Goal: Task Accomplishment & Management: Use online tool/utility

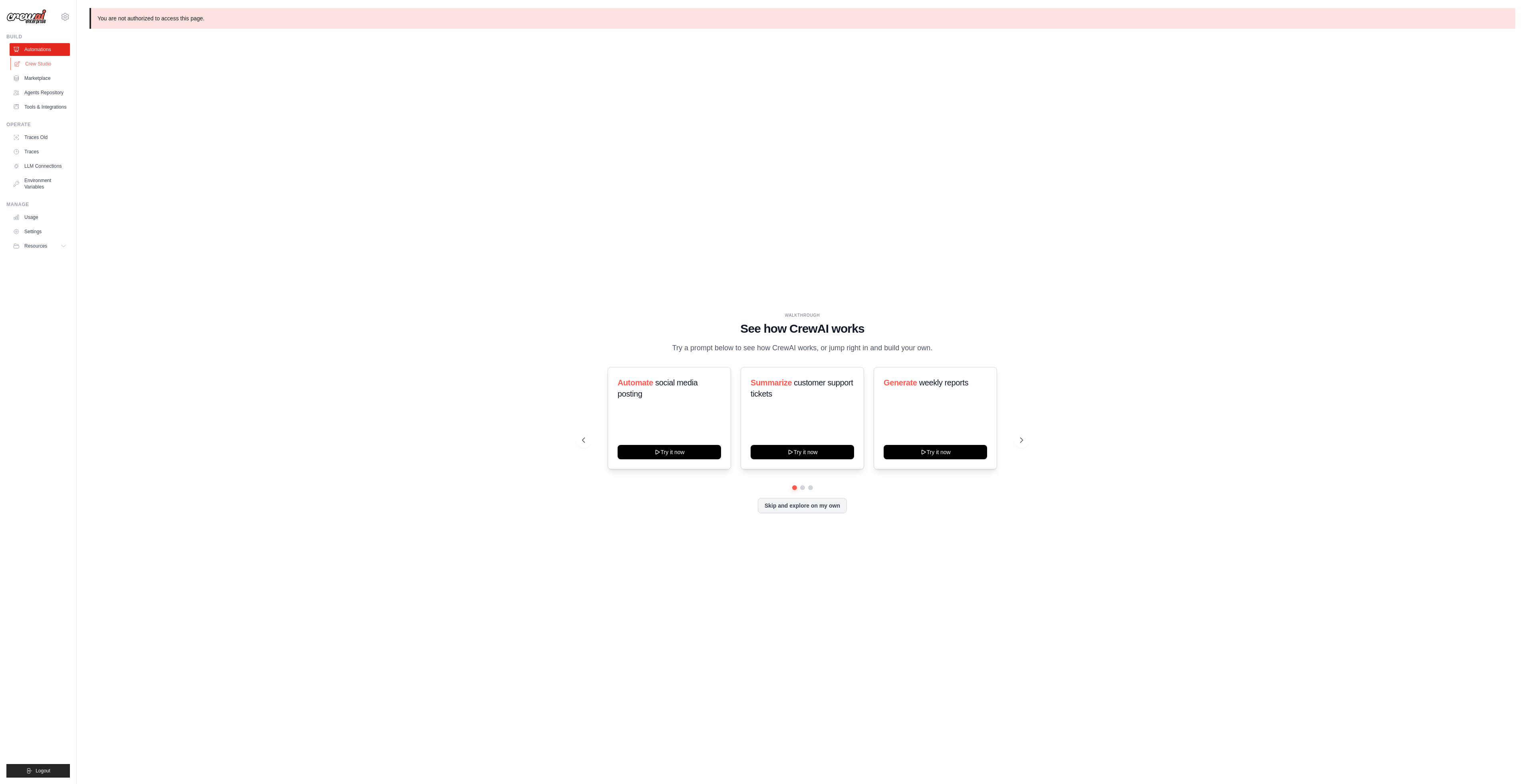
click at [53, 65] on link "Crew Studio" at bounding box center [40, 63] width 60 height 13
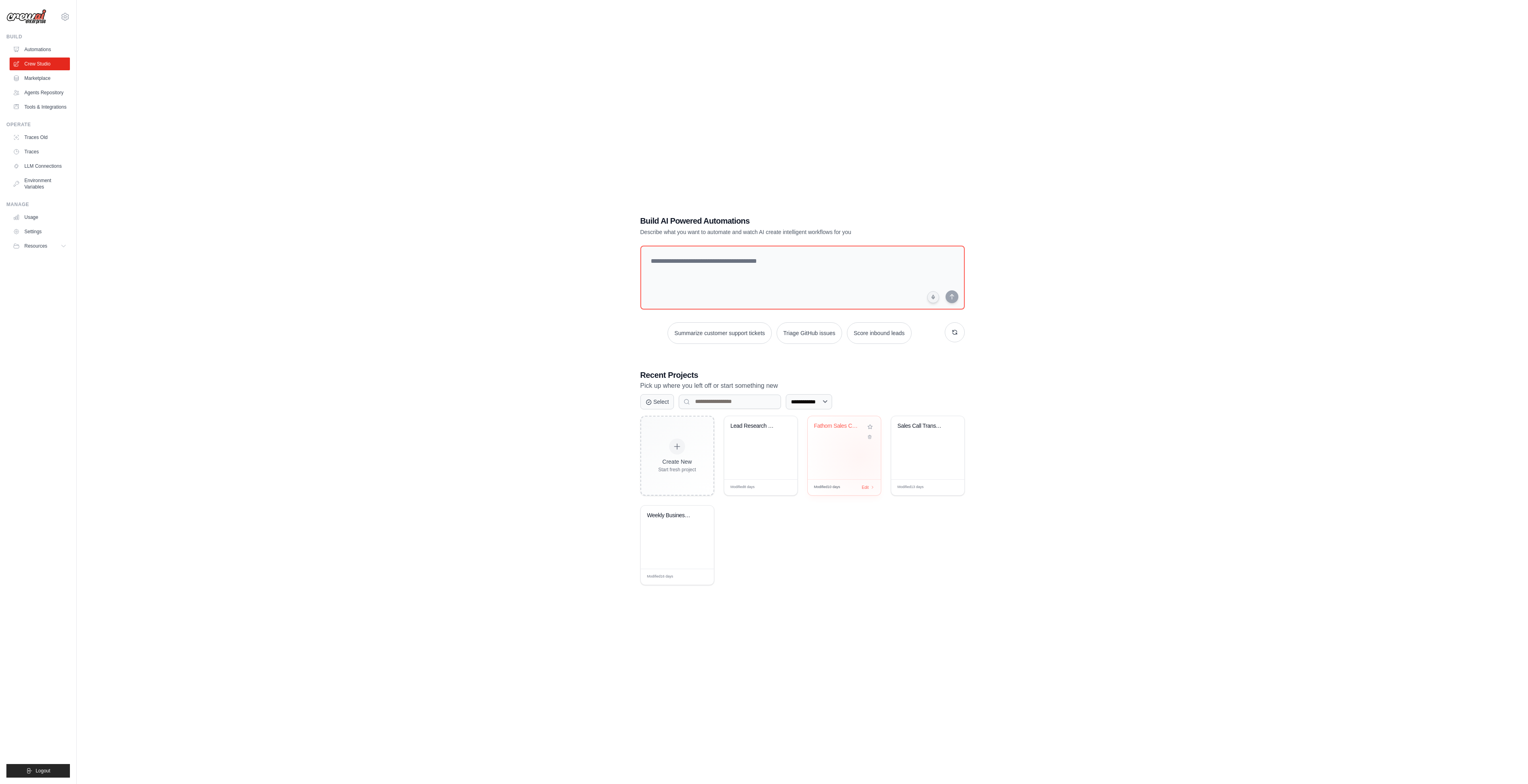
click at [861, 457] on div "Fathom Sales Call Intelligence Anal..." at bounding box center [844, 448] width 73 height 63
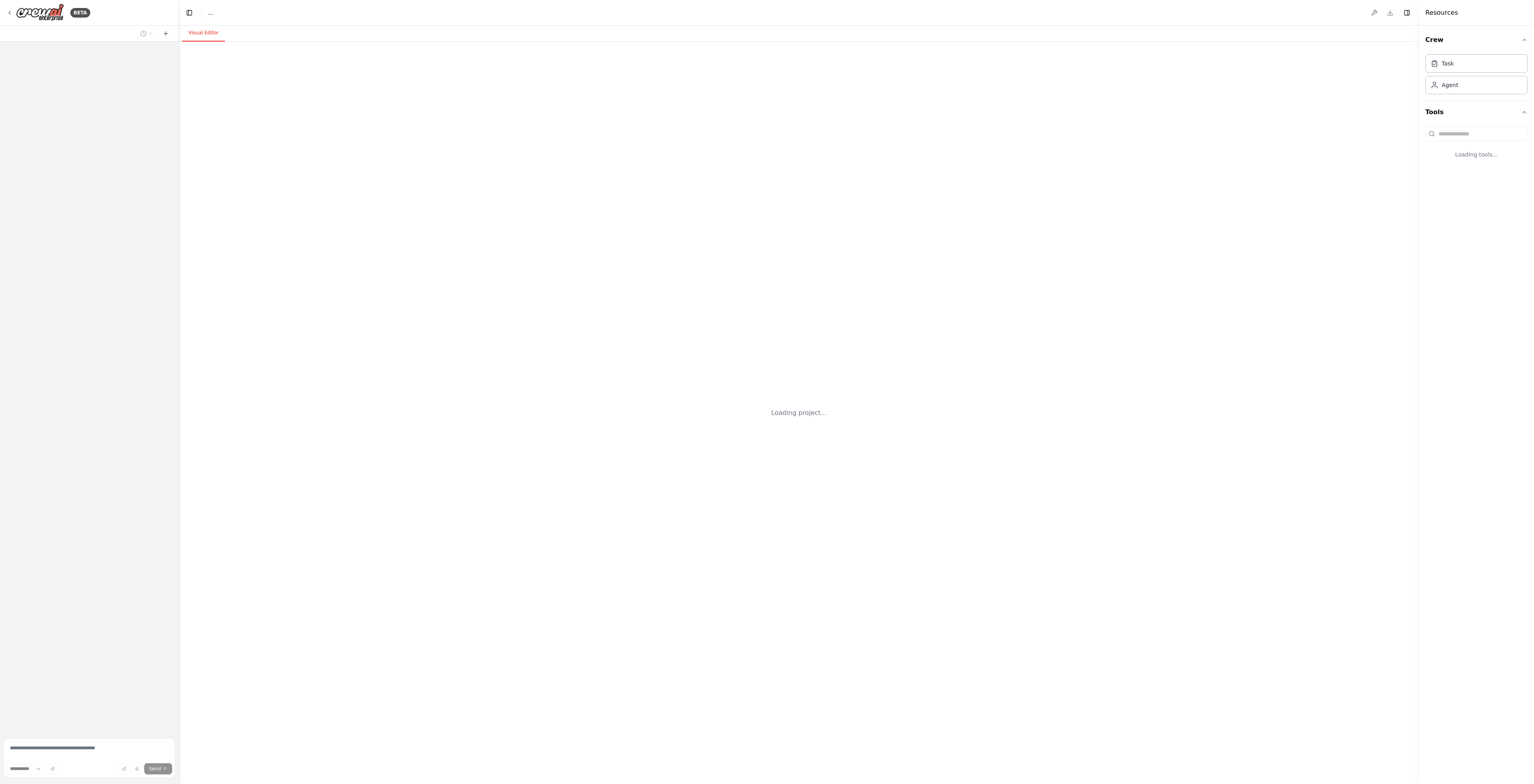
select select "****"
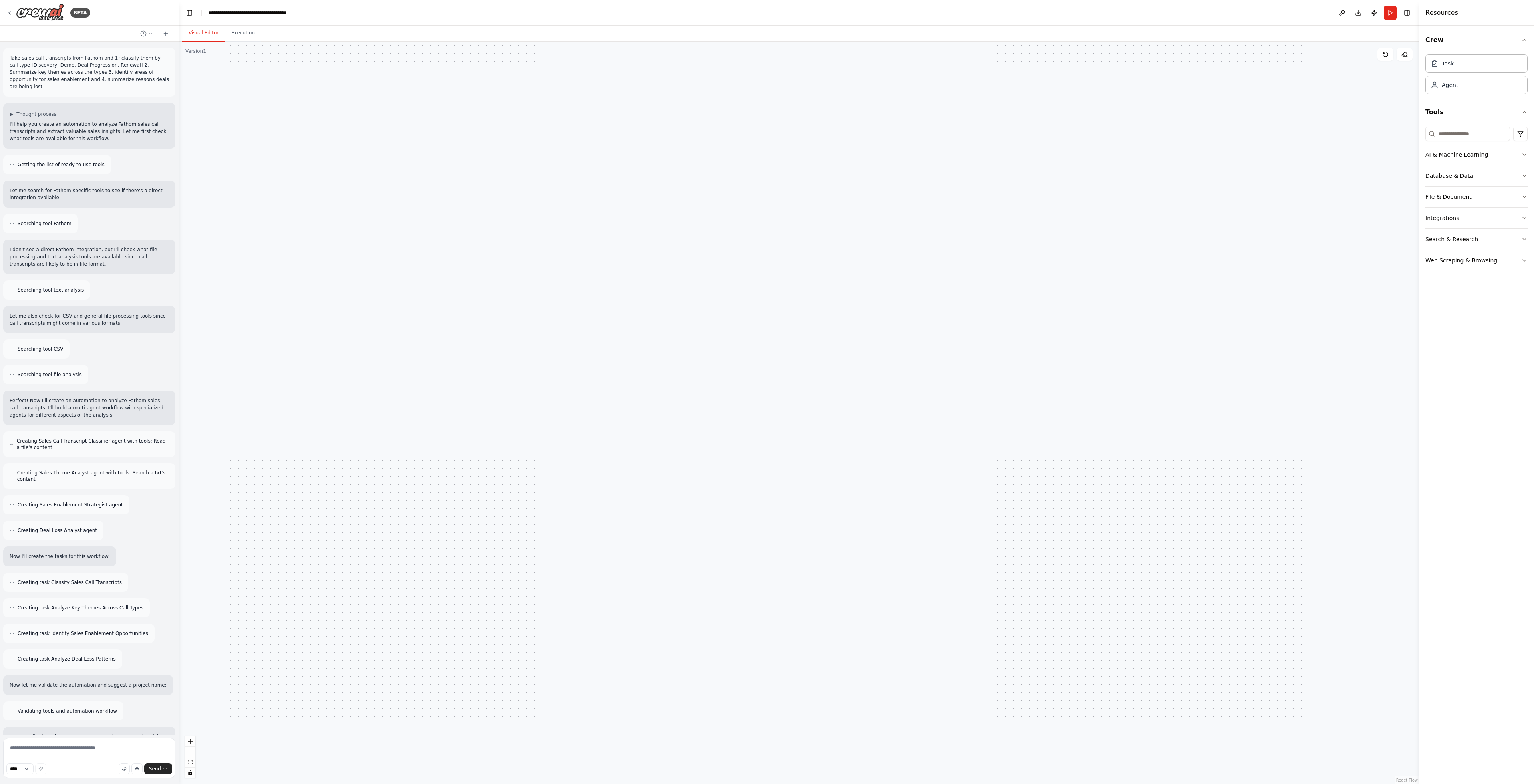
scroll to position [623, 0]
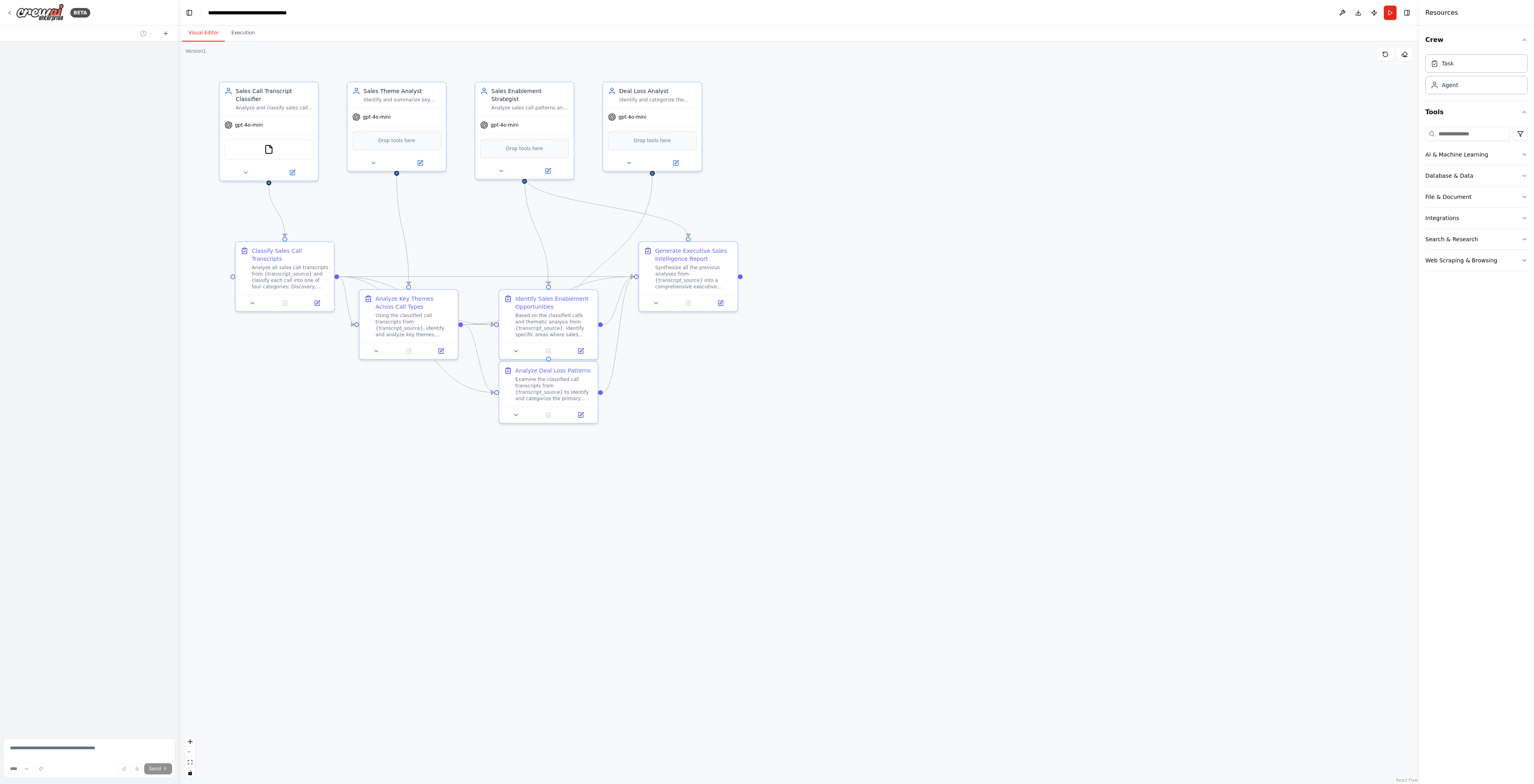
scroll to position [623, 0]
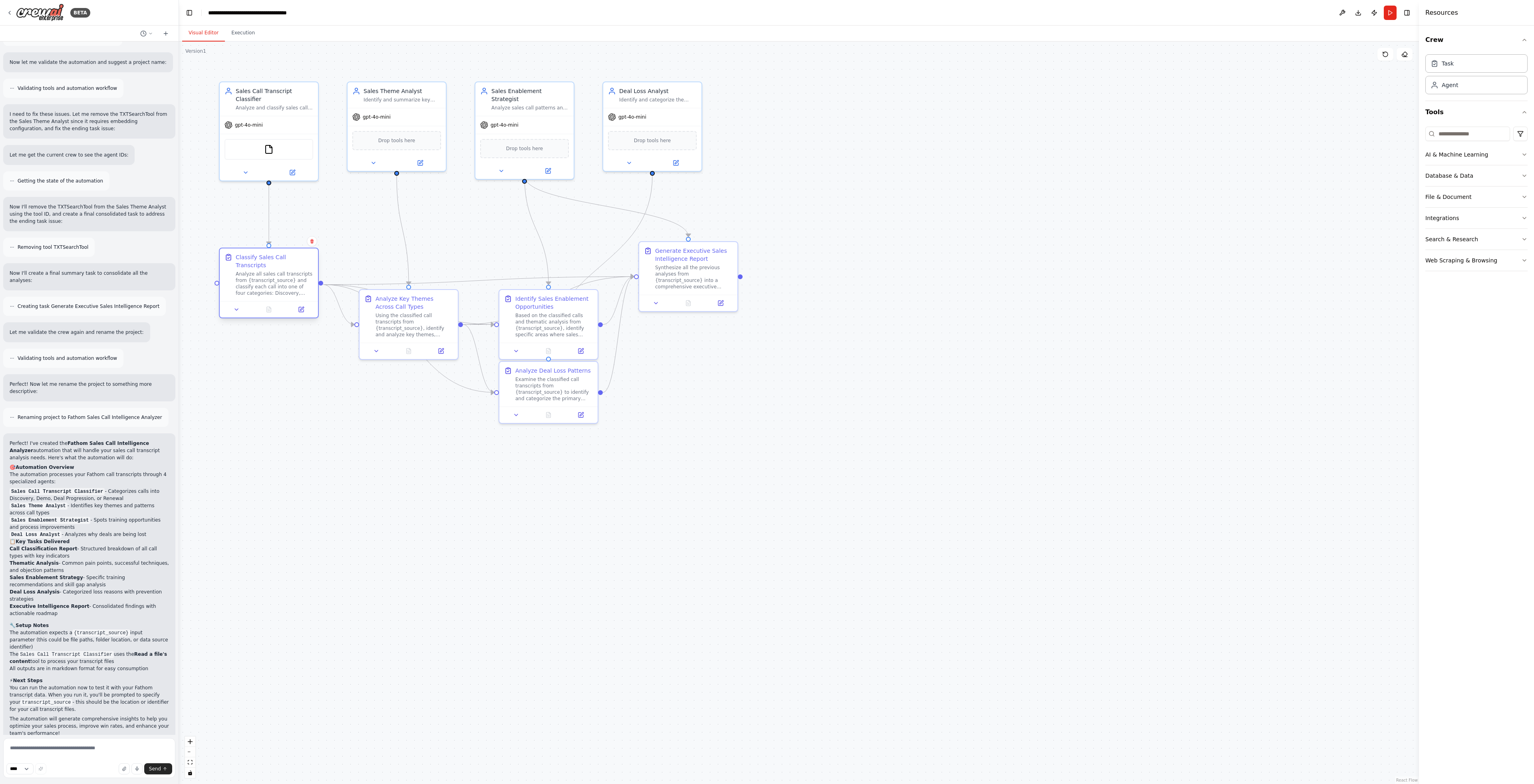
drag, startPoint x: 296, startPoint y: 260, endPoint x: 280, endPoint y: 266, distance: 17.1
click at [280, 266] on div "Classify Sales Call Transcripts" at bounding box center [275, 261] width 78 height 16
drag, startPoint x: 403, startPoint y: 320, endPoint x: 511, endPoint y: 411, distance: 141.2
click at [394, 538] on div "Using the classified call transcripts from {transcript_source}, identify and an…" at bounding box center [402, 549] width 78 height 26
drag, startPoint x: 551, startPoint y: 390, endPoint x: 572, endPoint y: 472, distance: 84.6
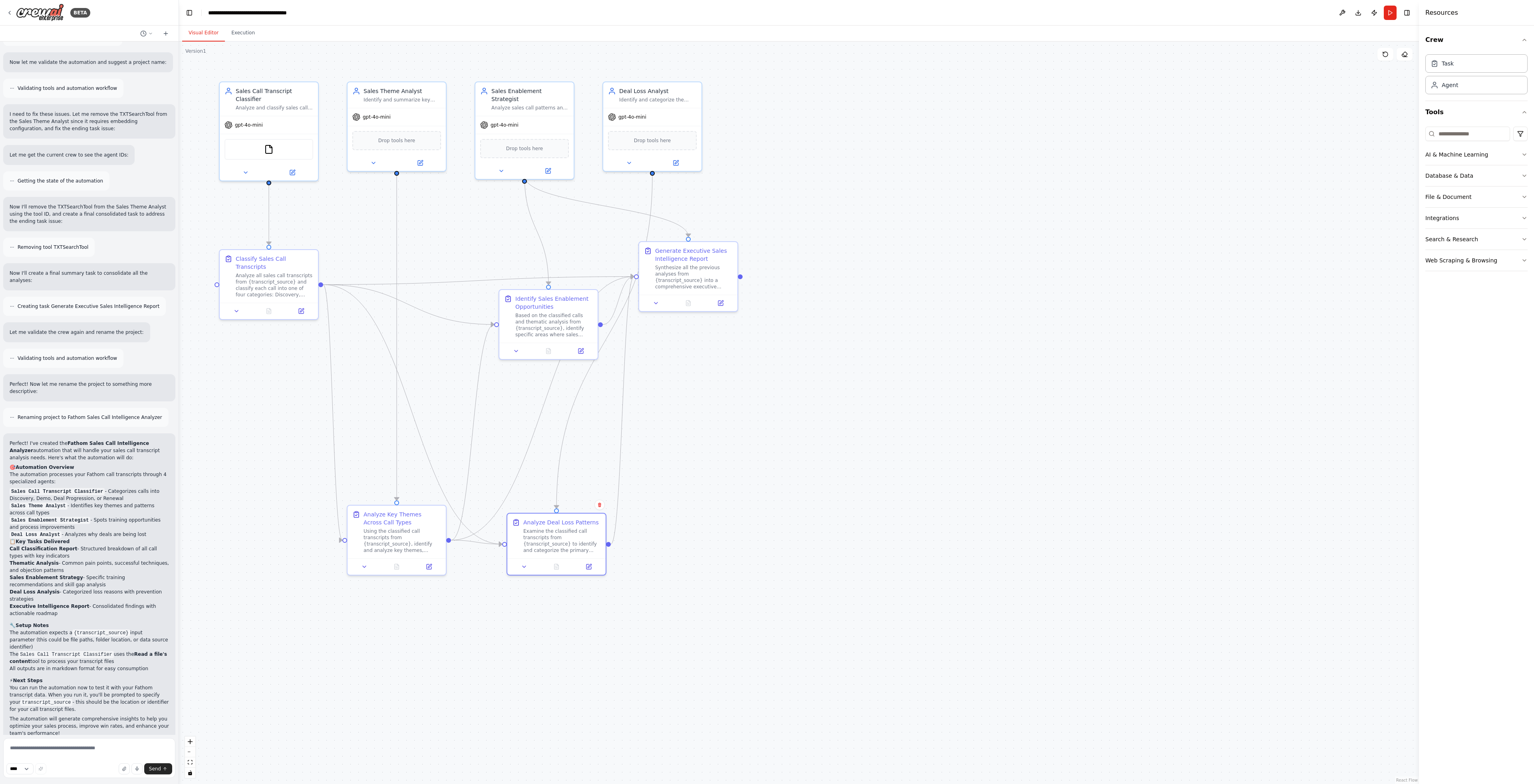
click at [560, 542] on div "Examine the classified call transcripts from {transcript_source} to identify an…" at bounding box center [562, 541] width 78 height 26
drag, startPoint x: 530, startPoint y: 346, endPoint x: 554, endPoint y: 443, distance: 99.9
click at [554, 443] on div "Based on the classified calls and thematic analysis from {transcript_source}, i…" at bounding box center [562, 444] width 78 height 26
drag, startPoint x: 684, startPoint y: 277, endPoint x: 674, endPoint y: 451, distance: 174.3
click at [674, 451] on div "Synthesize all the previous analyses from {transcript_source} into a comprehens…" at bounding box center [682, 444] width 78 height 26
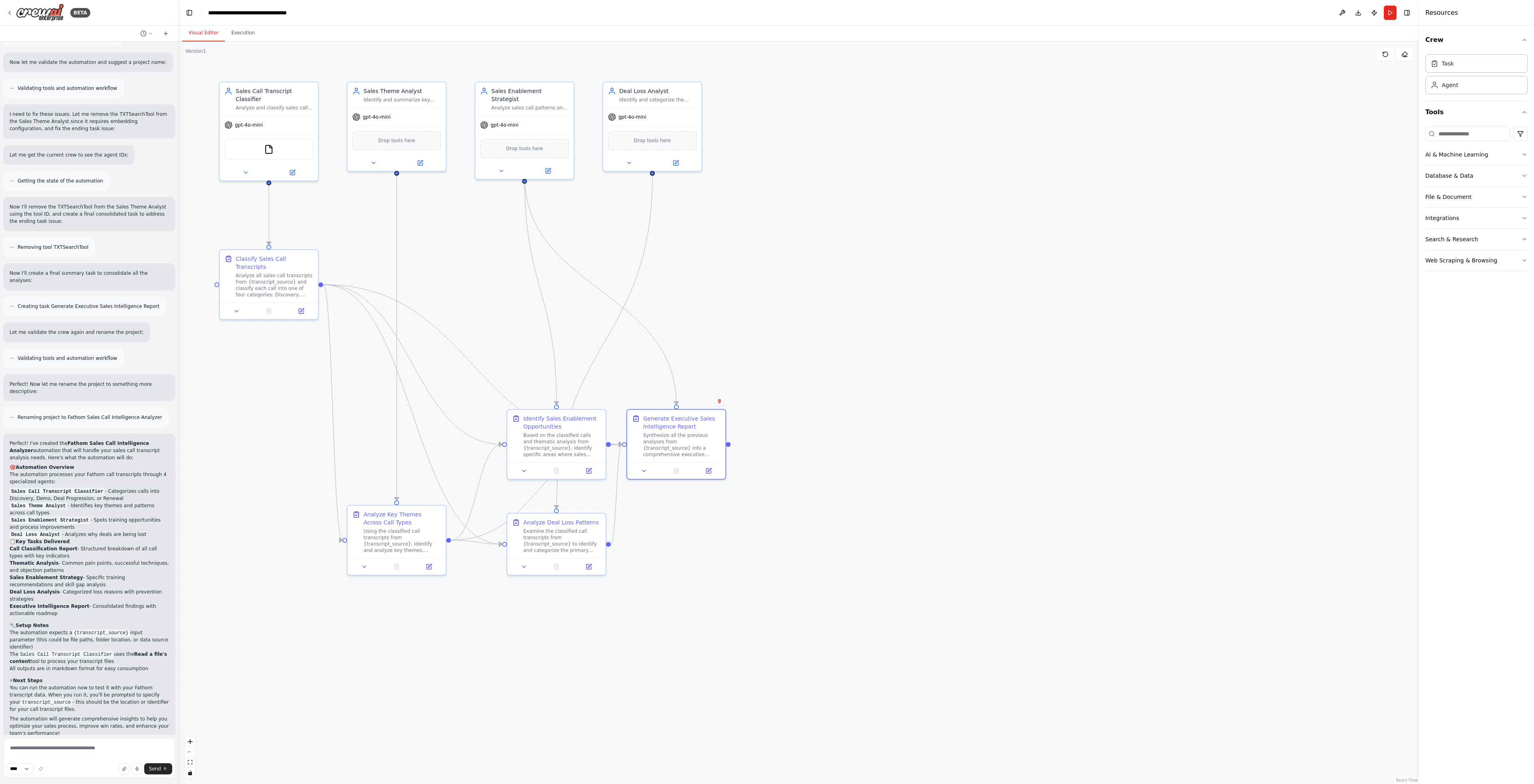
click at [837, 383] on div ".deletable-edge-delete-btn { width: 20px; height: 20px; border: 0px solid #ffff…" at bounding box center [799, 412] width 1241 height 743
click at [264, 270] on div "Classify Sales Call Transcripts Analyze all sales call transcripts from {transc…" at bounding box center [274, 274] width 78 height 43
click at [1522, 174] on icon "button" at bounding box center [1524, 175] width 6 height 6
click at [1495, 200] on button "File & Document" at bounding box center [1477, 197] width 102 height 21
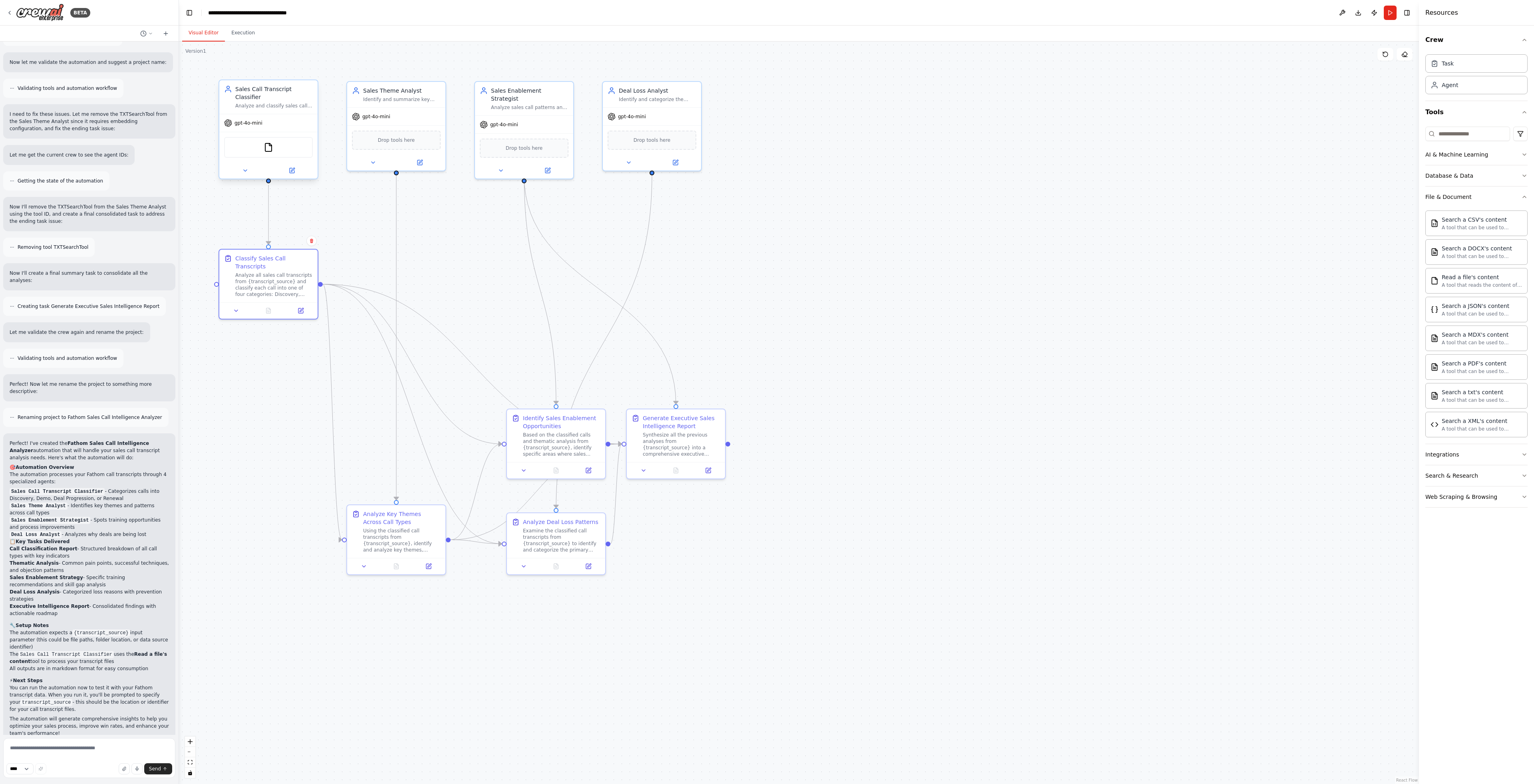
click at [279, 101] on div "Sales Call Transcript Classifier Analyze and classify sales call transcripts fr…" at bounding box center [274, 96] width 78 height 24
click at [285, 280] on div "Analyze all sales call transcripts from {transcript_source} and classify each c…" at bounding box center [274, 283] width 78 height 26
click at [300, 313] on button at bounding box center [301, 309] width 28 height 10
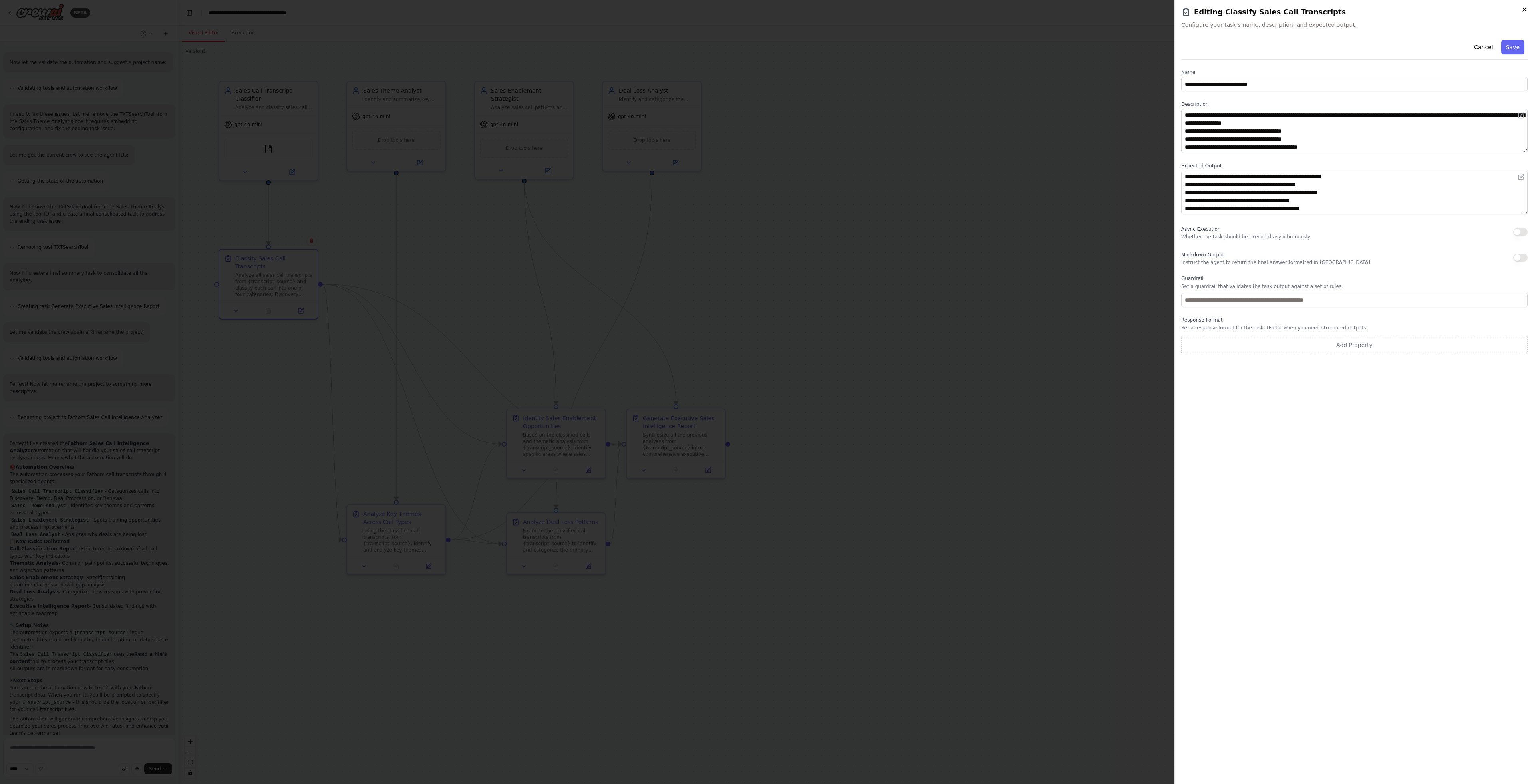
click at [1525, 11] on icon "button" at bounding box center [1524, 9] width 6 height 6
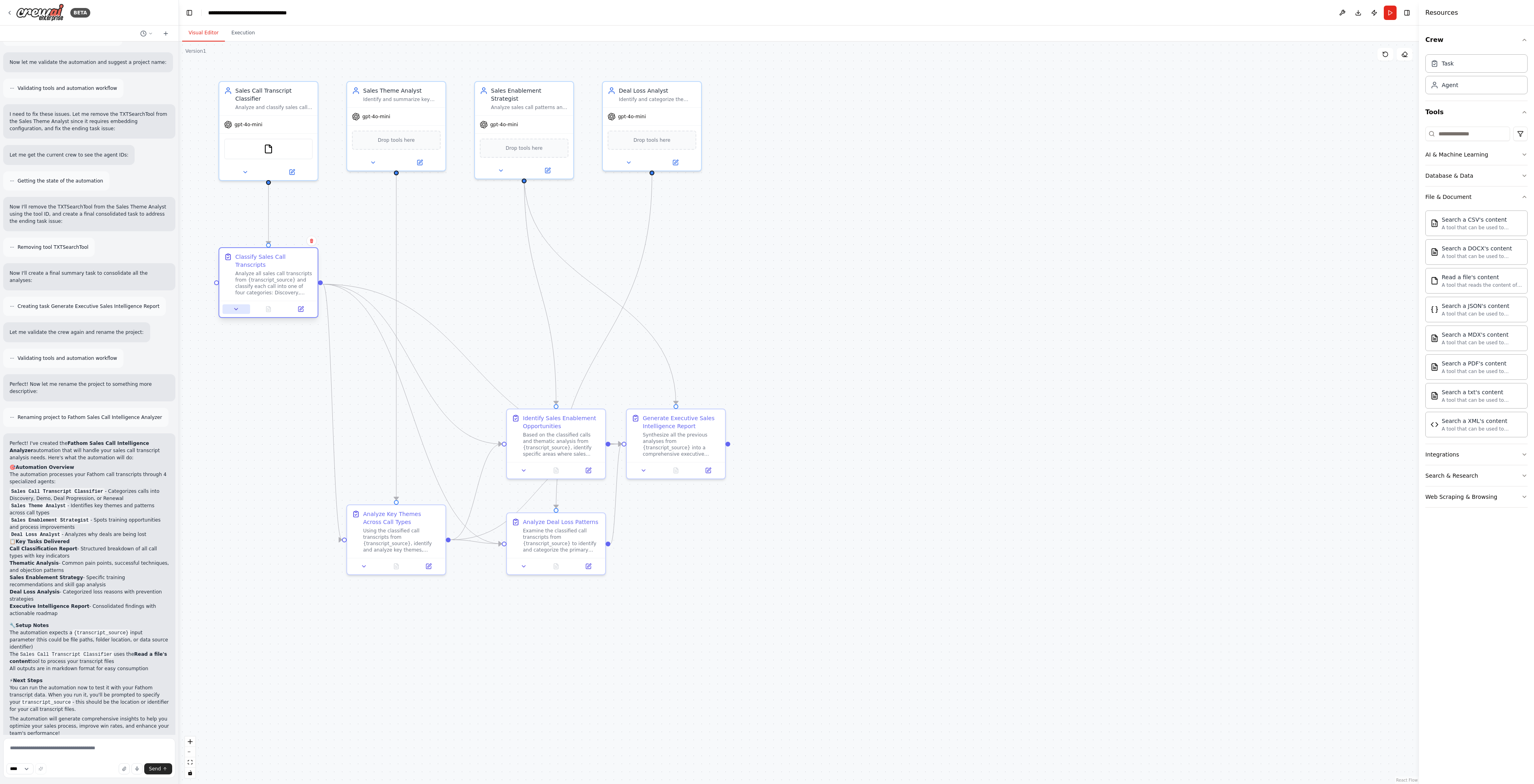
click at [236, 311] on icon at bounding box center [236, 309] width 6 height 6
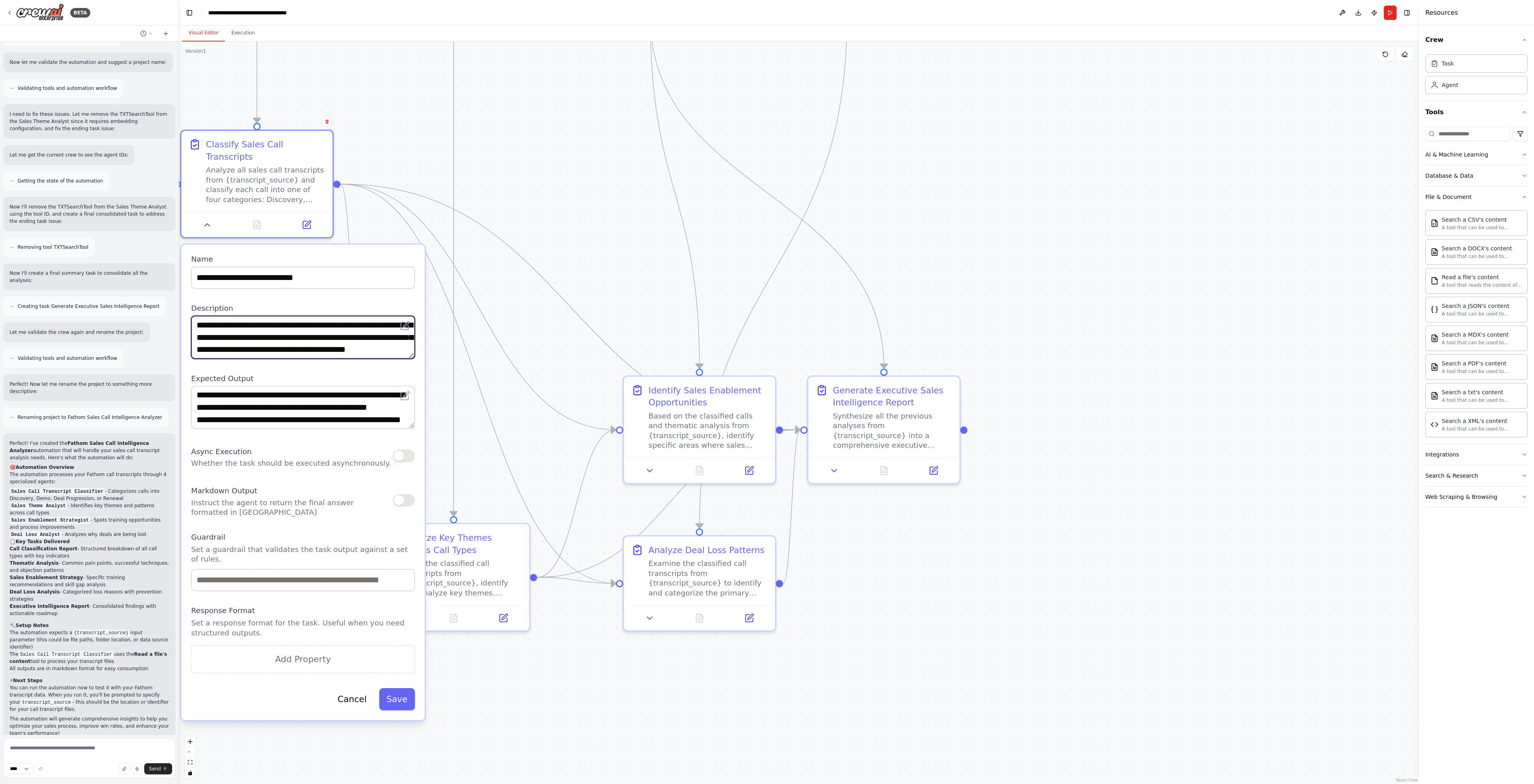
click at [225, 332] on textarea "**********" at bounding box center [303, 337] width 223 height 43
click at [1484, 455] on button "Integrations" at bounding box center [1477, 454] width 102 height 21
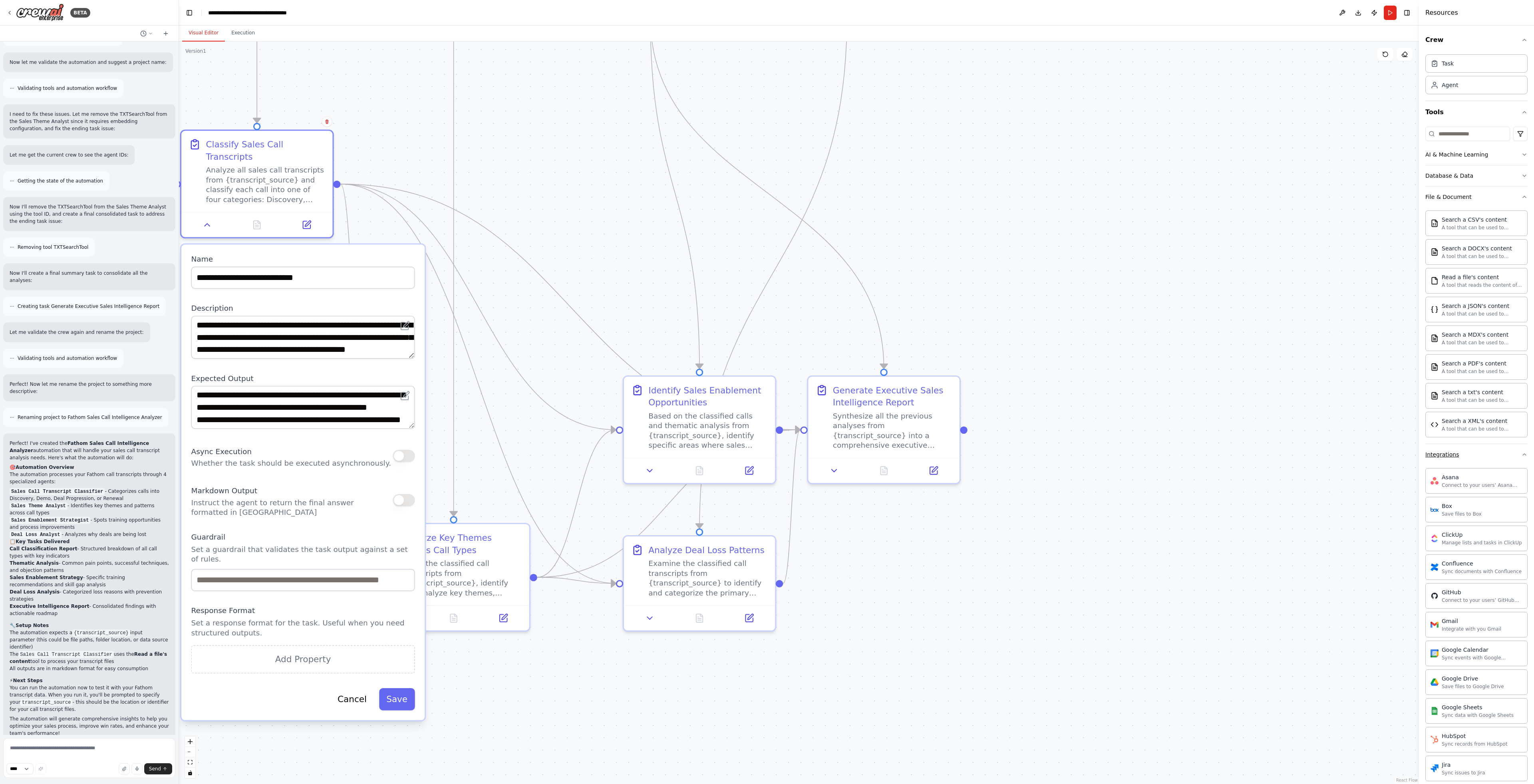
scroll to position [253, 0]
click at [1507, 434] on div "Google Drive Save files to Google Drive" at bounding box center [1477, 429] width 102 height 26
click at [1477, 427] on div "Google Drive" at bounding box center [1473, 425] width 62 height 8
click at [1462, 423] on div "Google Drive" at bounding box center [1473, 425] width 62 height 8
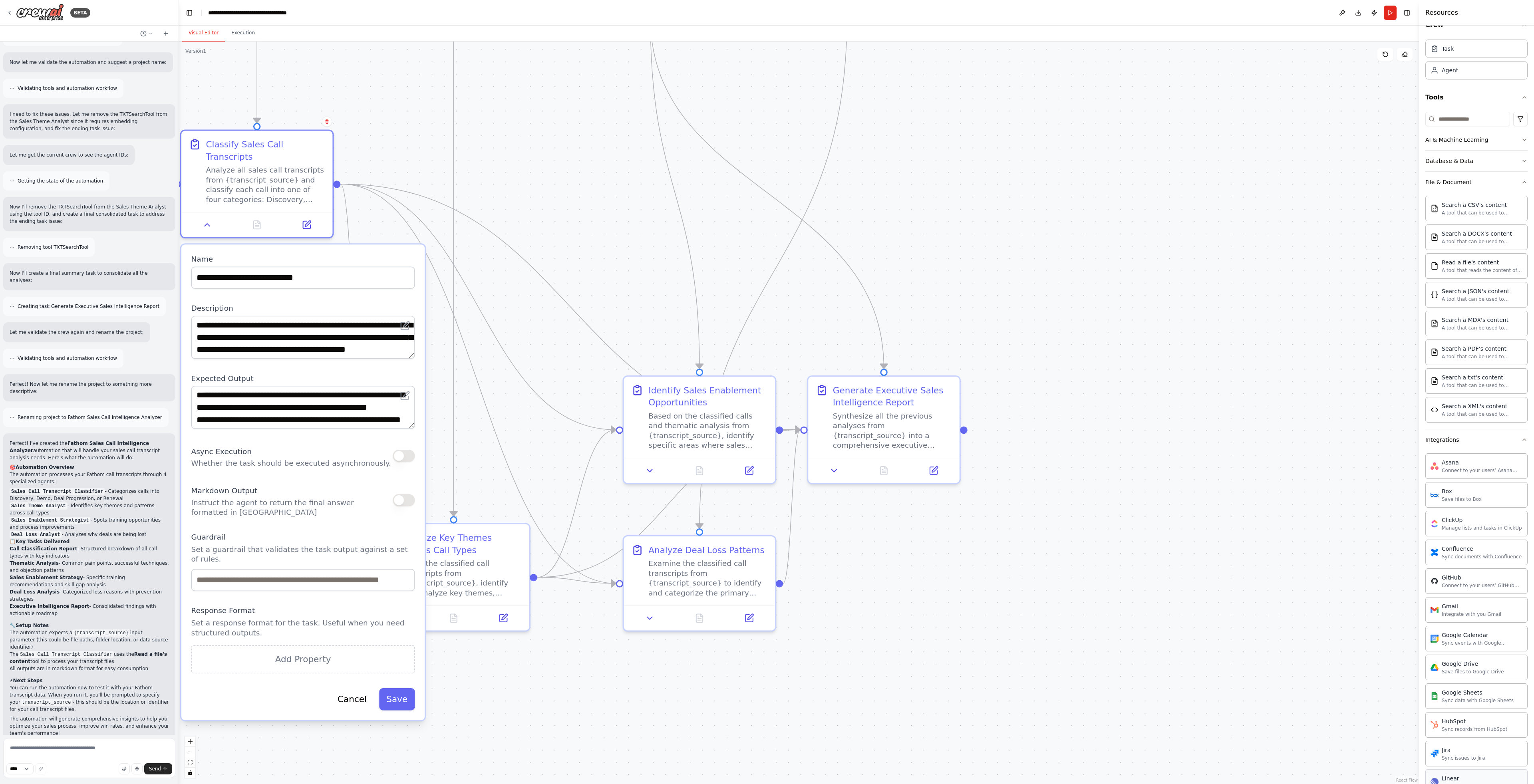
scroll to position [0, 0]
click at [1480, 286] on div "A tool that reads the content of a file. To use this tool, provide a 'file_path…" at bounding box center [1483, 284] width 81 height 6
click at [322, 465] on p "Whether the task should be executed asynchronously." at bounding box center [291, 463] width 200 height 10
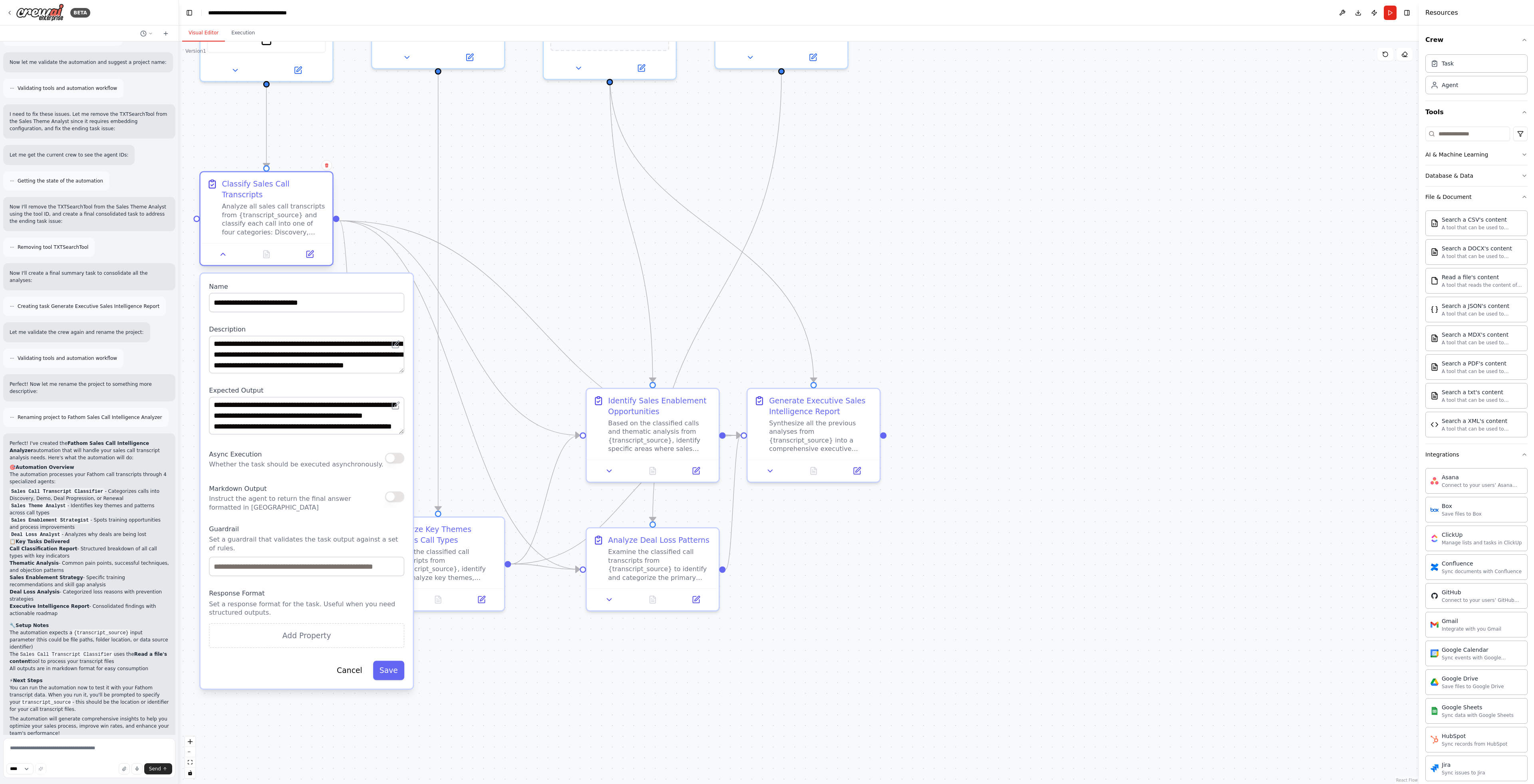
click at [279, 208] on div "Analyze all sales call transcripts from {transcript_source} and classify each c…" at bounding box center [274, 218] width 104 height 34
click at [386, 674] on button "Save" at bounding box center [389, 670] width 31 height 19
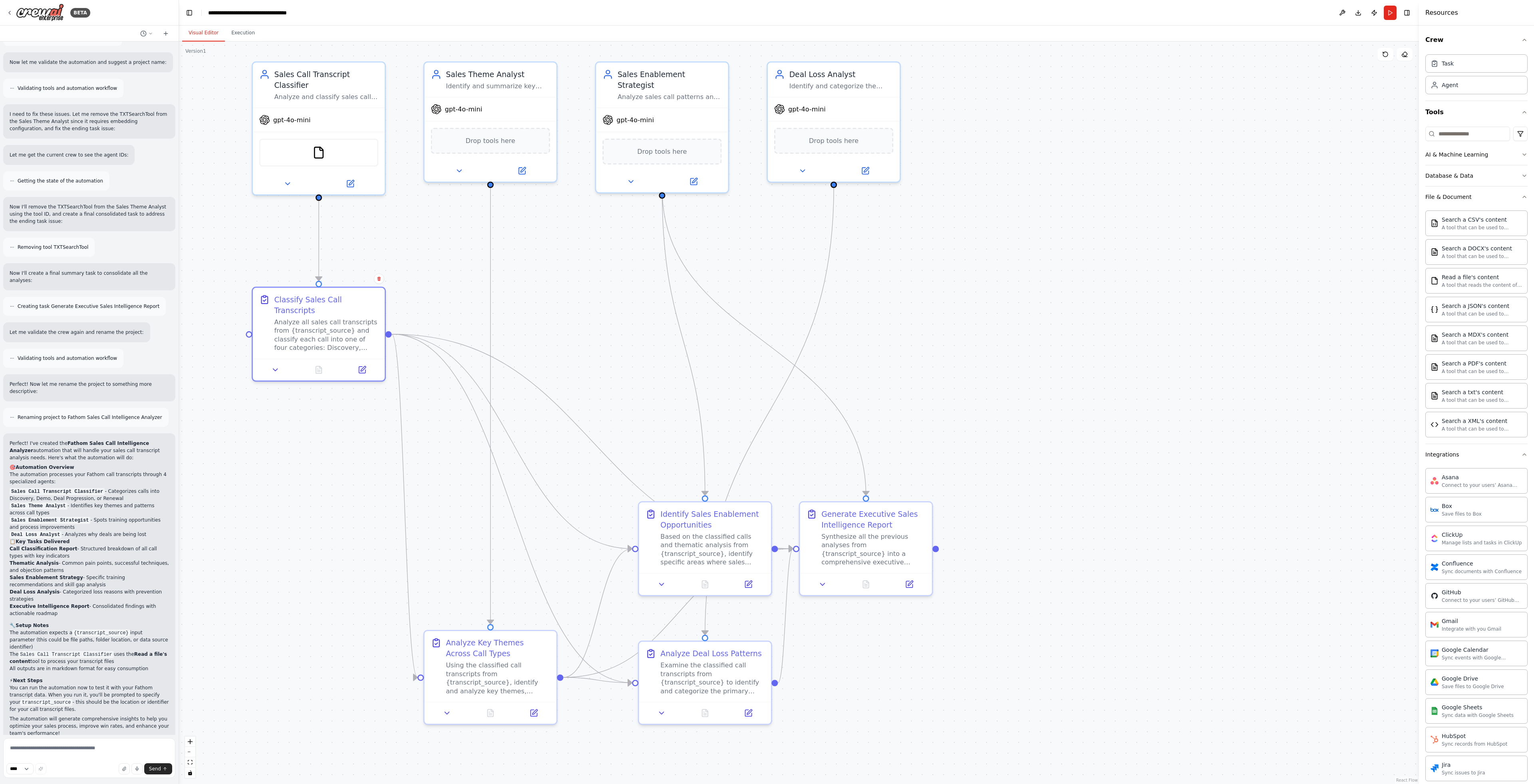
drag, startPoint x: 280, startPoint y: 383, endPoint x: 333, endPoint y: 497, distance: 125.7
click at [333, 497] on div ".deletable-edge-delete-btn { width: 20px; height: 20px; border: 0px solid #ffff…" at bounding box center [799, 412] width 1241 height 743
click at [339, 154] on div "FileReadTool" at bounding box center [319, 151] width 119 height 28
click at [320, 153] on img at bounding box center [319, 151] width 13 height 13
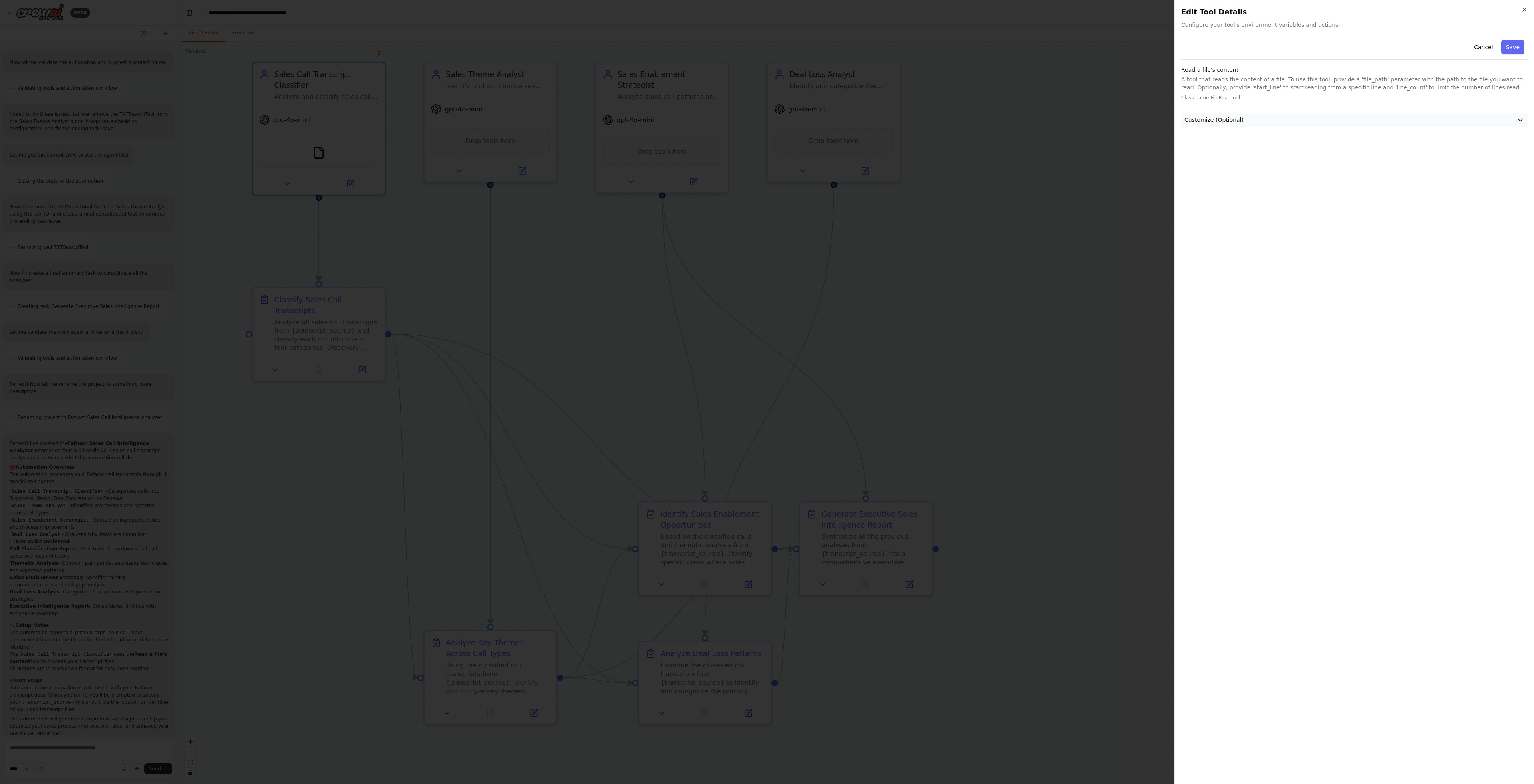
click at [1277, 119] on button "Customize (Optional)" at bounding box center [1355, 120] width 346 height 15
click at [1250, 146] on input "text" at bounding box center [1354, 149] width 343 height 15
click at [1248, 117] on button "Customize (Optional)" at bounding box center [1355, 120] width 346 height 15
click at [1511, 47] on button "Save" at bounding box center [1513, 47] width 24 height 15
click at [1523, 9] on icon "button" at bounding box center [1524, 9] width 6 height 6
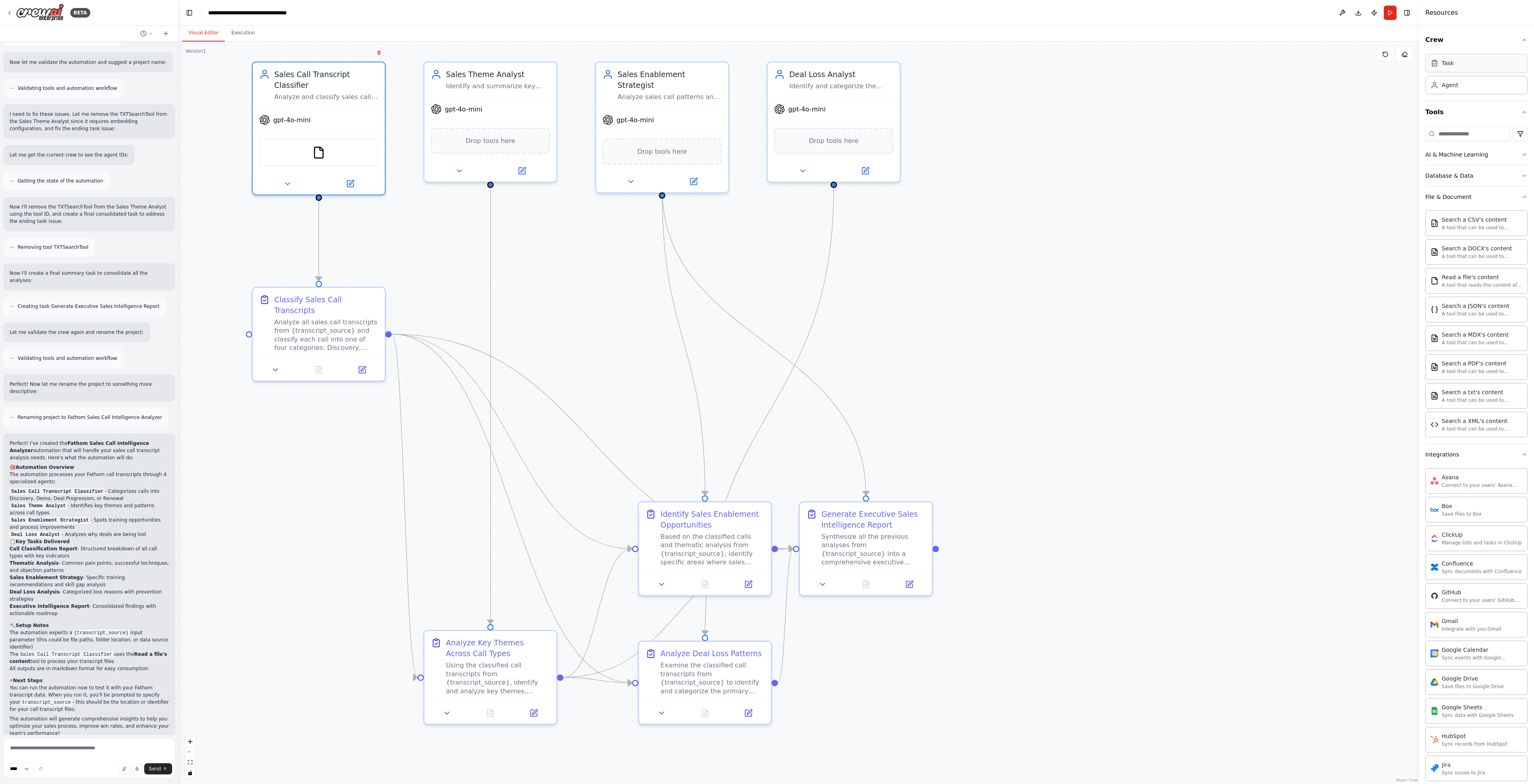
click at [1491, 69] on div "Task" at bounding box center [1477, 63] width 102 height 19
click at [268, 79] on div "Sales Call Transcript Classifier Analyze and classify sales call transcripts fr…" at bounding box center [319, 83] width 119 height 32
click at [504, 664] on div "Using the classified call transcripts from {transcript_source}, identify and an…" at bounding box center [498, 676] width 104 height 34
click at [276, 375] on div at bounding box center [319, 367] width 132 height 22
click at [275, 372] on icon at bounding box center [276, 368] width 9 height 9
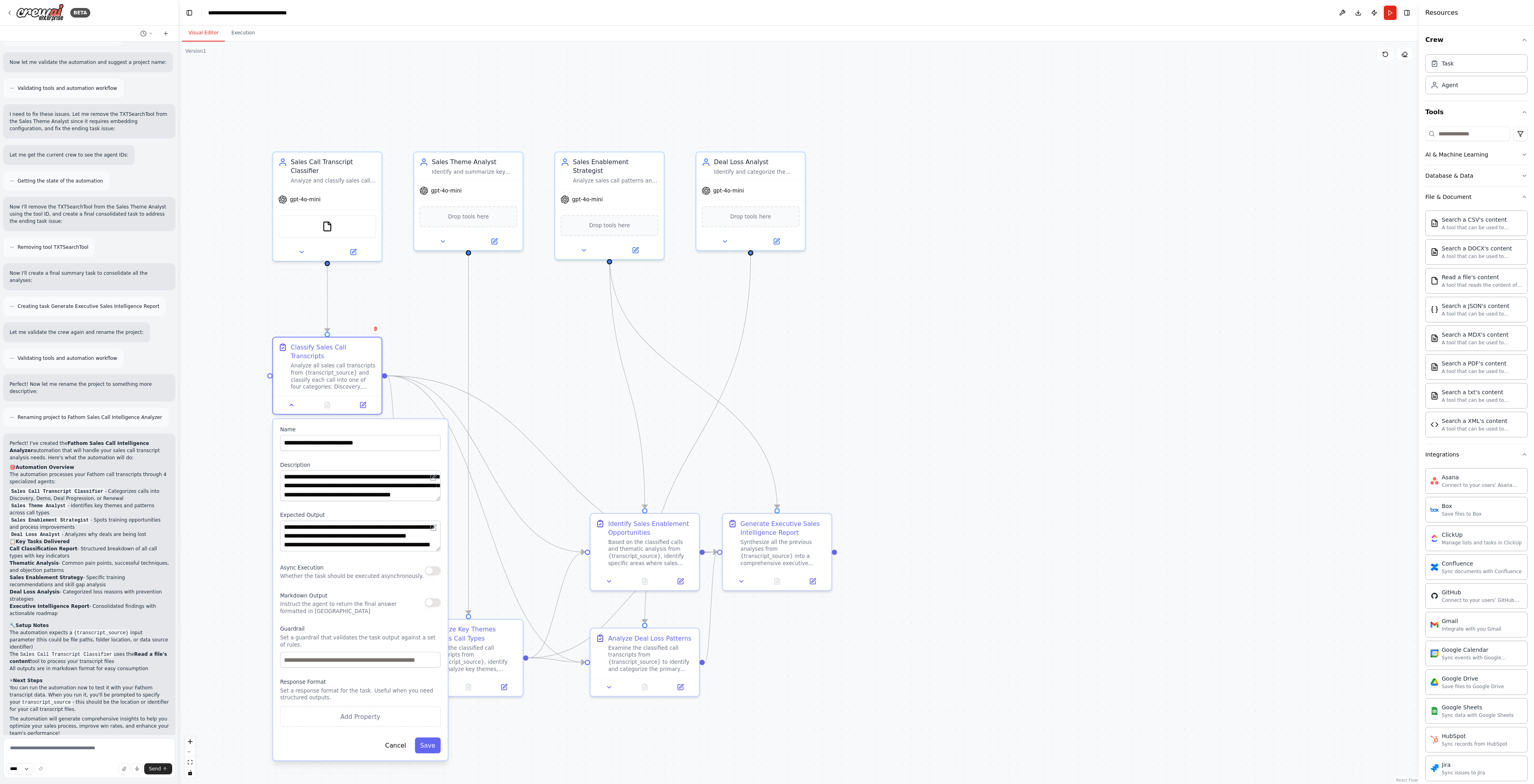
drag, startPoint x: 436, startPoint y: 478, endPoint x: 439, endPoint y: 481, distance: 4.2
click at [439, 481] on div "**********" at bounding box center [360, 485] width 160 height 30
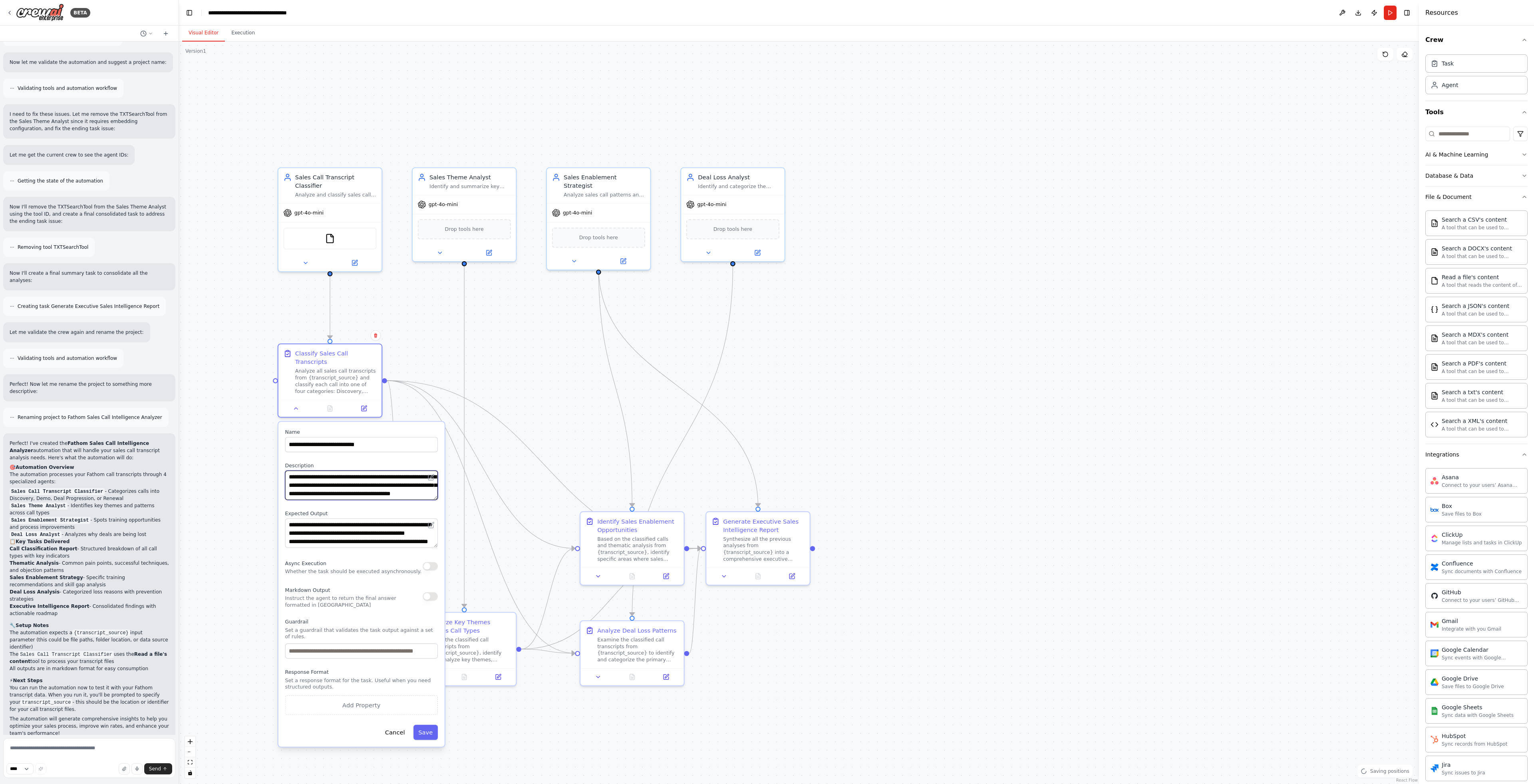
click at [385, 481] on textarea "**********" at bounding box center [361, 485] width 153 height 30
click at [399, 741] on button "Cancel" at bounding box center [395, 738] width 31 height 16
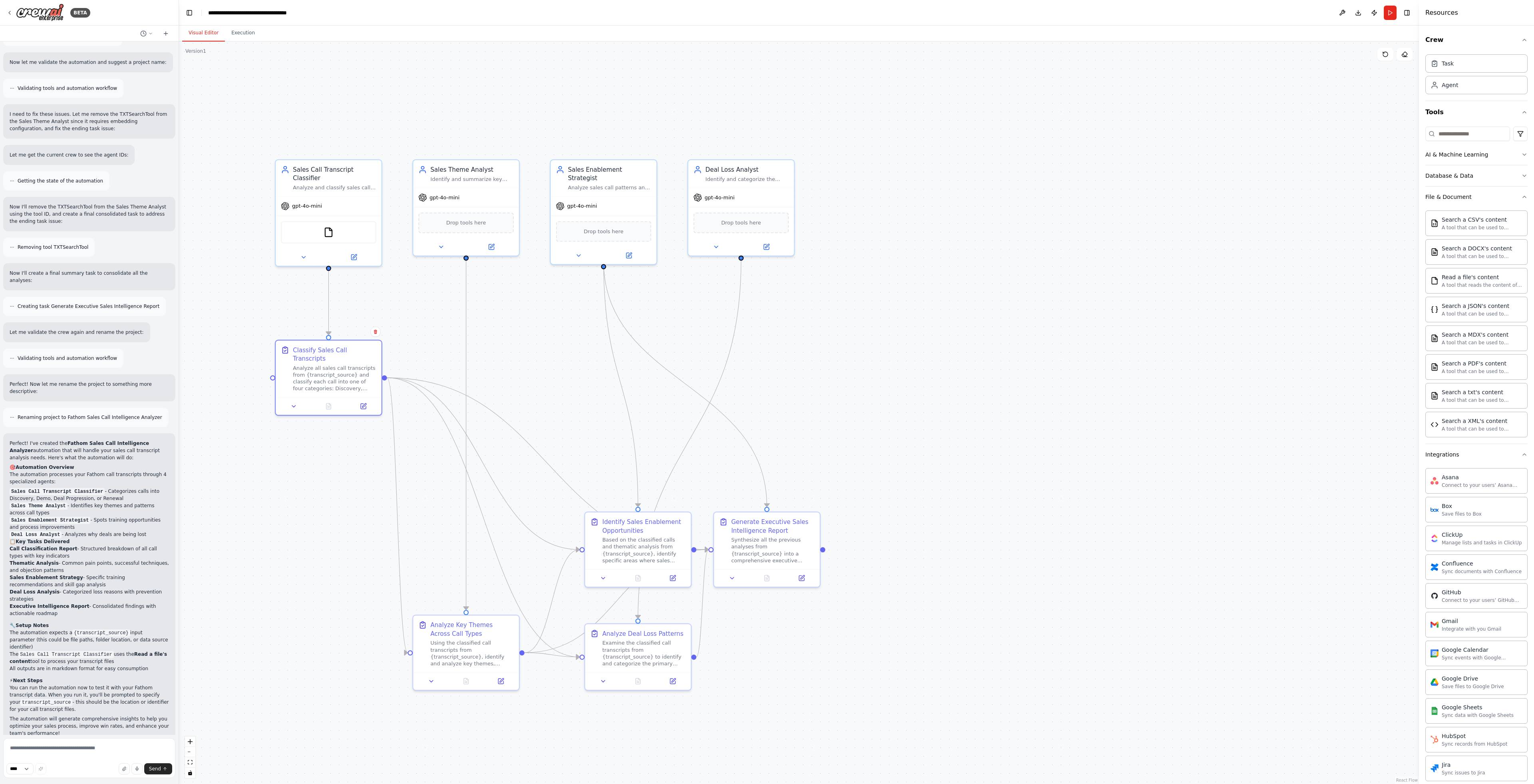
click at [946, 425] on div ".deletable-edge-delete-btn { width: 20px; height: 20px; border: 0px solid #ffff…" at bounding box center [799, 412] width 1241 height 743
click at [1481, 172] on button "Database & Data" at bounding box center [1477, 175] width 102 height 21
click at [1486, 175] on button "Database & Data" at bounding box center [1477, 175] width 102 height 21
click at [1496, 151] on button "AI & Machine Learning" at bounding box center [1477, 154] width 102 height 21
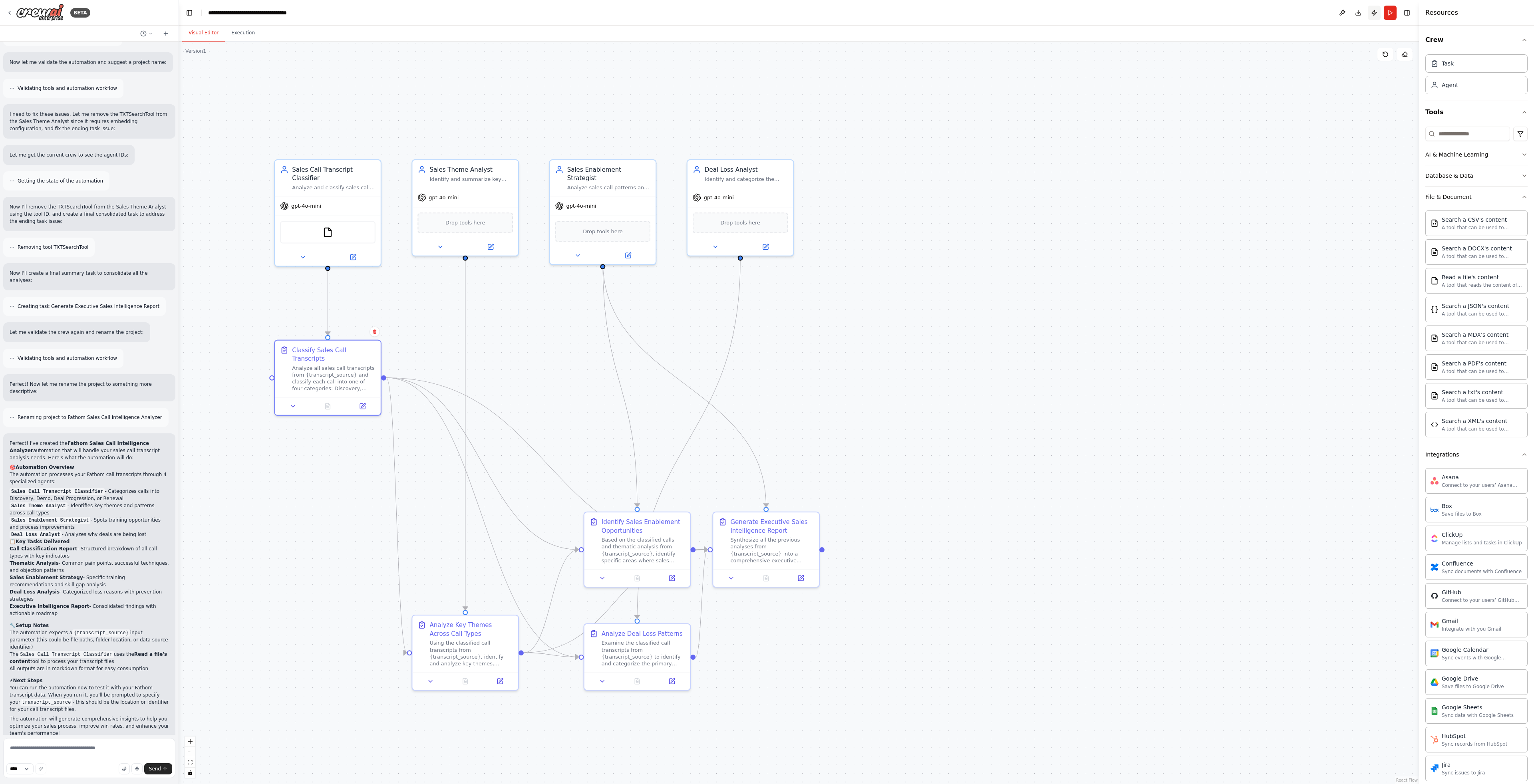
click at [1375, 13] on button "Publish" at bounding box center [1374, 13] width 13 height 15
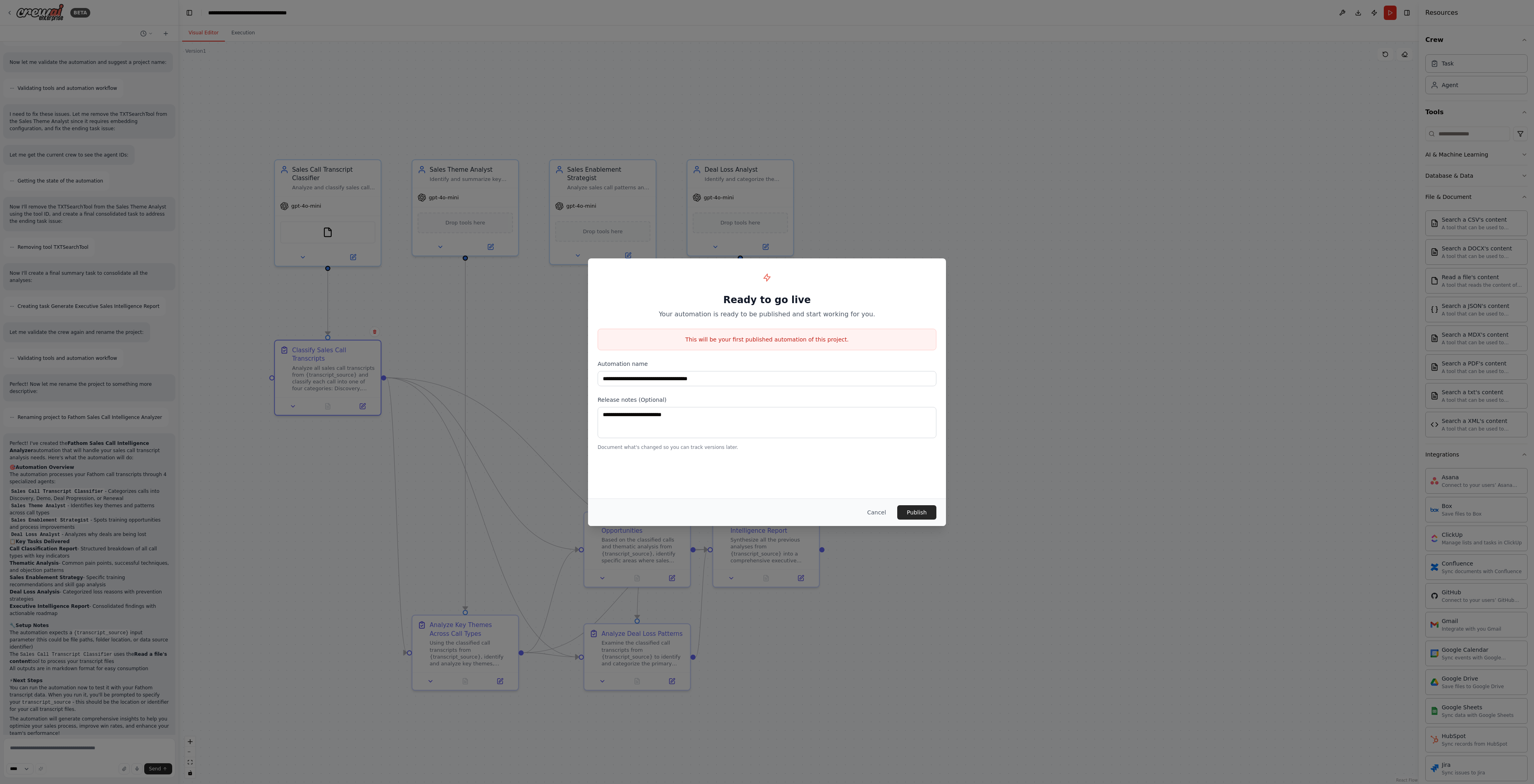
click at [883, 507] on button "Cancel" at bounding box center [877, 513] width 31 height 15
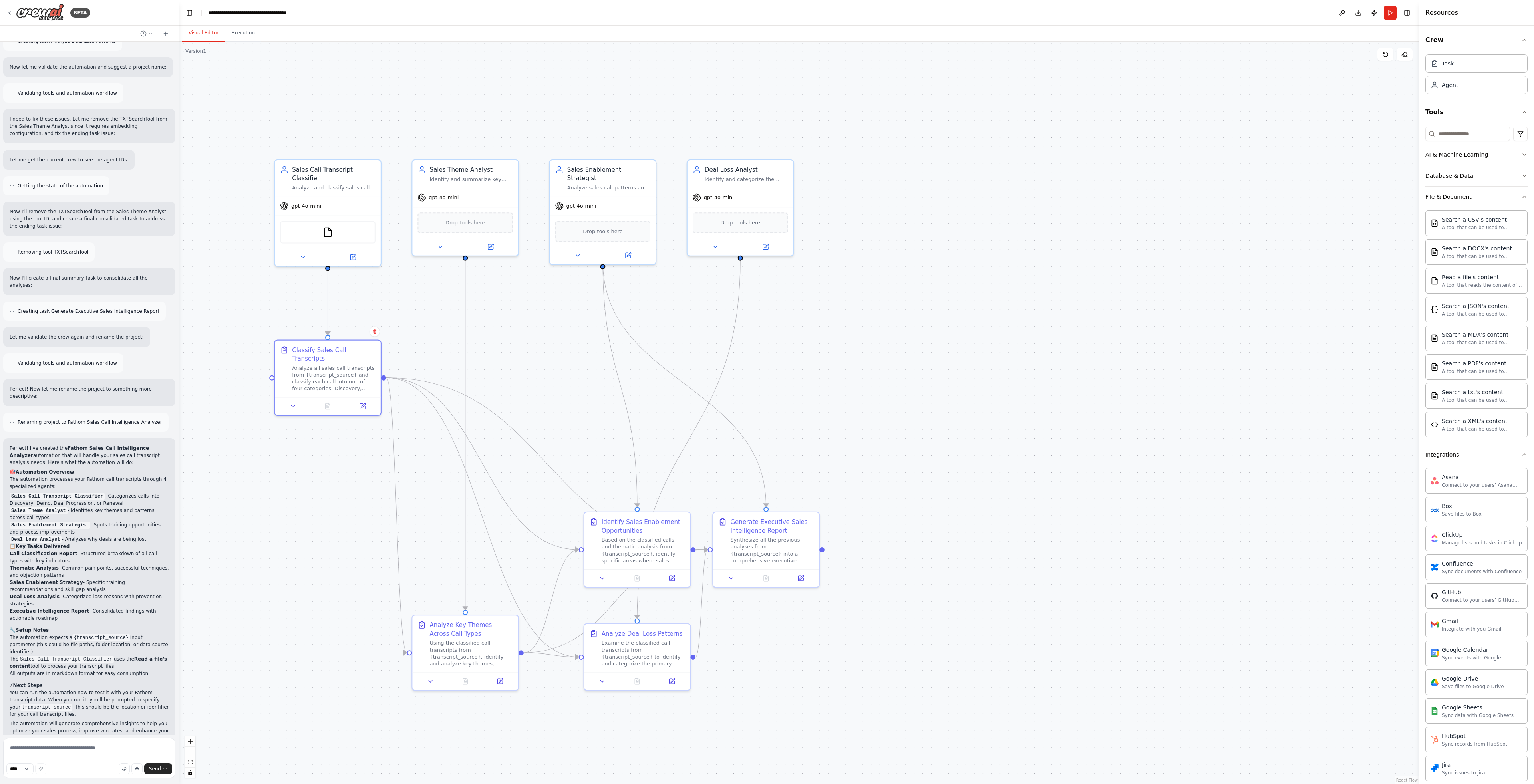
scroll to position [623, 0]
click at [43, 745] on textarea at bounding box center [89, 757] width 172 height 40
type textarea "**********"
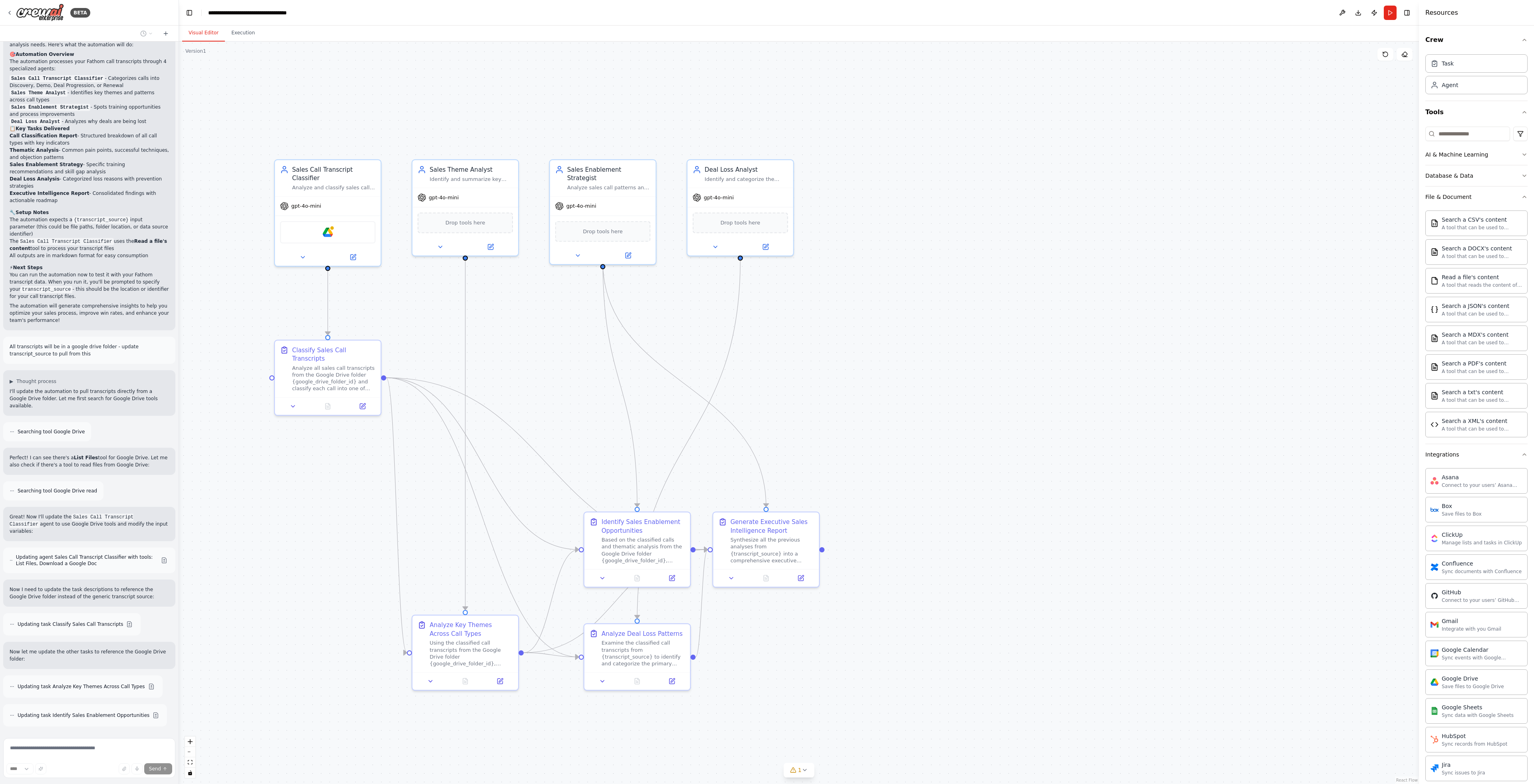
scroll to position [1039, 0]
click at [324, 235] on img at bounding box center [328, 230] width 11 height 11
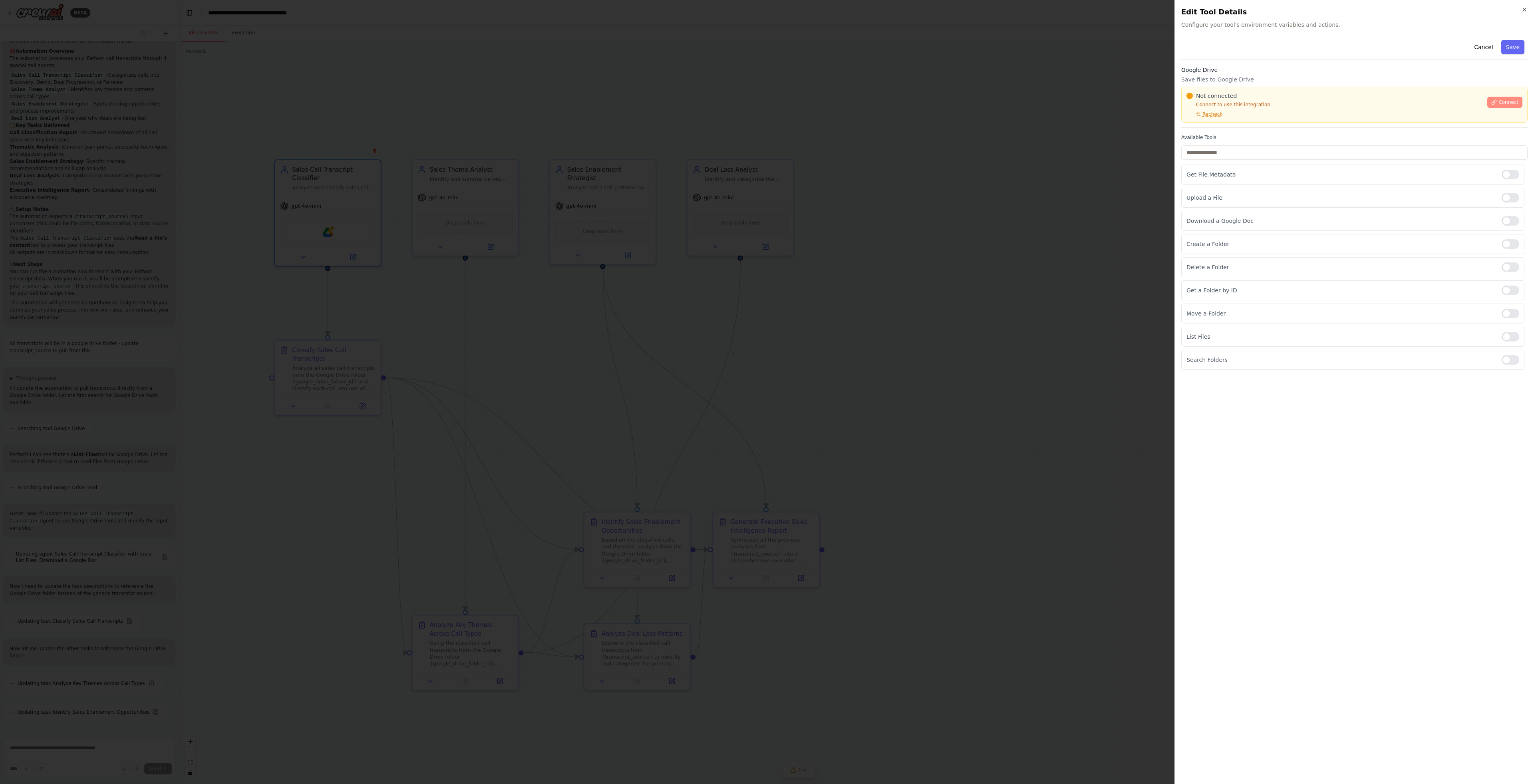
click at [1505, 102] on span "Connect" at bounding box center [1508, 102] width 20 height 6
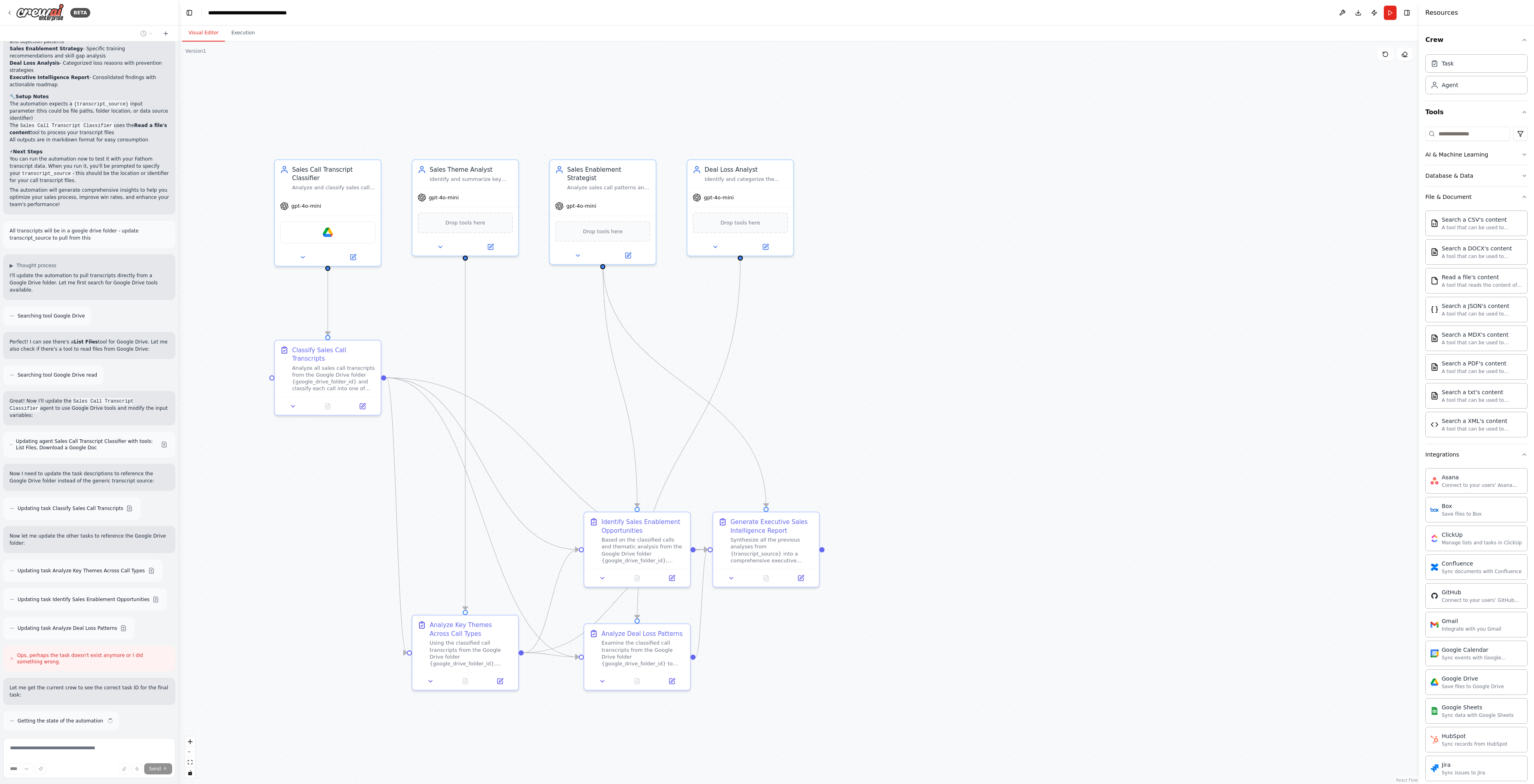
scroll to position [1159, 0]
click at [348, 230] on div "Google Drive" at bounding box center [328, 230] width 95 height 23
click at [348, 233] on div "Google Drive" at bounding box center [328, 230] width 95 height 23
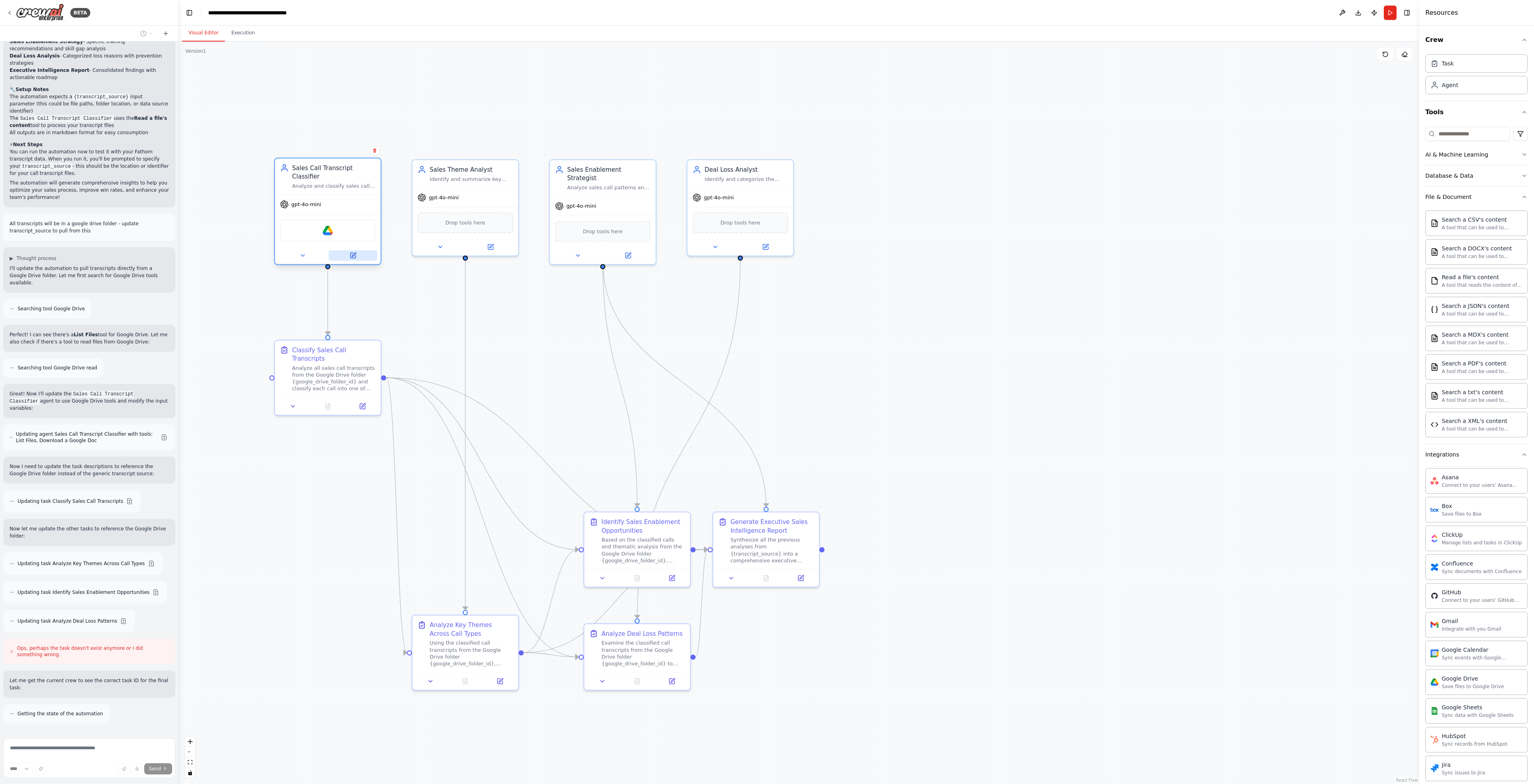
click at [351, 253] on icon at bounding box center [352, 255] width 5 height 5
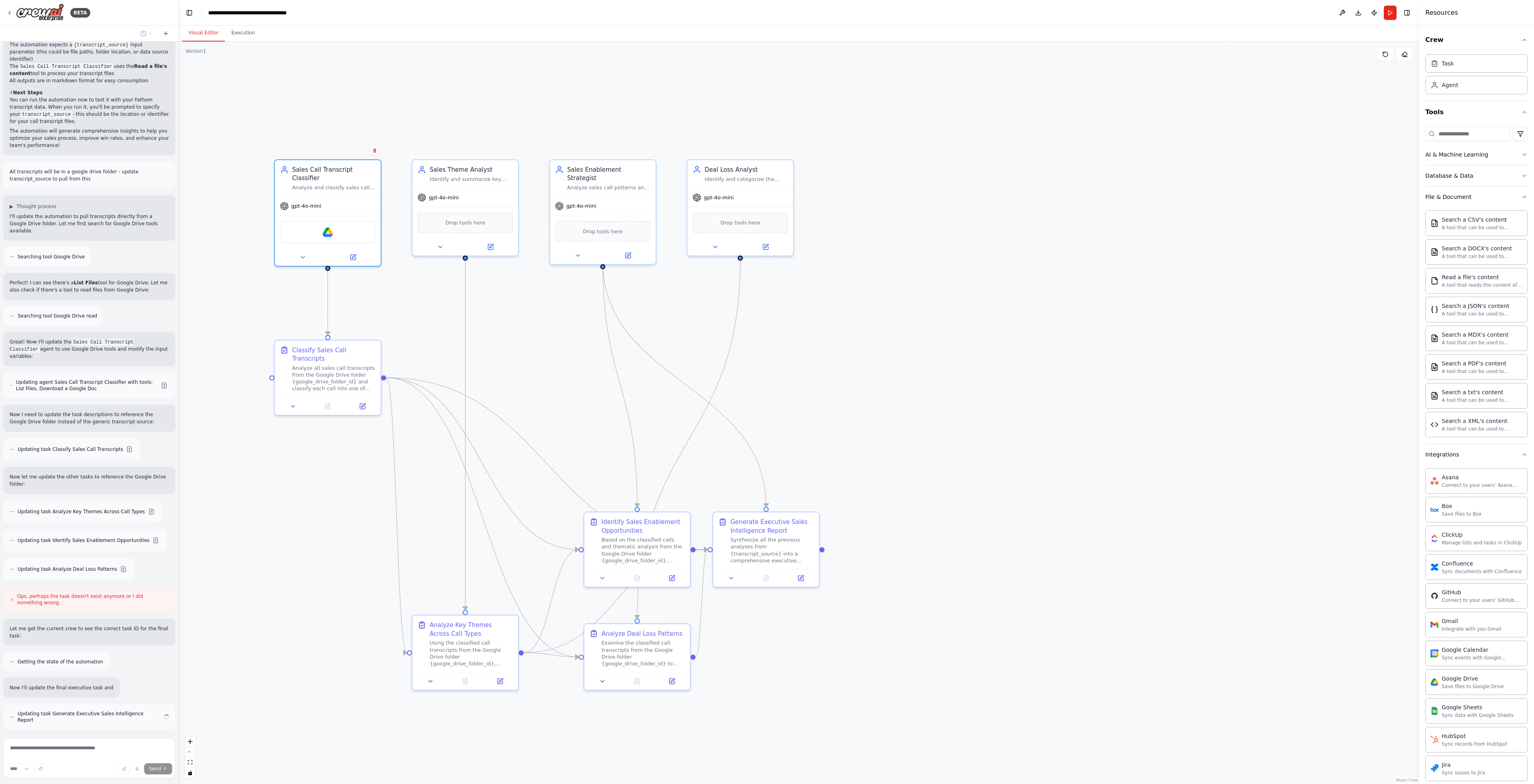
scroll to position [1218, 0]
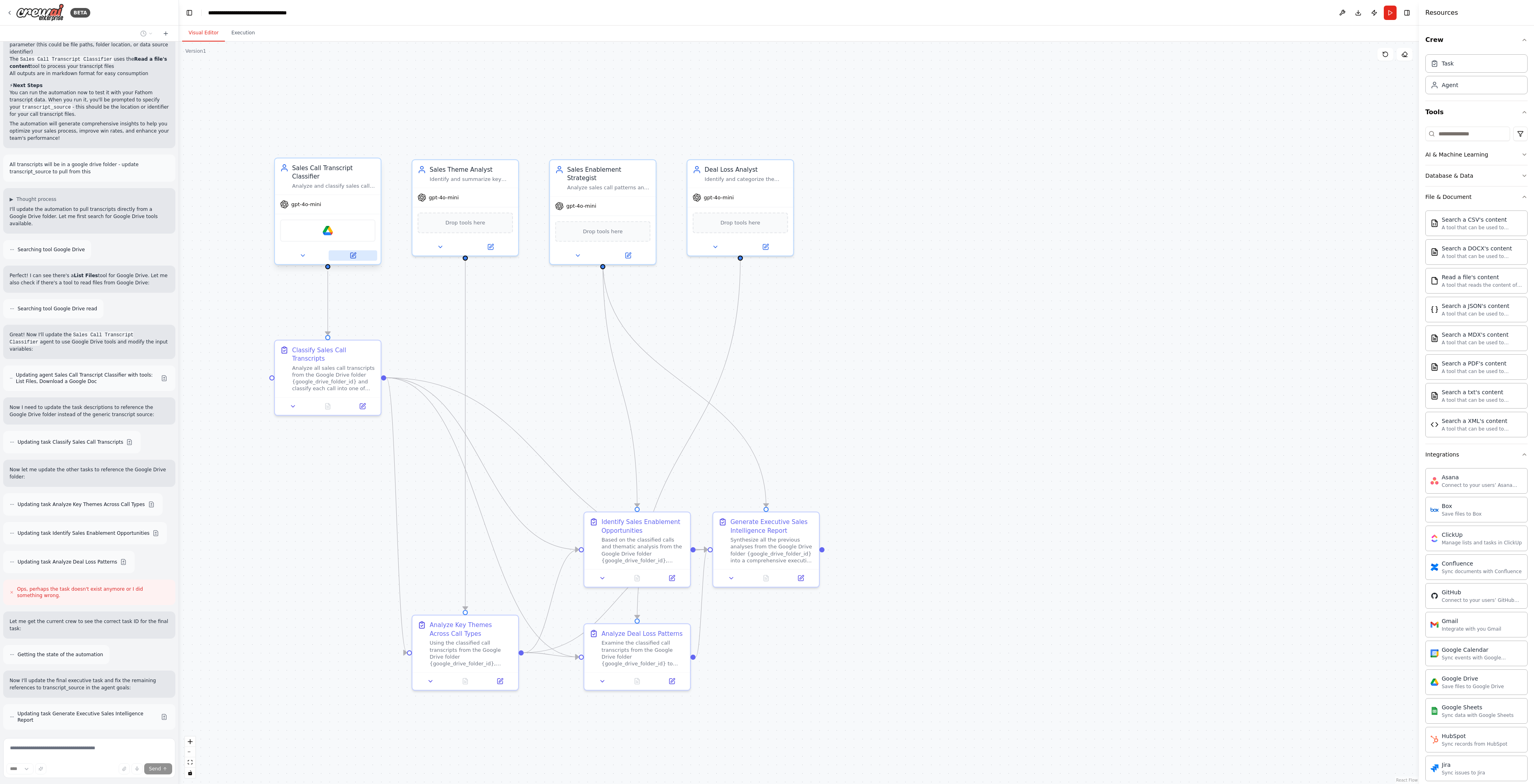
click at [352, 260] on button at bounding box center [353, 256] width 49 height 11
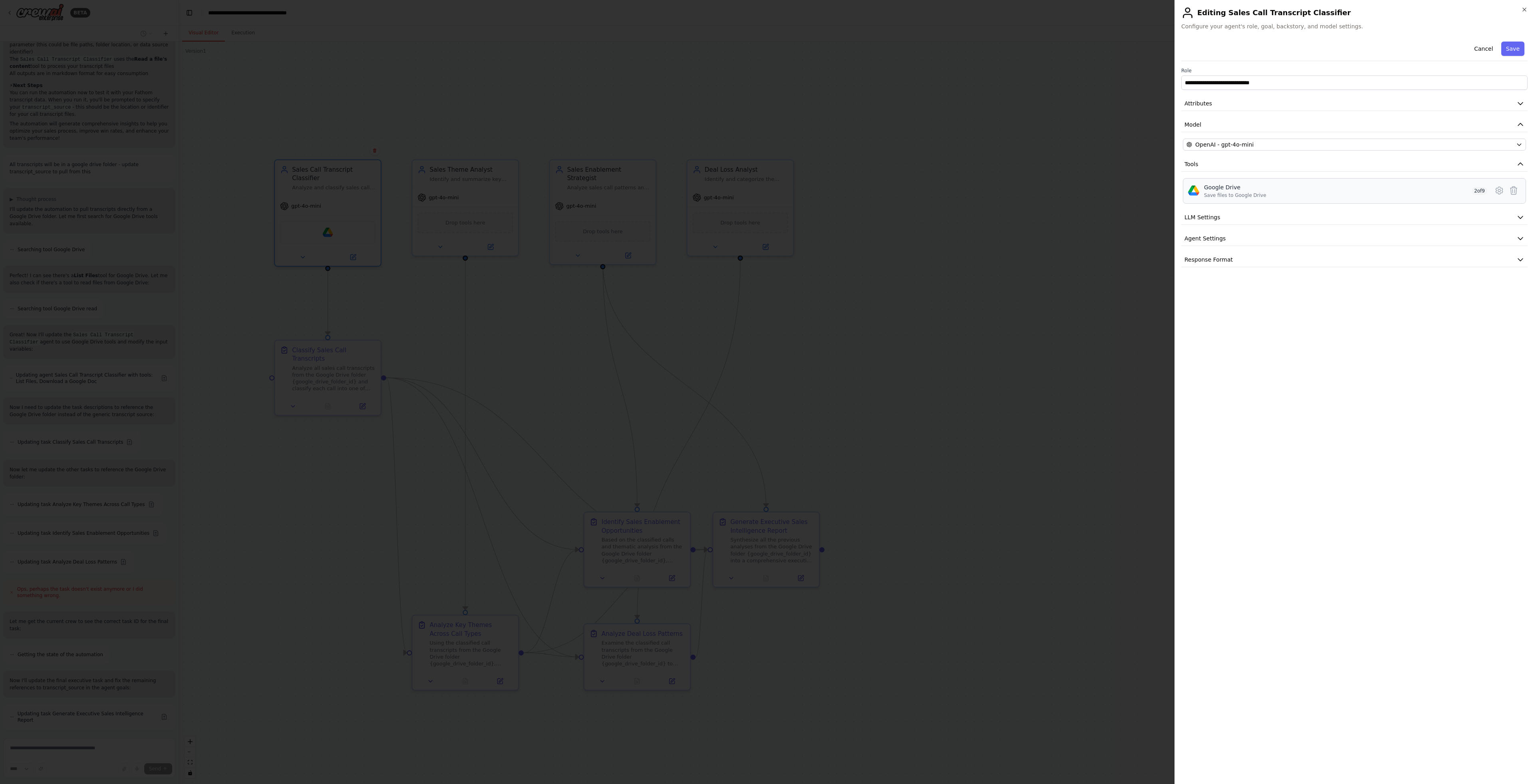
click at [1480, 192] on span "2 of 9" at bounding box center [1480, 191] width 16 height 8
click at [1503, 189] on icon at bounding box center [1500, 191] width 10 height 10
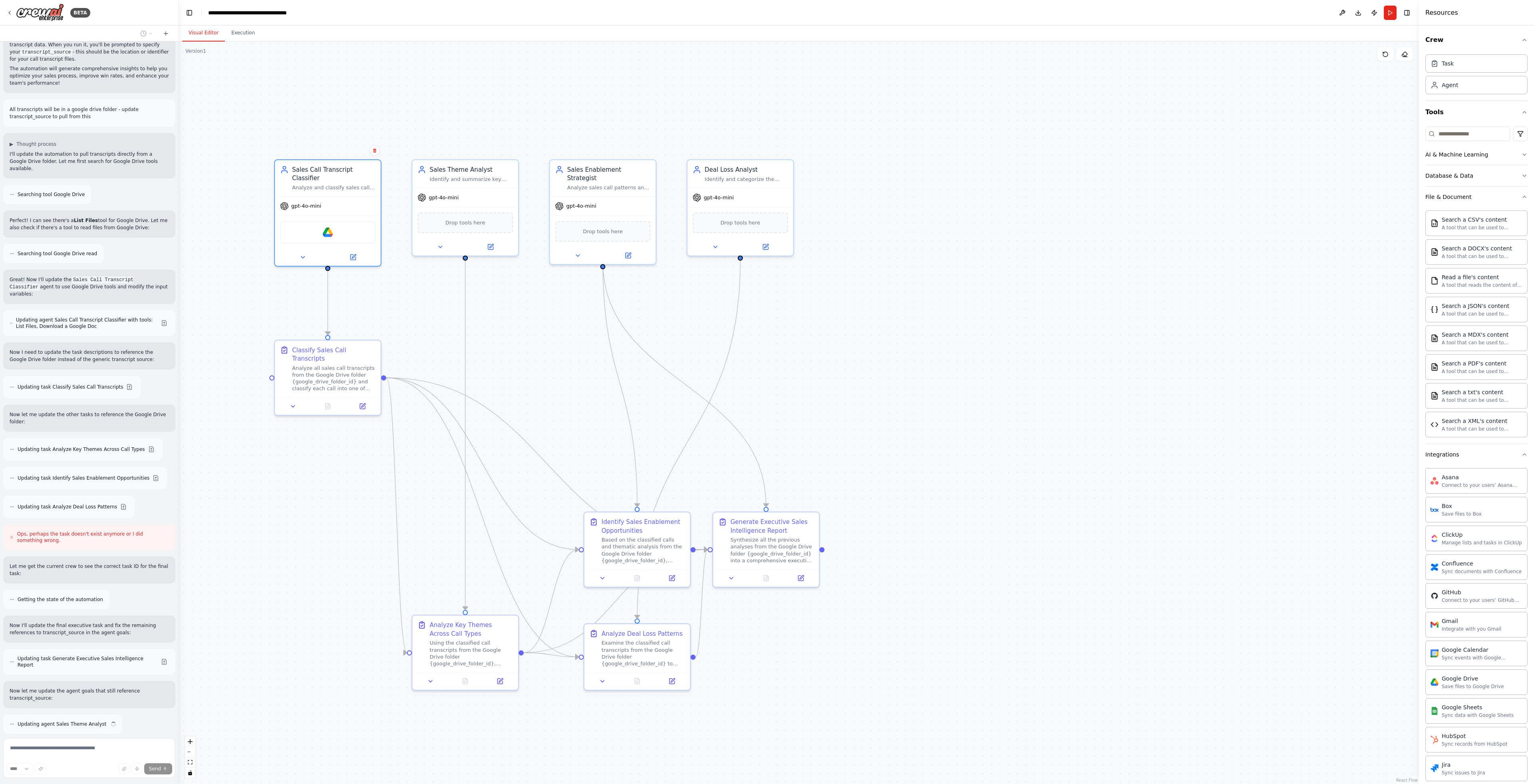
scroll to position [1281, 0]
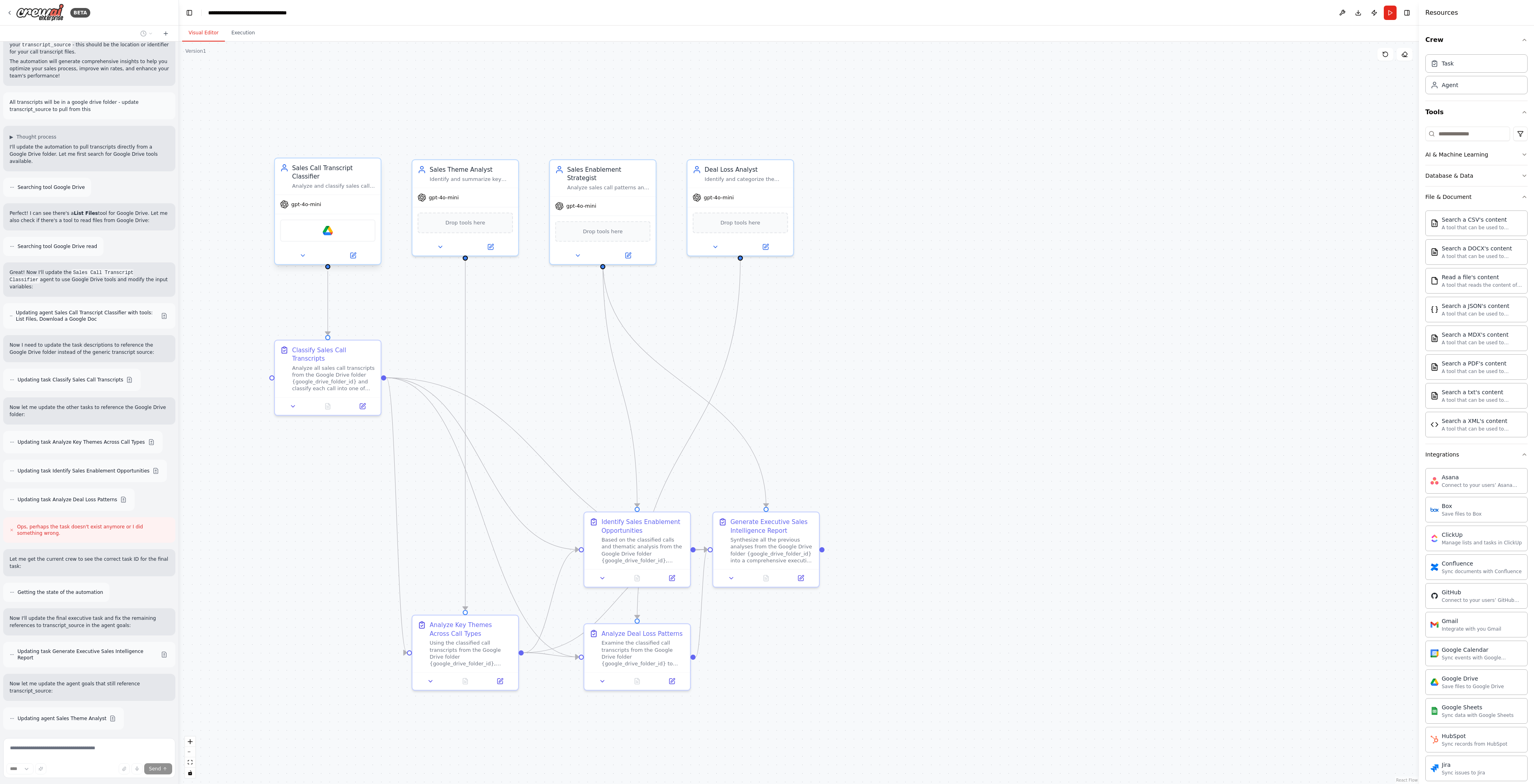
click at [364, 236] on div "Google Drive" at bounding box center [328, 230] width 95 height 23
click at [355, 251] on button at bounding box center [353, 256] width 49 height 11
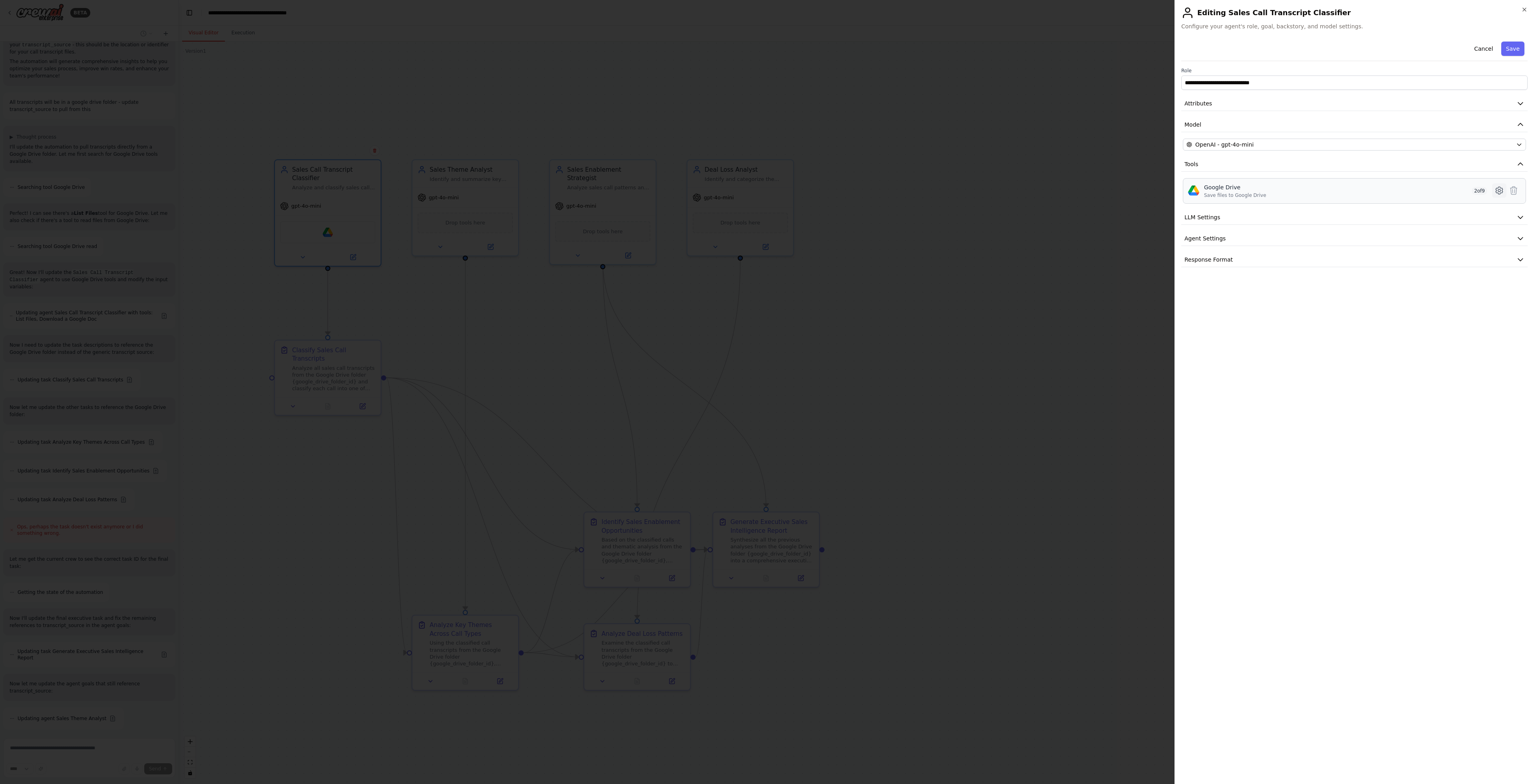
scroll to position [1309, 0]
click at [1496, 194] on icon at bounding box center [1500, 191] width 10 height 10
click at [1514, 342] on div at bounding box center [1511, 344] width 18 height 10
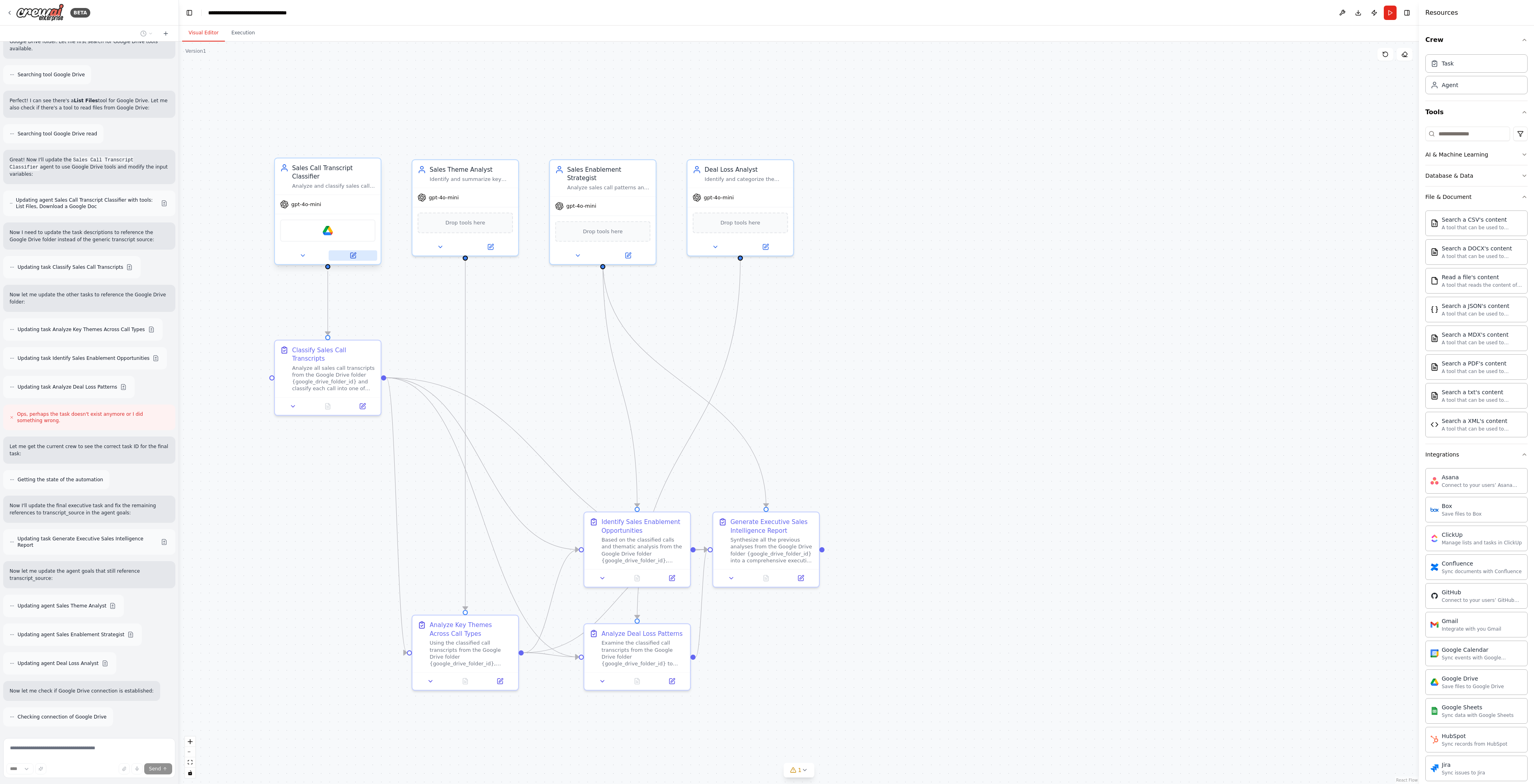
click at [366, 255] on button at bounding box center [353, 256] width 49 height 11
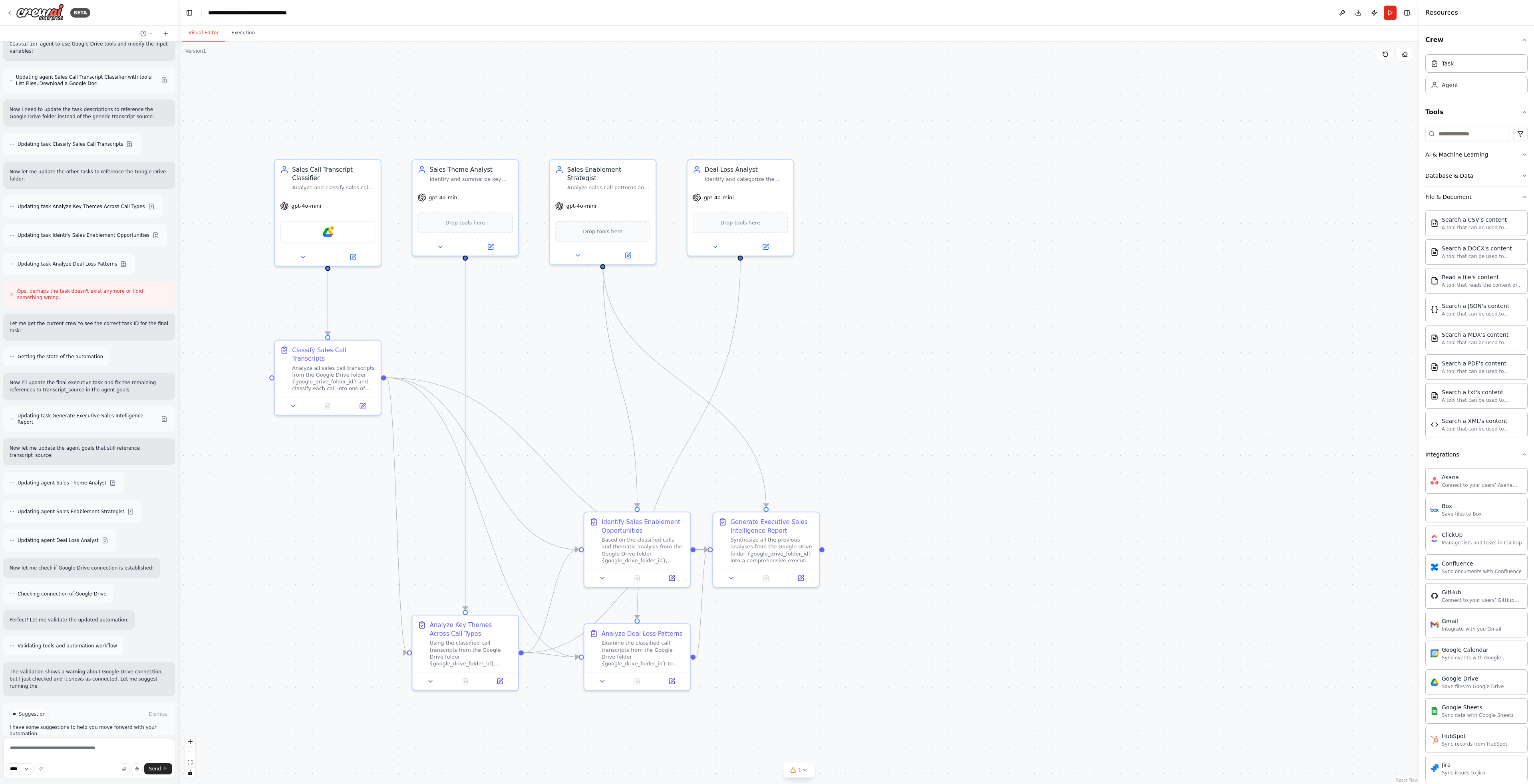
scroll to position [1523, 0]
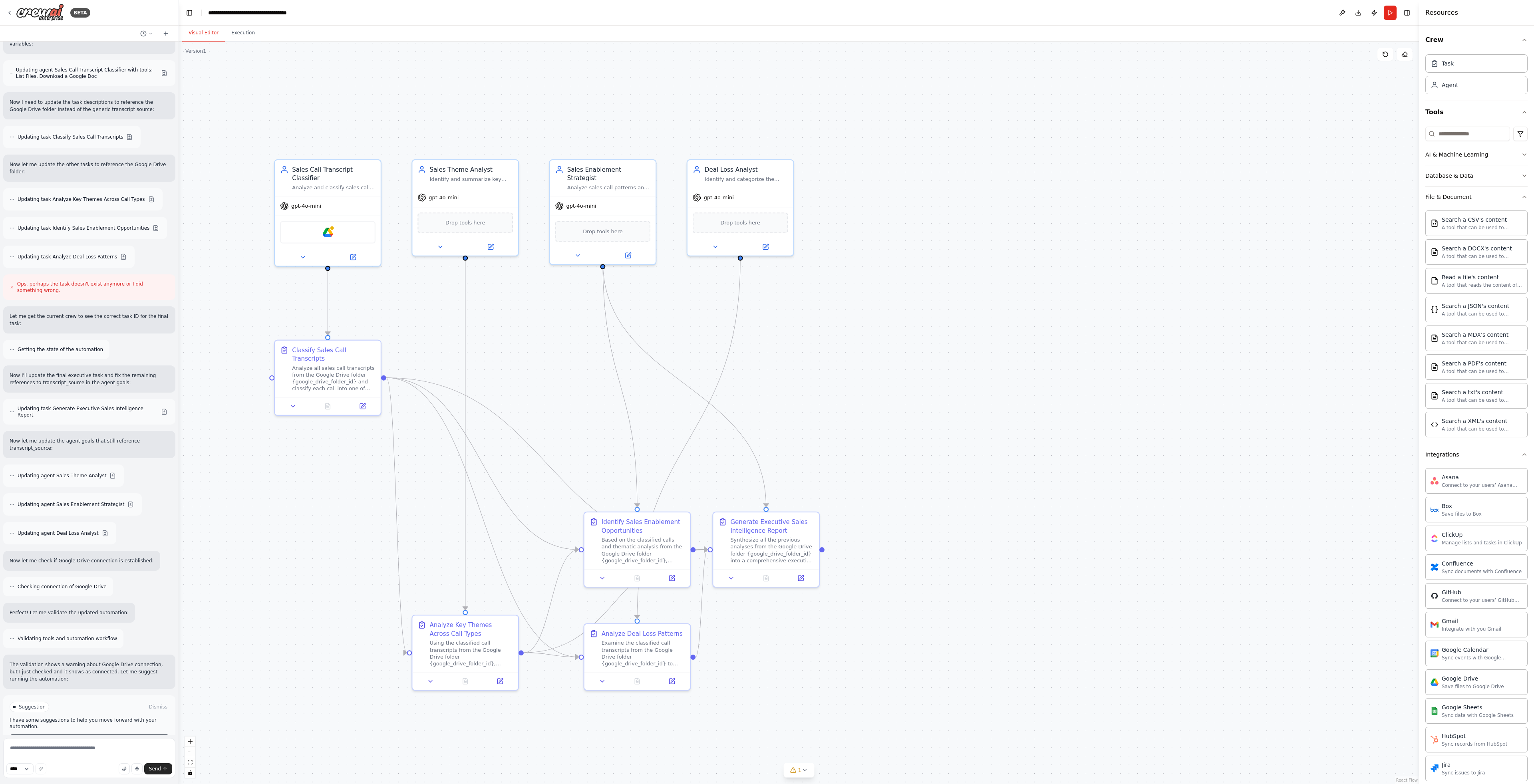
click at [92, 738] on span "Run Automation" at bounding box center [92, 741] width 38 height 6
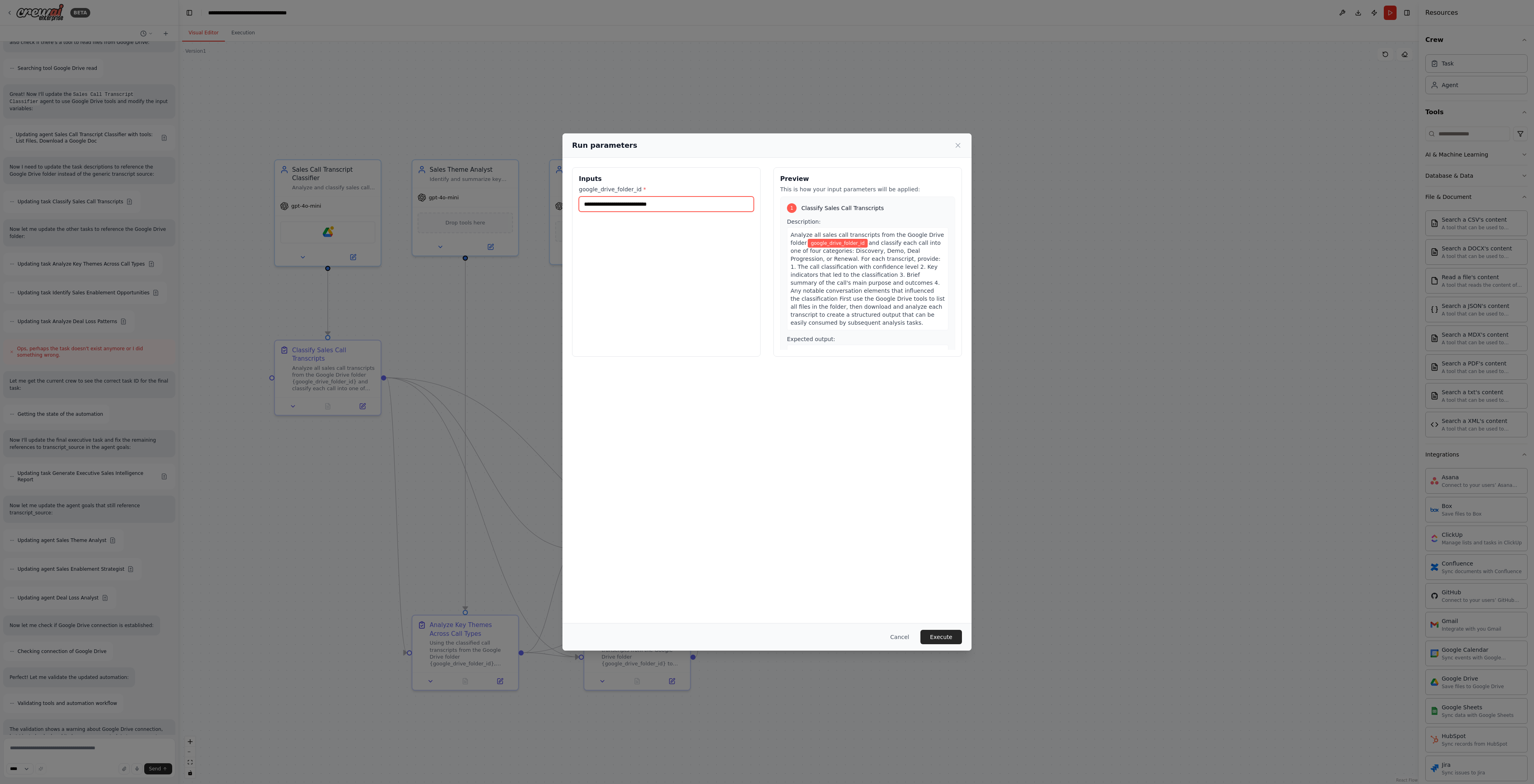
click at [684, 202] on input "google_drive_folder_id *" at bounding box center [666, 204] width 175 height 15
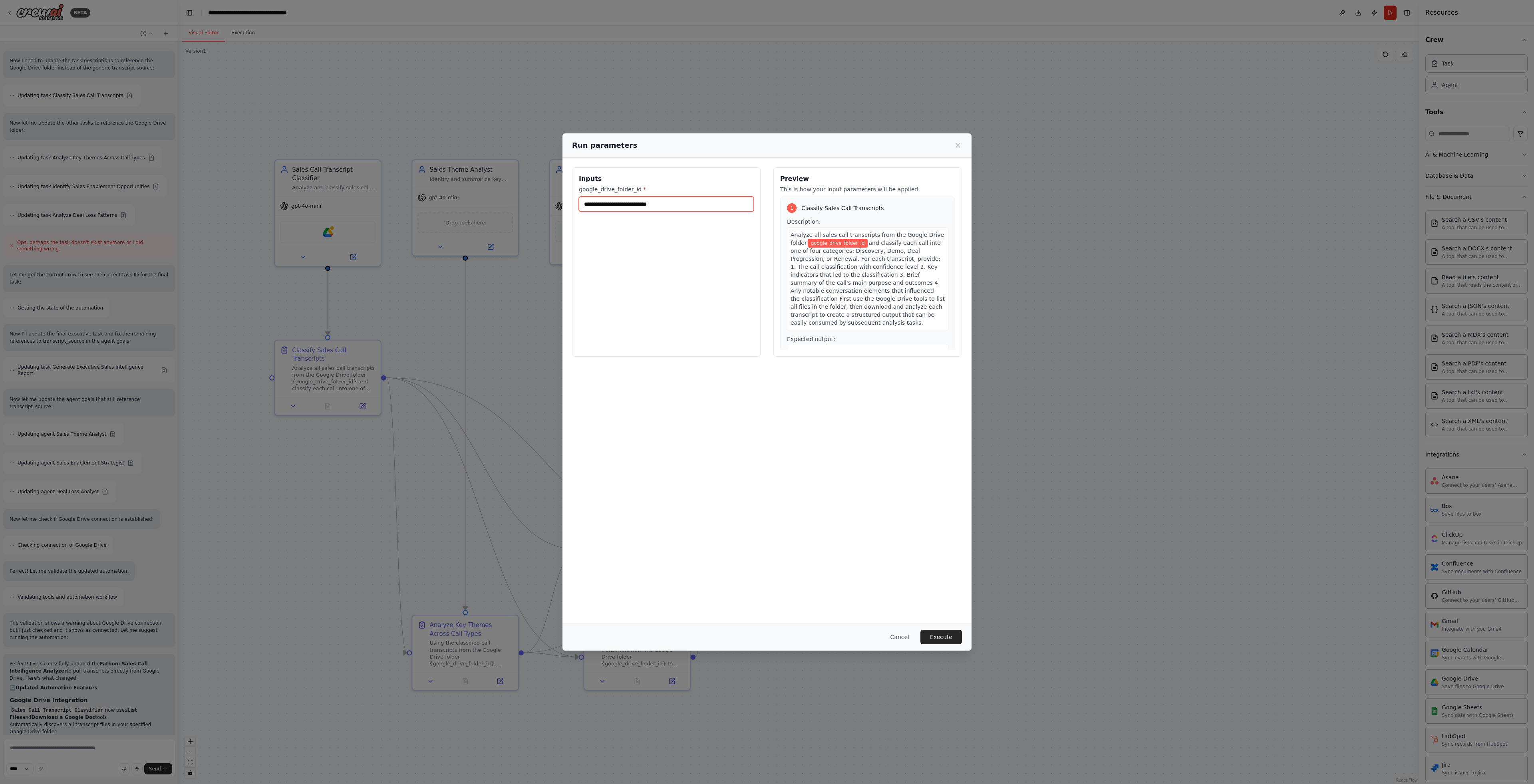
click at [641, 208] on input "google_drive_folder_id *" at bounding box center [666, 204] width 175 height 15
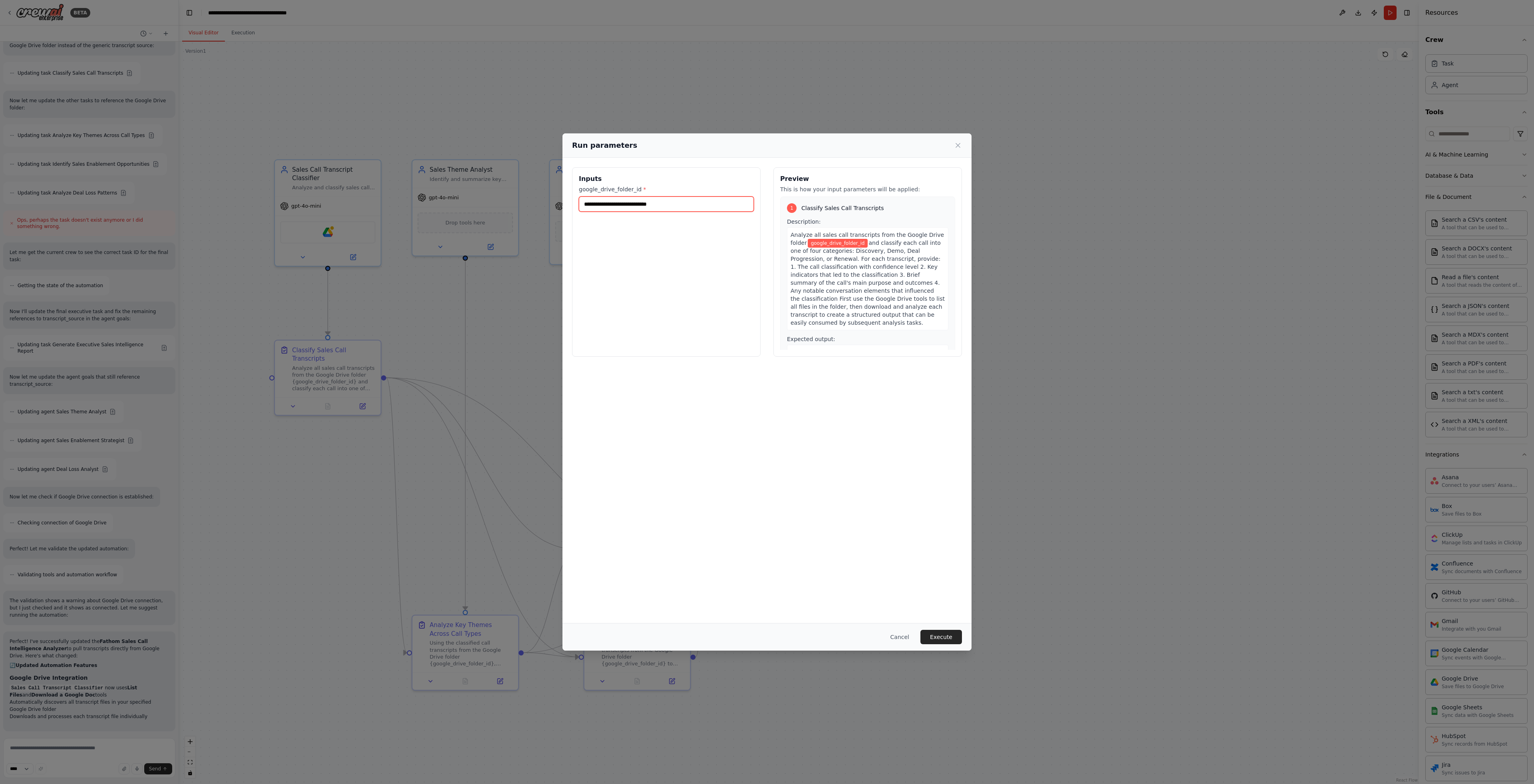
paste input "**********"
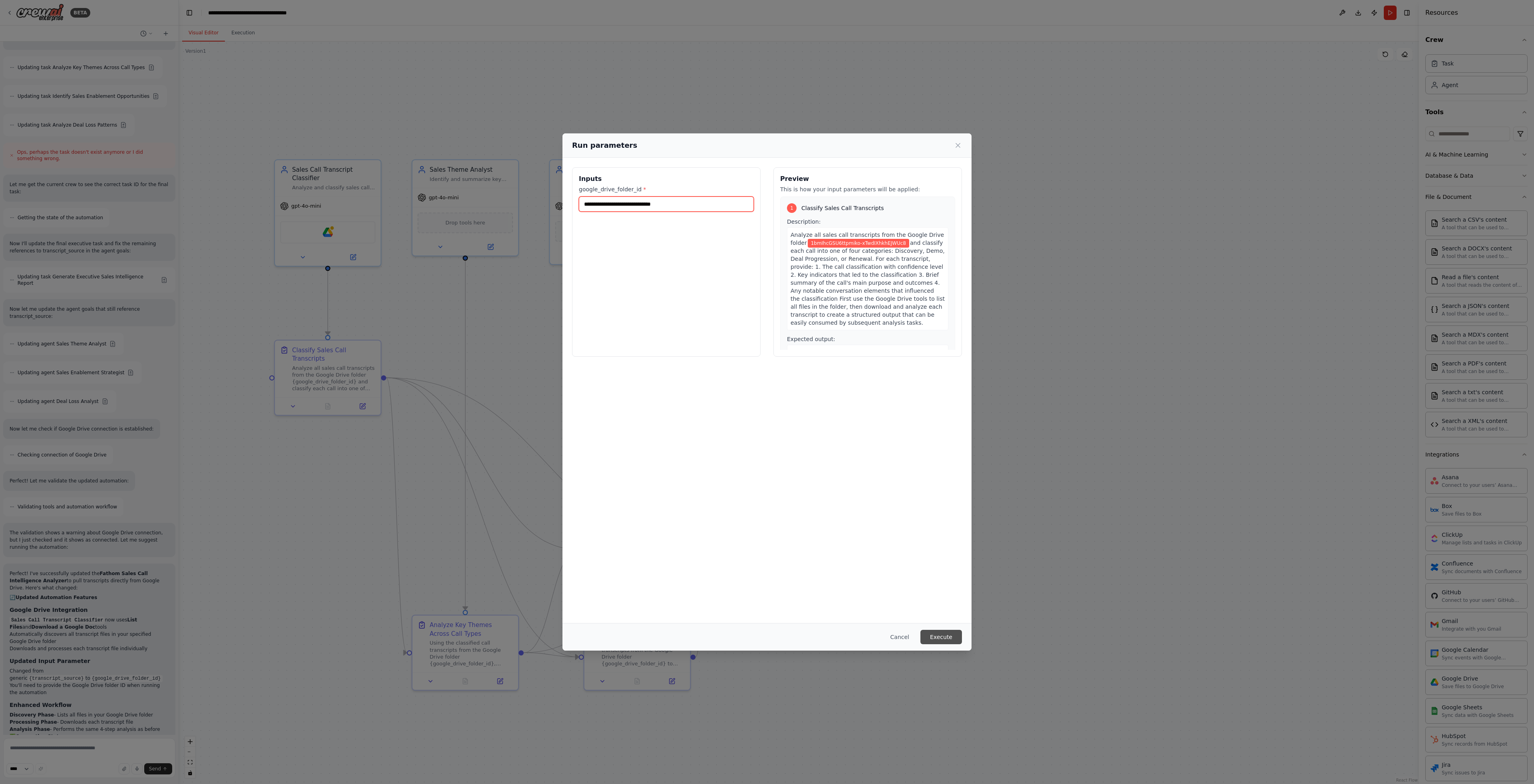
type input "**********"
click at [943, 636] on button "Execute" at bounding box center [942, 636] width 41 height 15
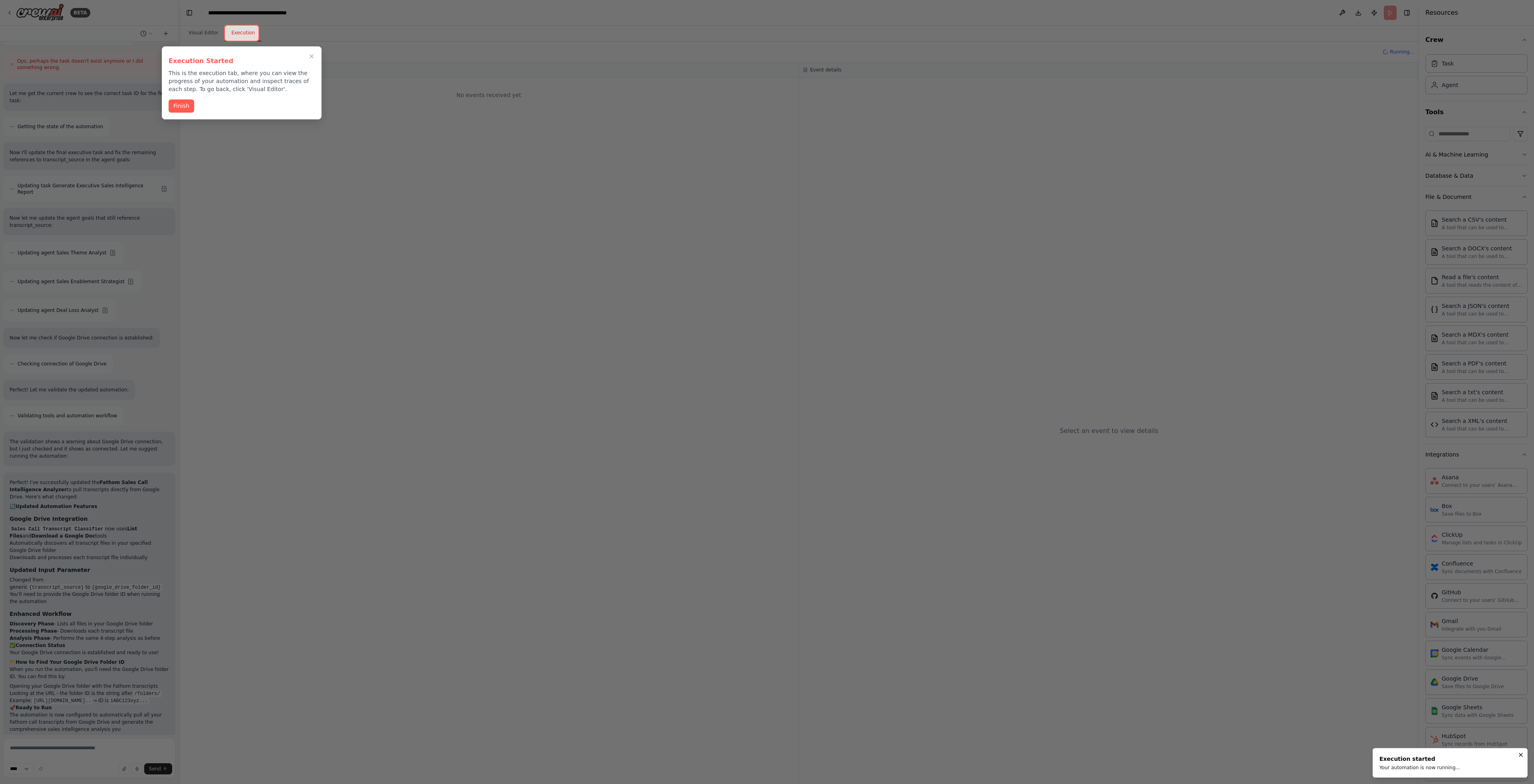
scroll to position [1753, 0]
click at [185, 104] on button "Finish" at bounding box center [181, 104] width 26 height 13
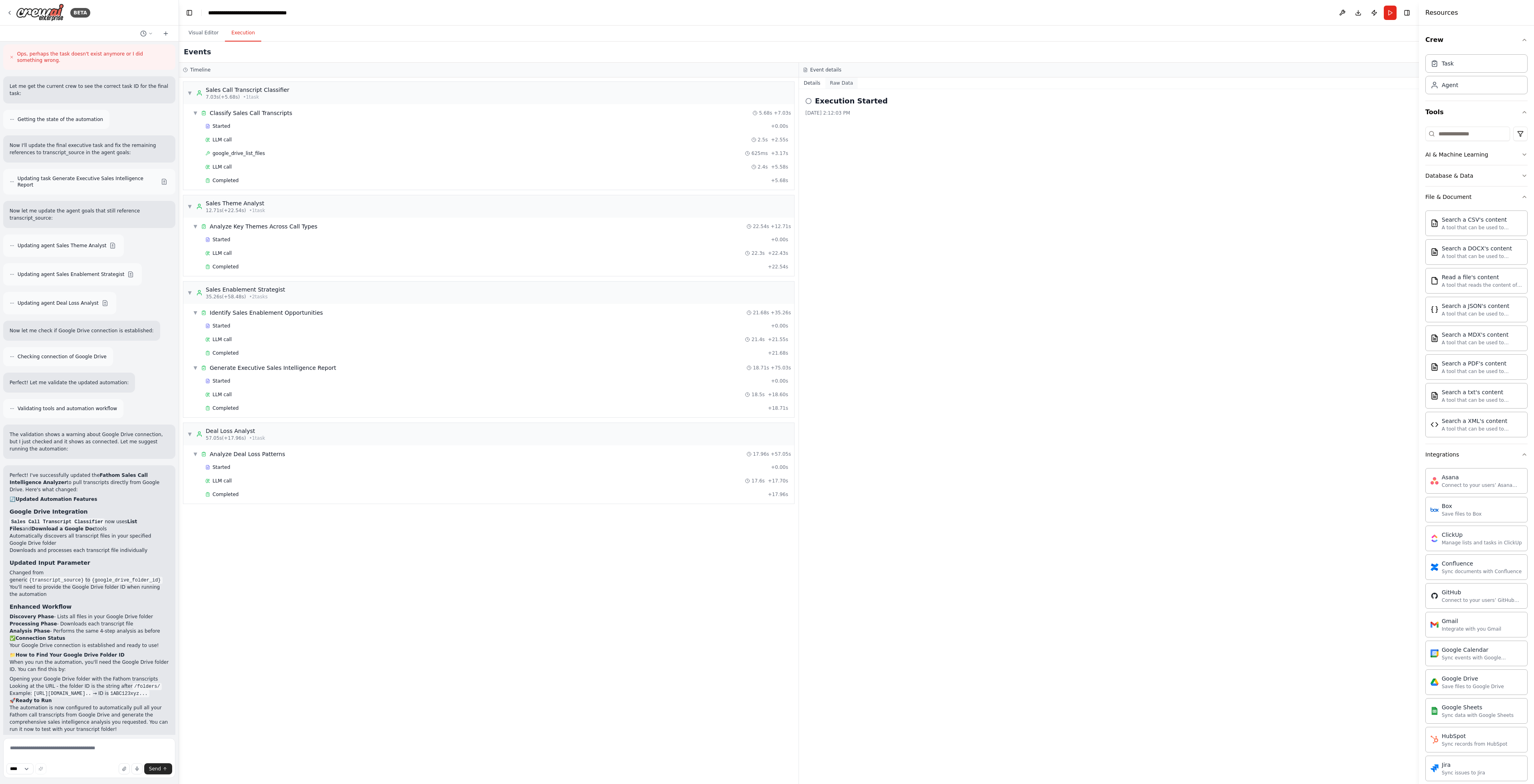
click at [837, 79] on button "Raw Data" at bounding box center [841, 83] width 32 height 11
click at [811, 85] on button "Details" at bounding box center [812, 83] width 27 height 11
click at [272, 183] on div "Completed" at bounding box center [487, 180] width 563 height 6
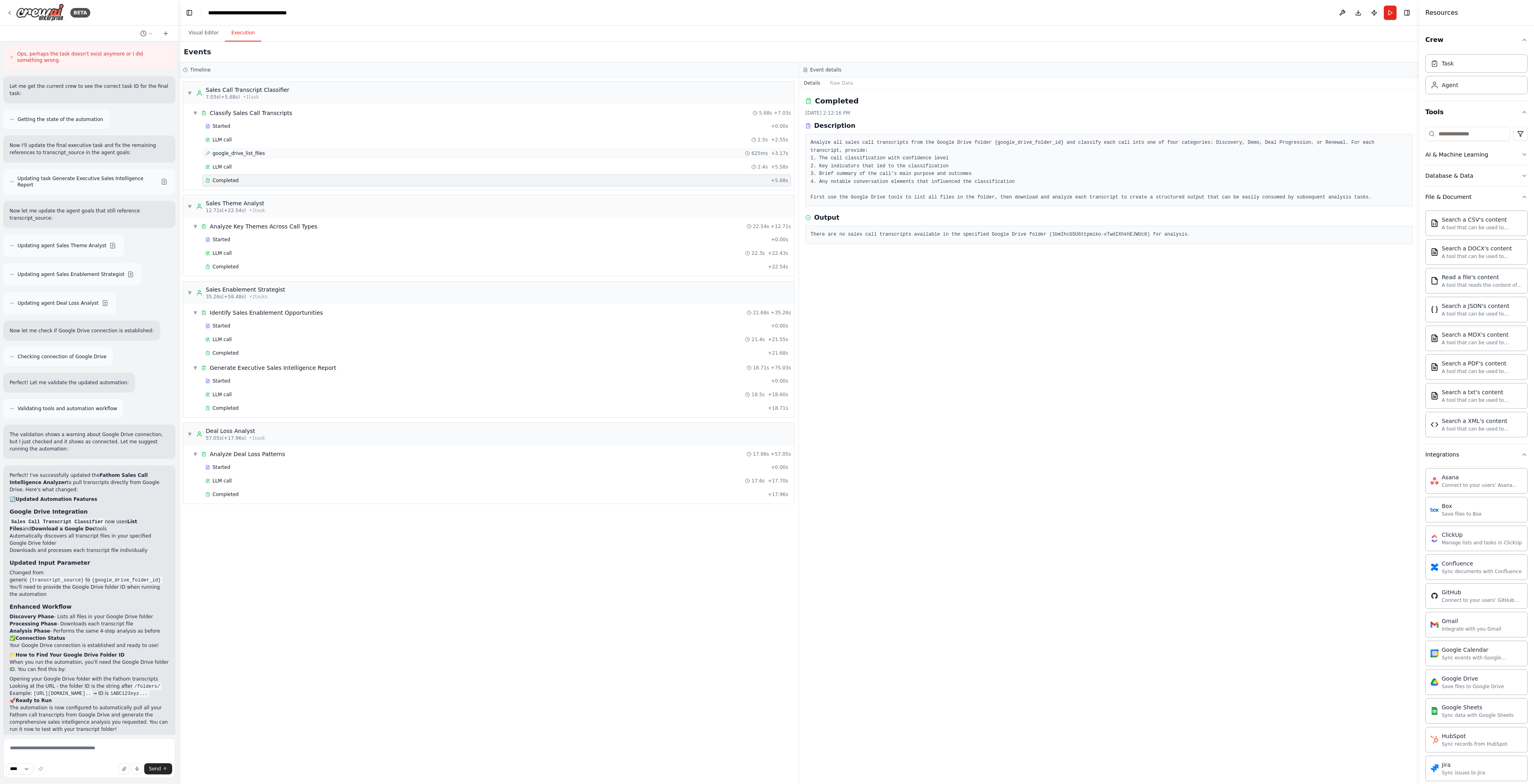
click at [272, 155] on div "google_drive_list_files 625ms + 3.17s" at bounding box center [497, 153] width 583 height 6
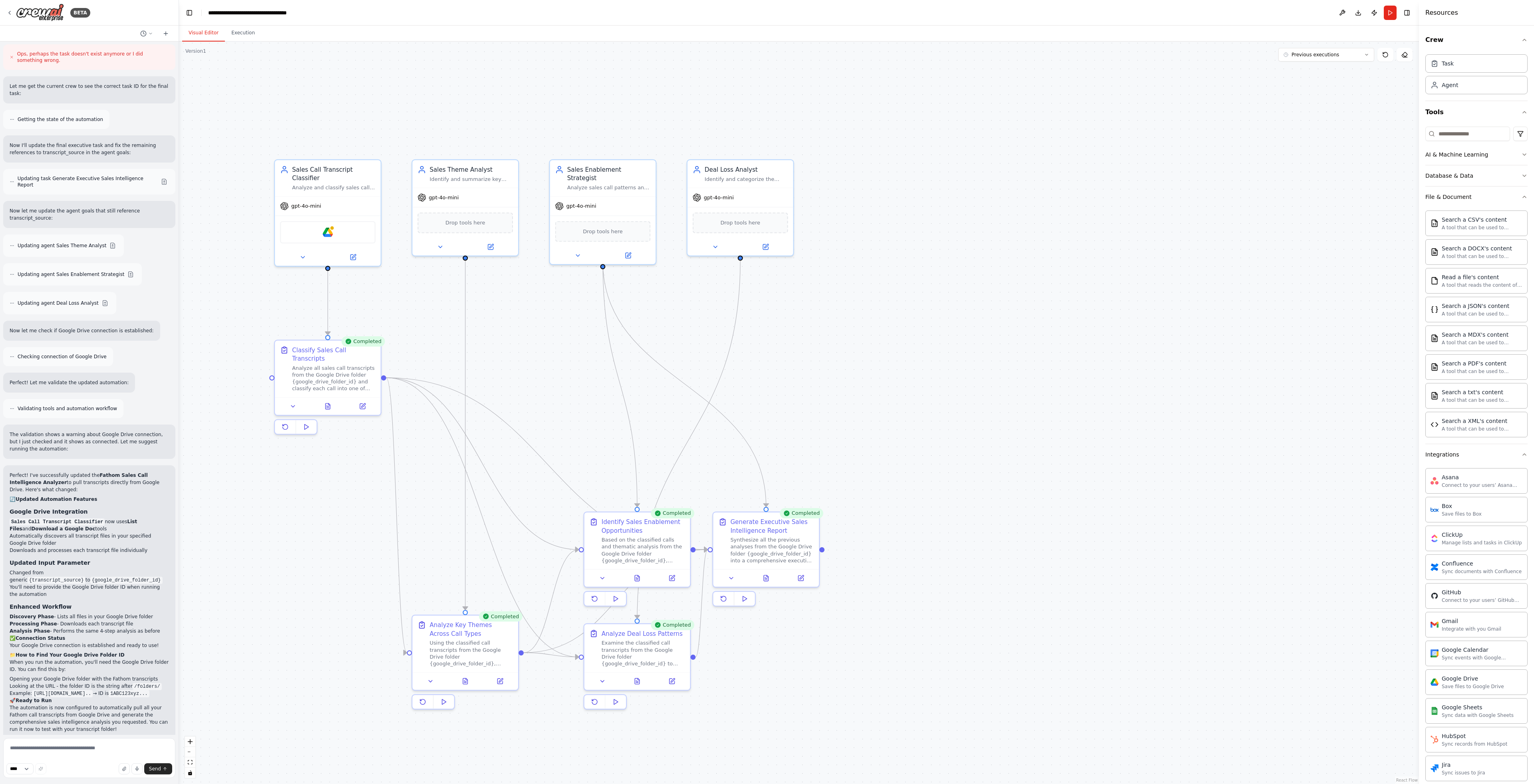
drag, startPoint x: 193, startPoint y: 26, endPoint x: 207, endPoint y: 30, distance: 14.6
click at [194, 26] on button "Visual Editor" at bounding box center [203, 32] width 42 height 17
click at [341, 375] on div "Analyze all sales call transcripts from the Google Drive folder {google_drive_f…" at bounding box center [334, 377] width 84 height 28
click at [342, 375] on div "Analyze all sales call transcripts from the Google Drive folder {google_drive_f…" at bounding box center [334, 377] width 84 height 28
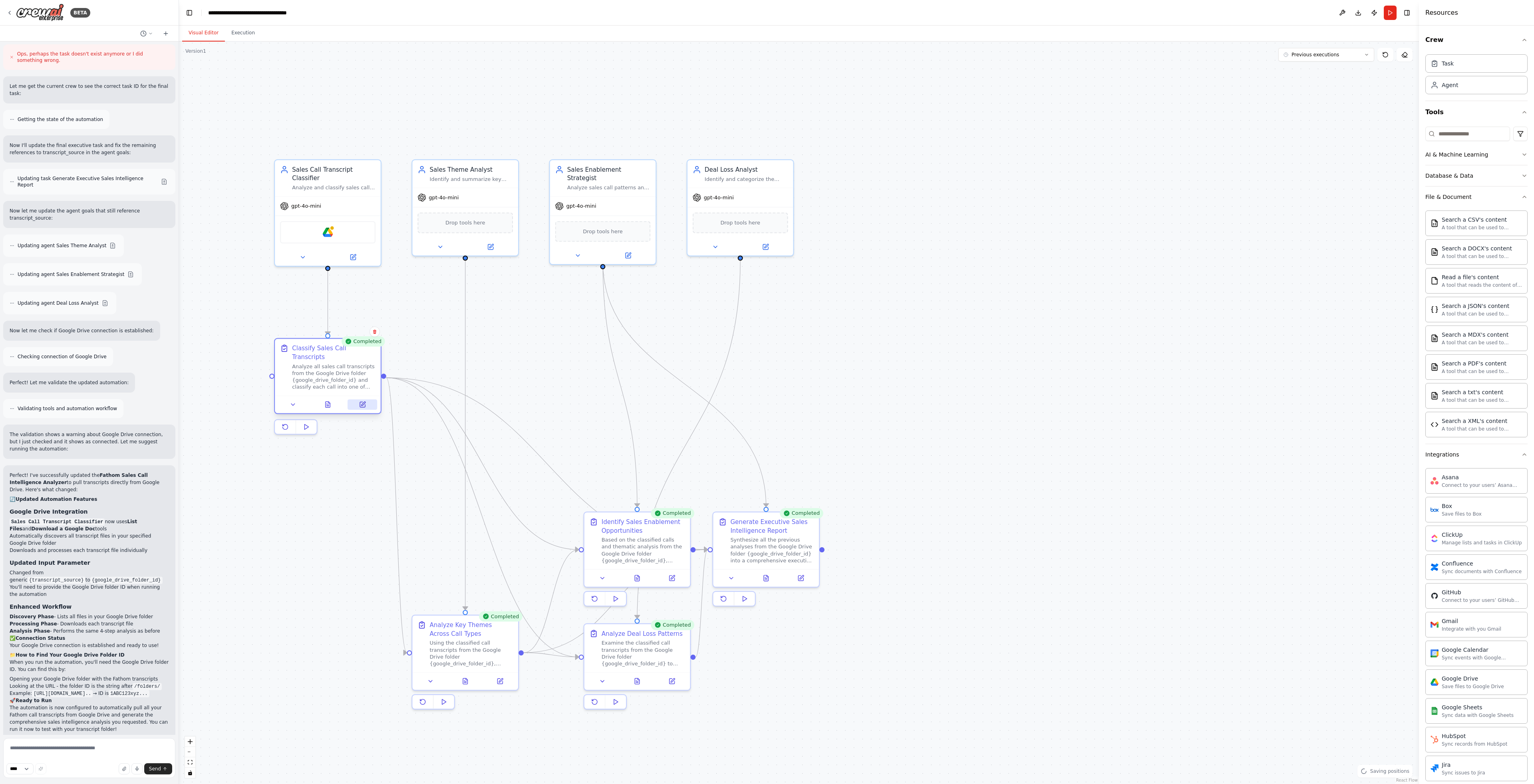
click at [364, 405] on icon at bounding box center [362, 404] width 5 height 5
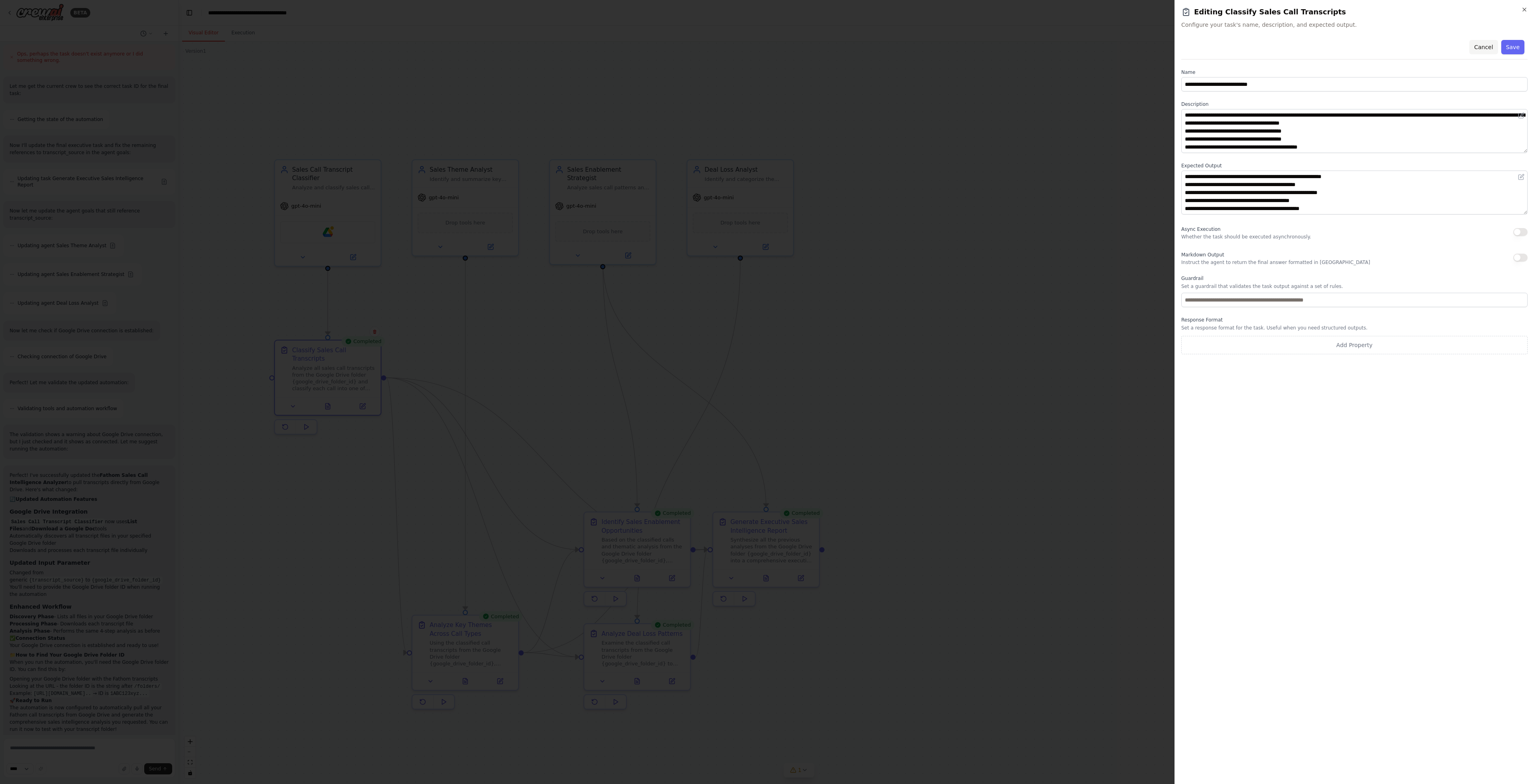
click at [1490, 45] on button "Cancel" at bounding box center [1484, 47] width 29 height 15
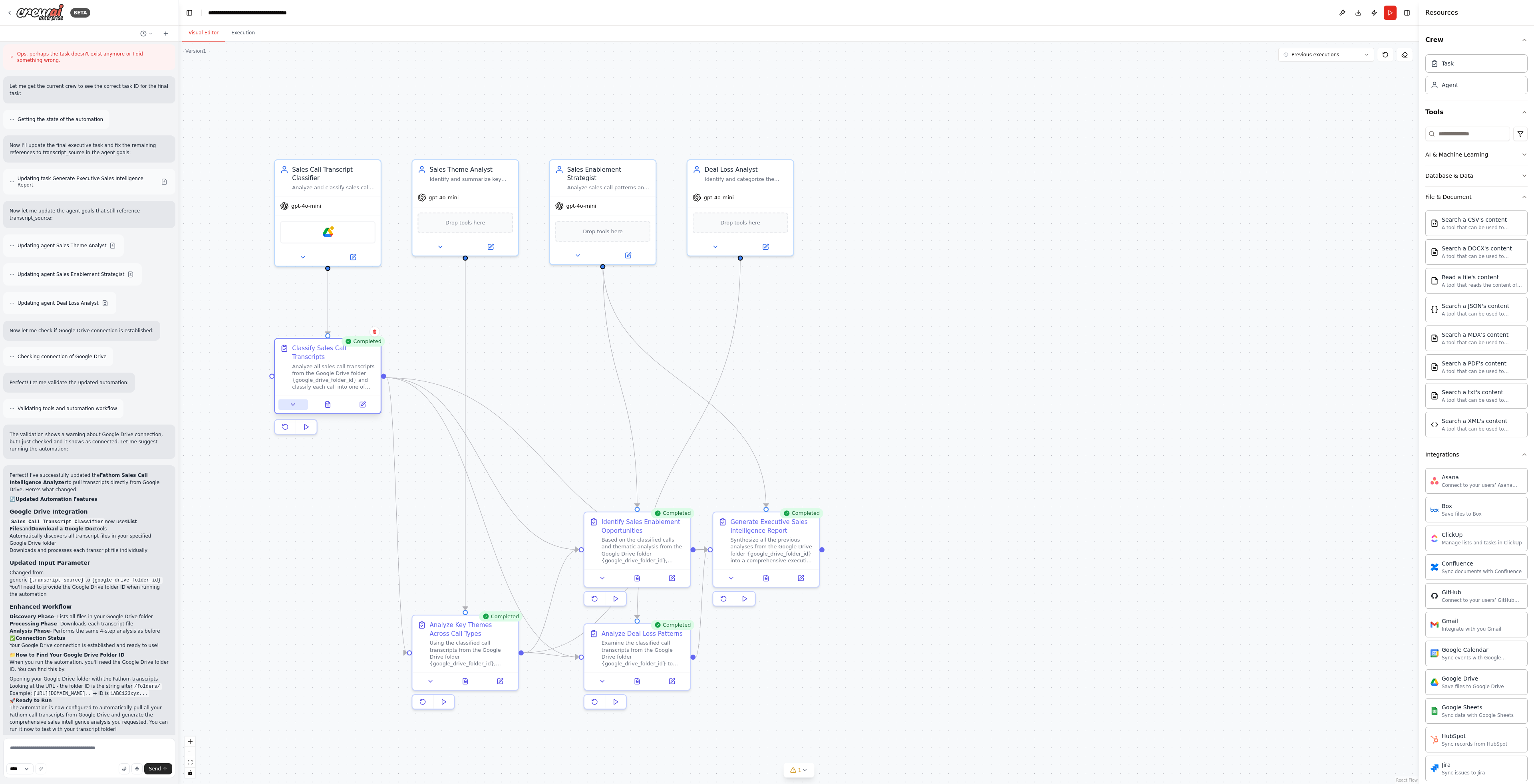
click at [292, 403] on icon at bounding box center [292, 404] width 7 height 7
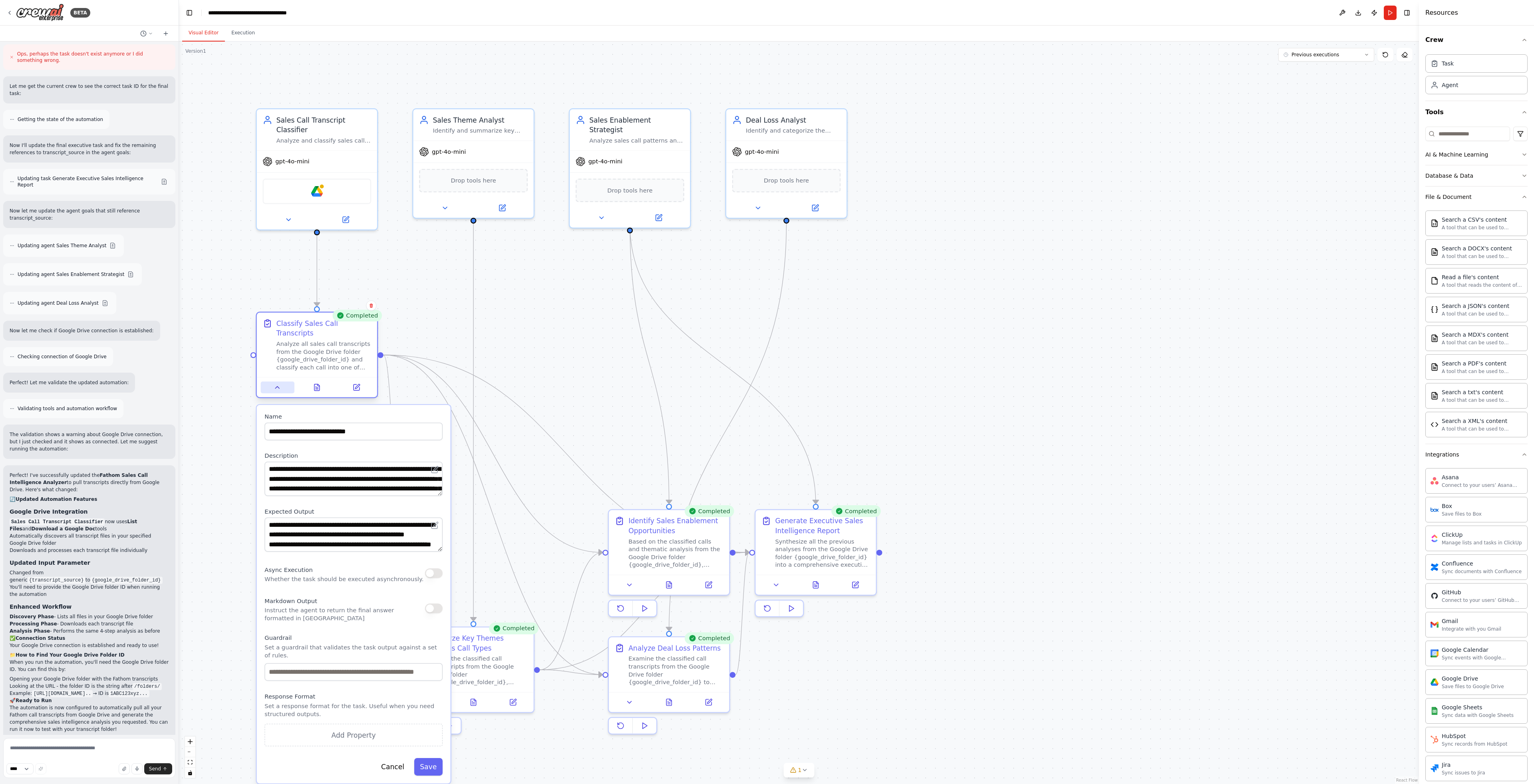
click at [282, 386] on button at bounding box center [277, 388] width 33 height 12
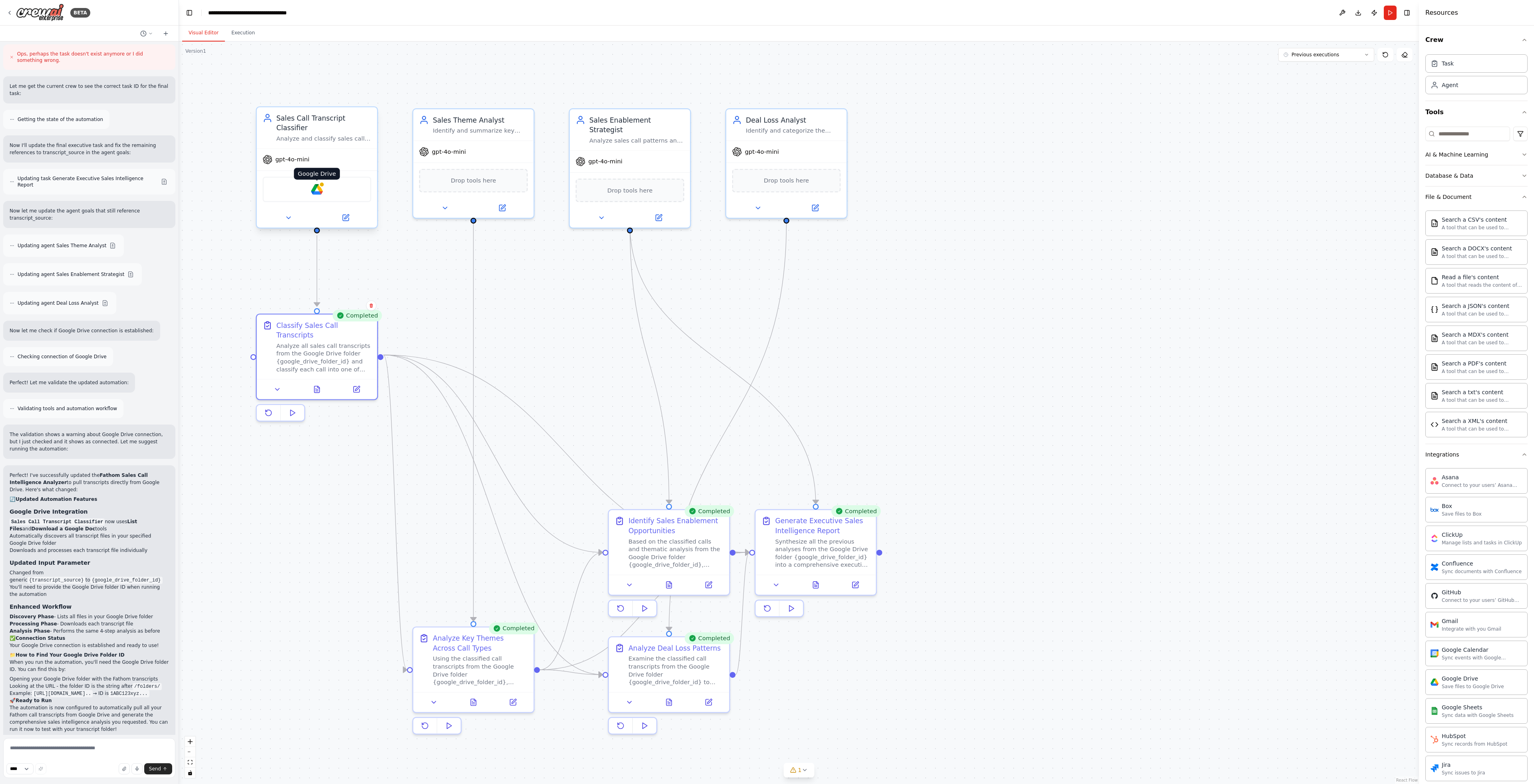
click at [314, 194] on img at bounding box center [317, 190] width 12 height 12
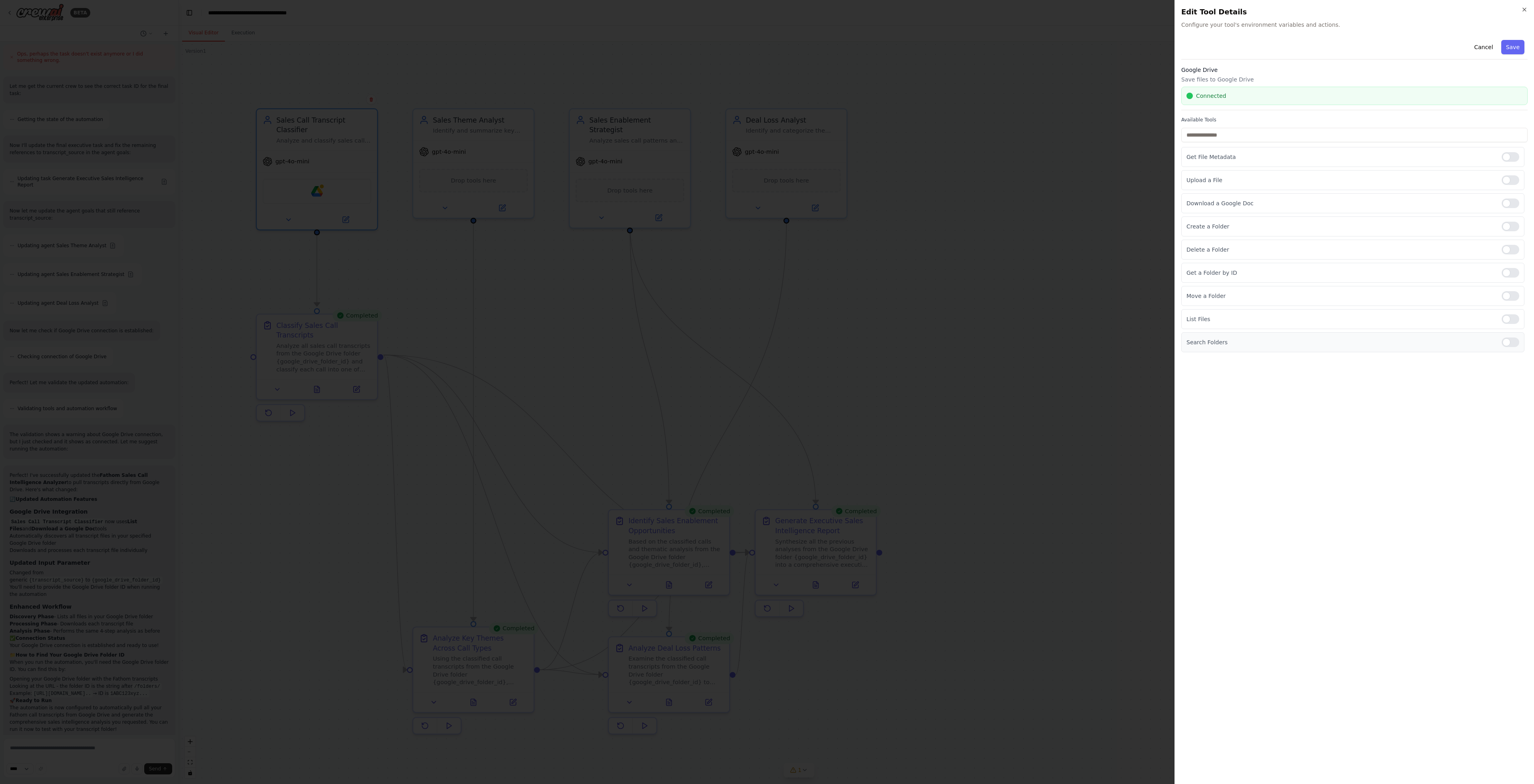
click at [1516, 341] on div at bounding box center [1511, 342] width 18 height 10
click at [1513, 157] on div at bounding box center [1511, 157] width 18 height 10
click at [1516, 274] on div at bounding box center [1511, 272] width 18 height 10
click at [1519, 45] on button "Save" at bounding box center [1513, 47] width 24 height 15
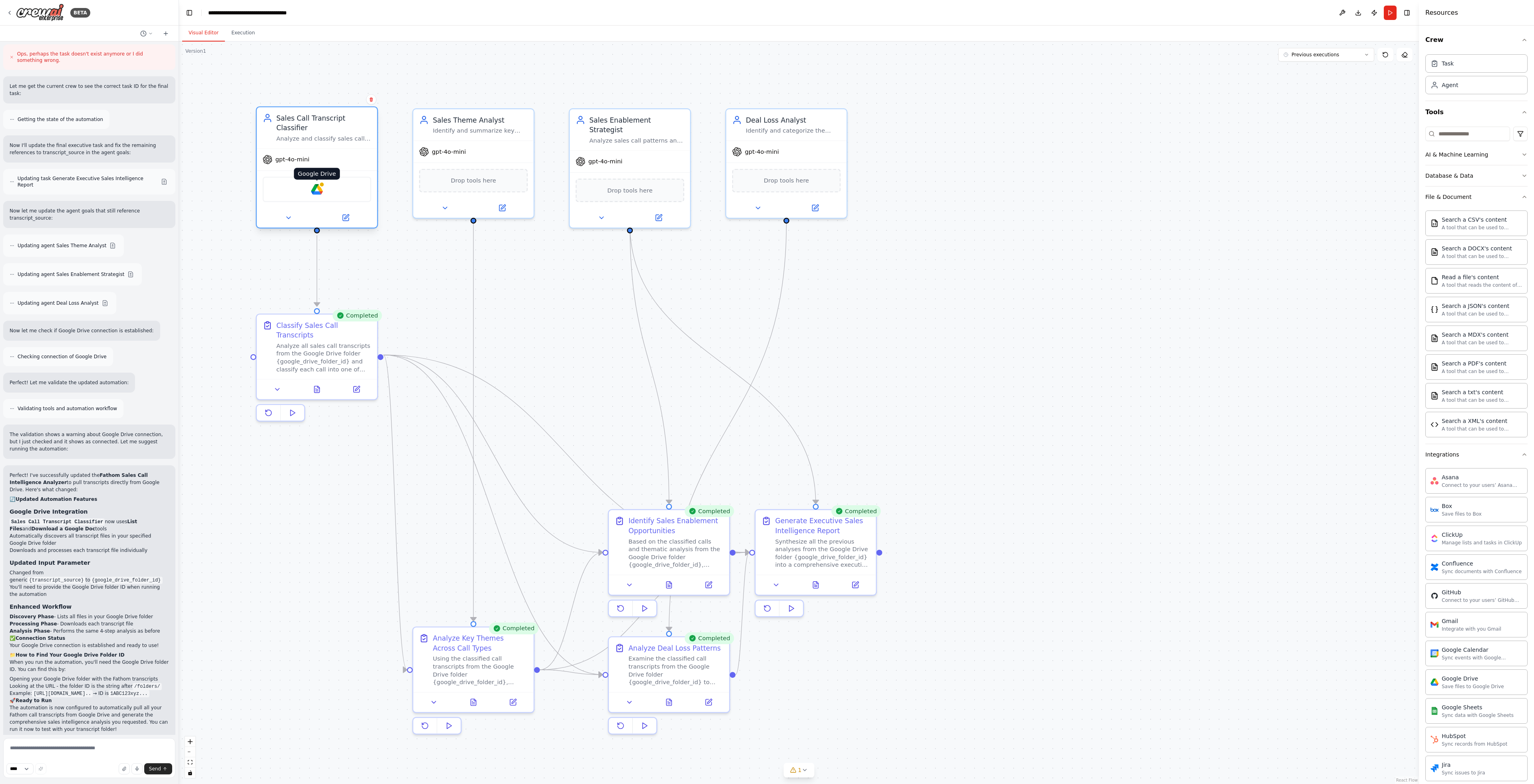
click at [317, 188] on img at bounding box center [317, 190] width 12 height 12
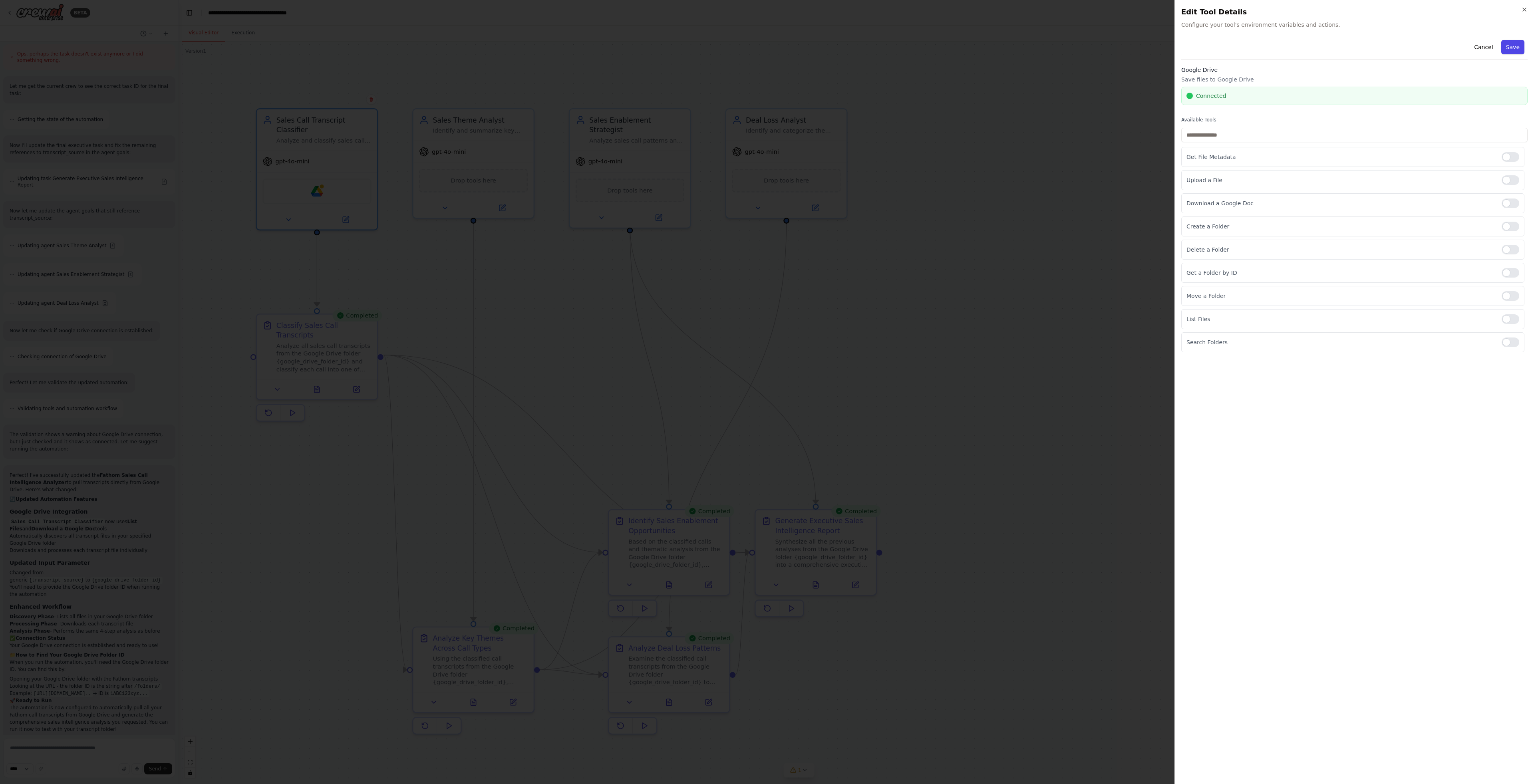
click at [1508, 45] on button "Save" at bounding box center [1513, 47] width 24 height 15
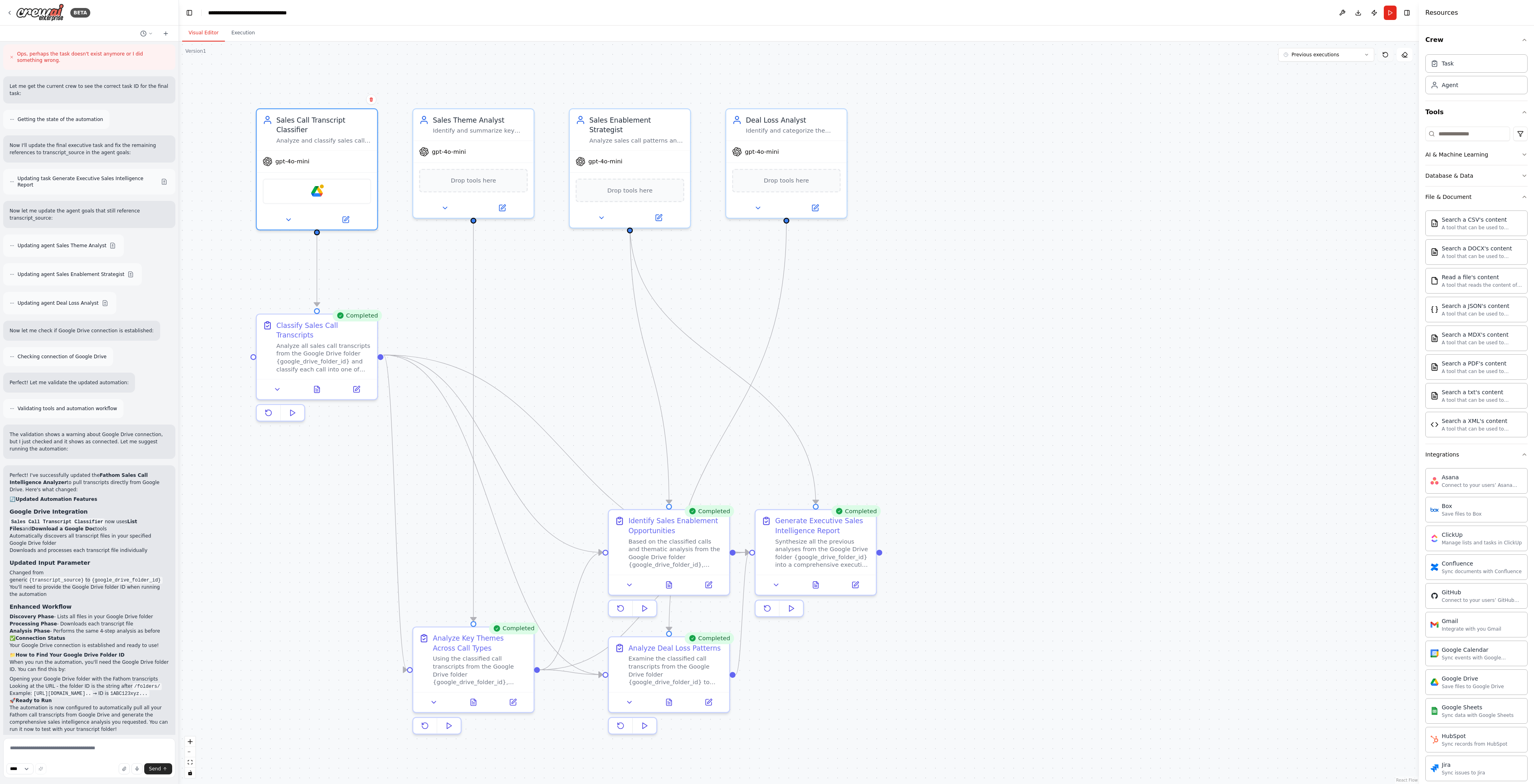
click at [1386, 54] on icon at bounding box center [1385, 54] width 6 height 6
click at [88, 749] on textarea at bounding box center [89, 757] width 172 height 40
click at [1393, 16] on button "Run" at bounding box center [1390, 13] width 13 height 15
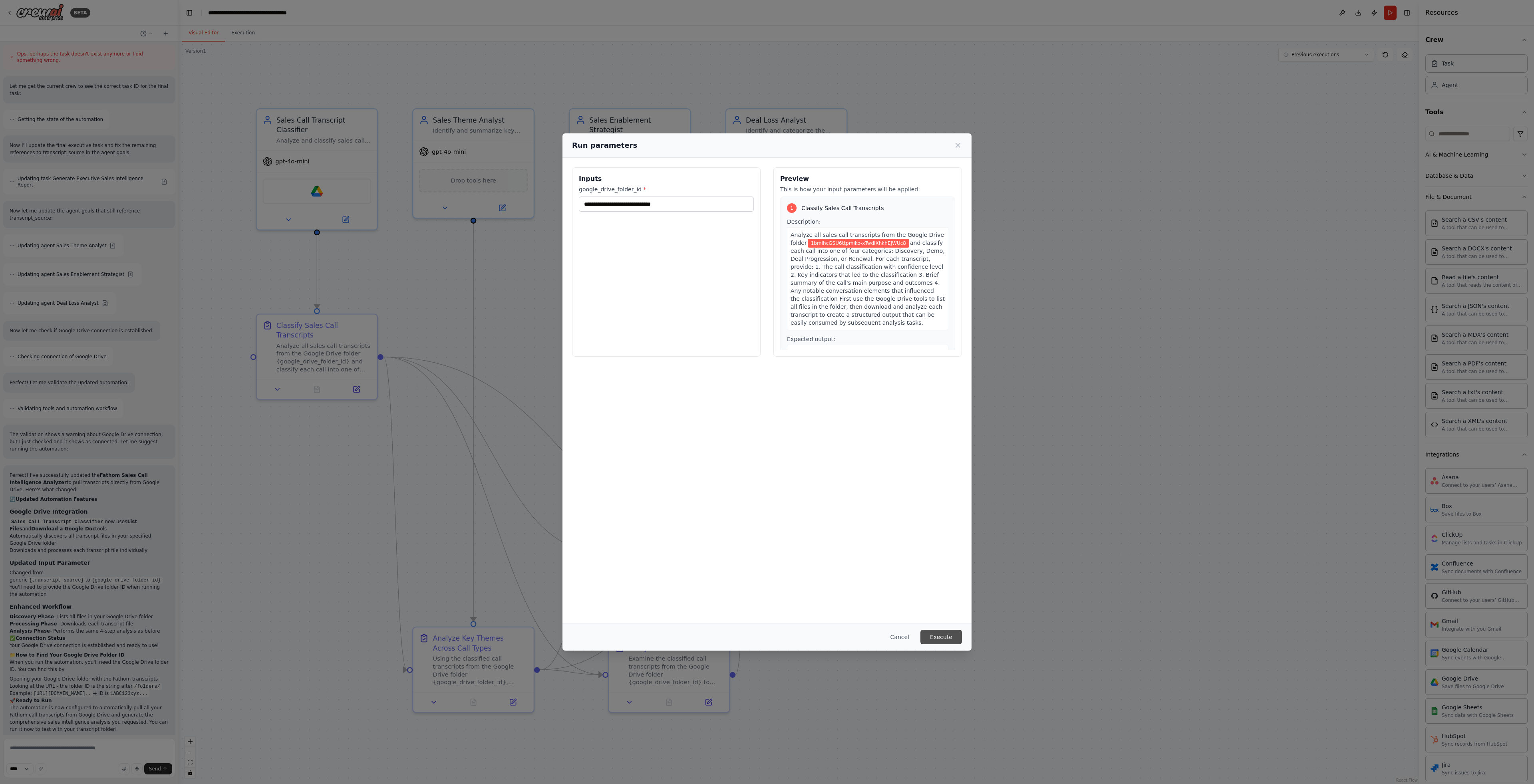
click at [939, 631] on button "Execute" at bounding box center [942, 636] width 41 height 15
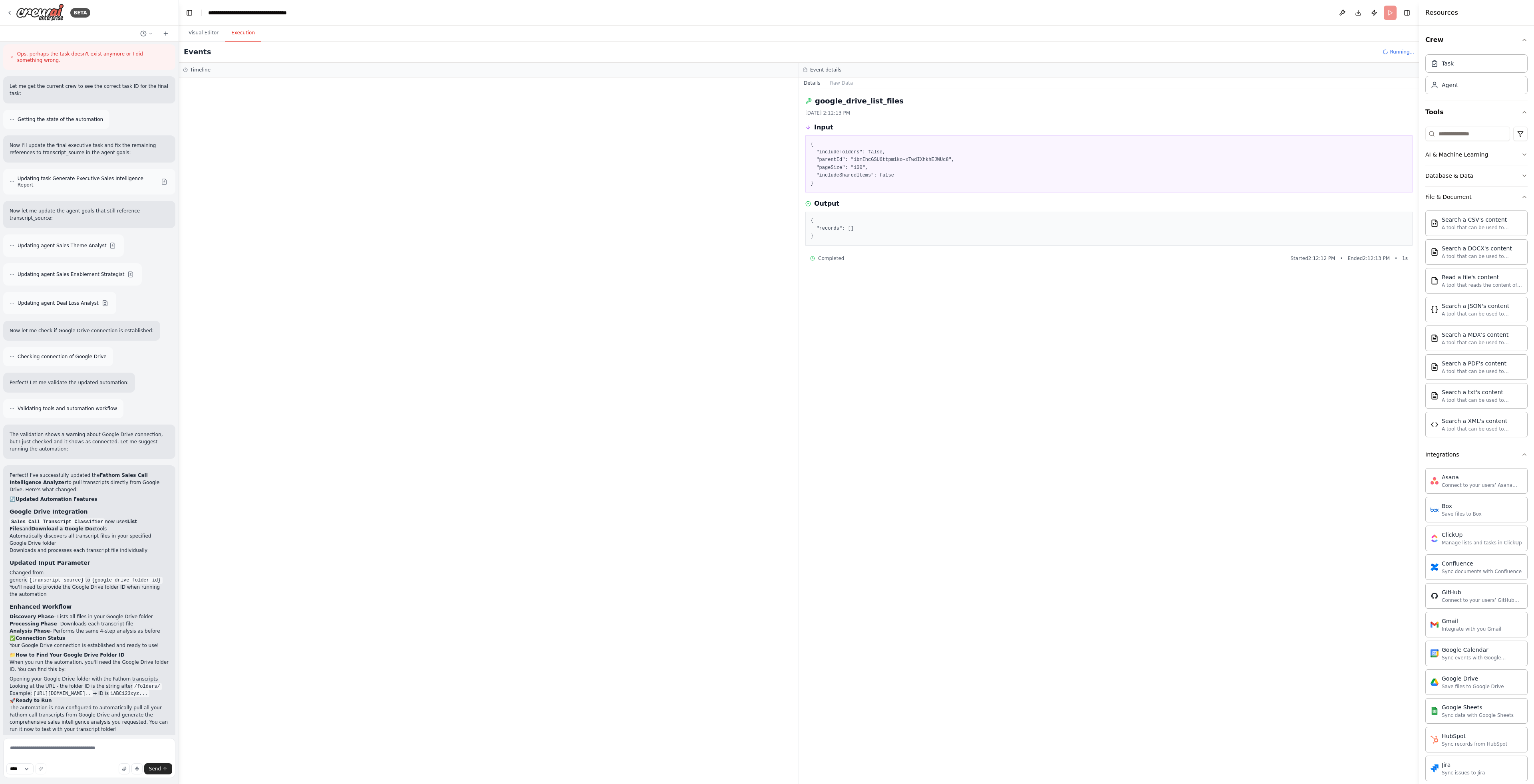
click at [268, 73] on div "Timeline" at bounding box center [489, 70] width 612 height 6
click at [210, 35] on button "Visual Editor" at bounding box center [203, 32] width 42 height 17
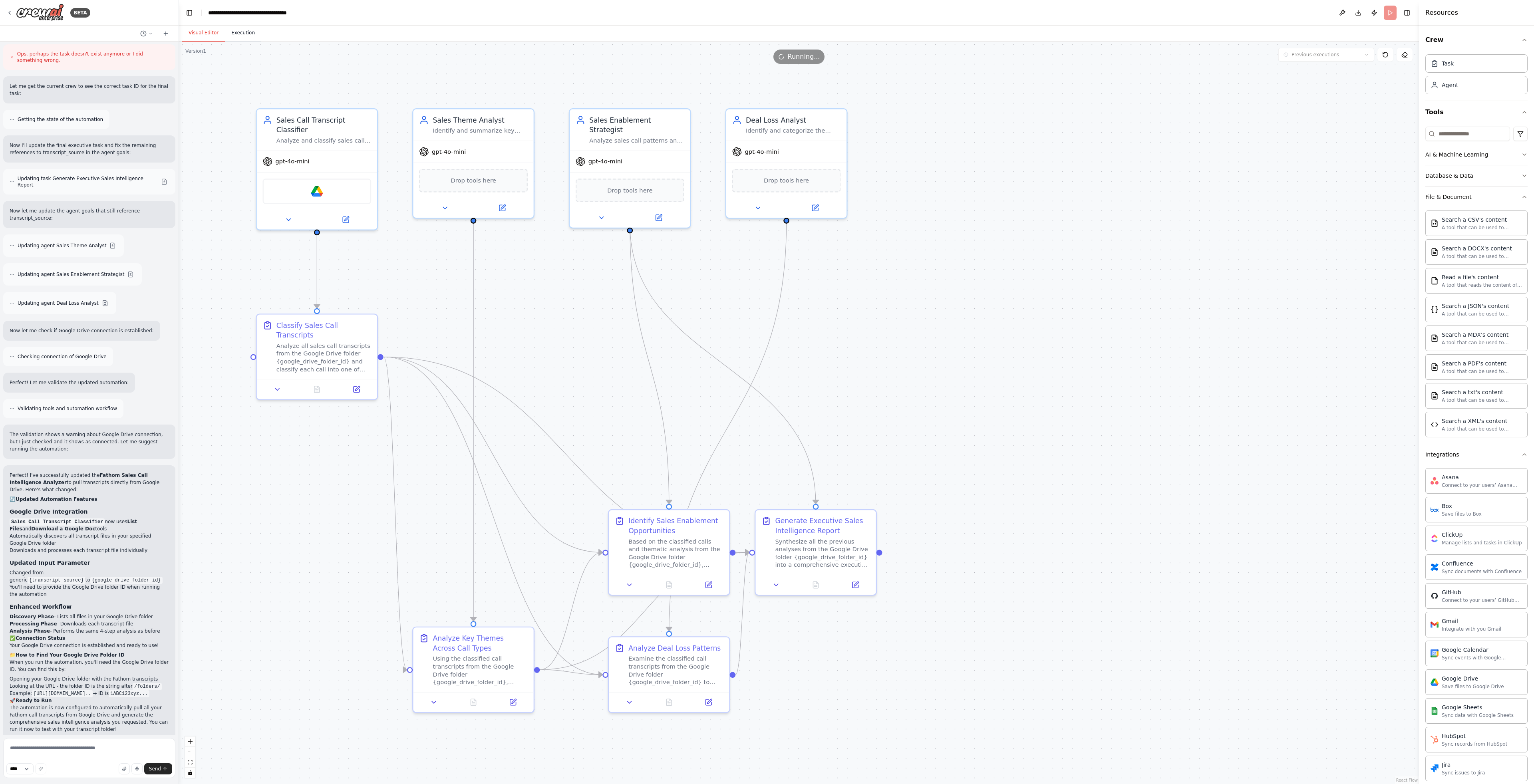
click at [249, 33] on button "Execution" at bounding box center [243, 32] width 36 height 17
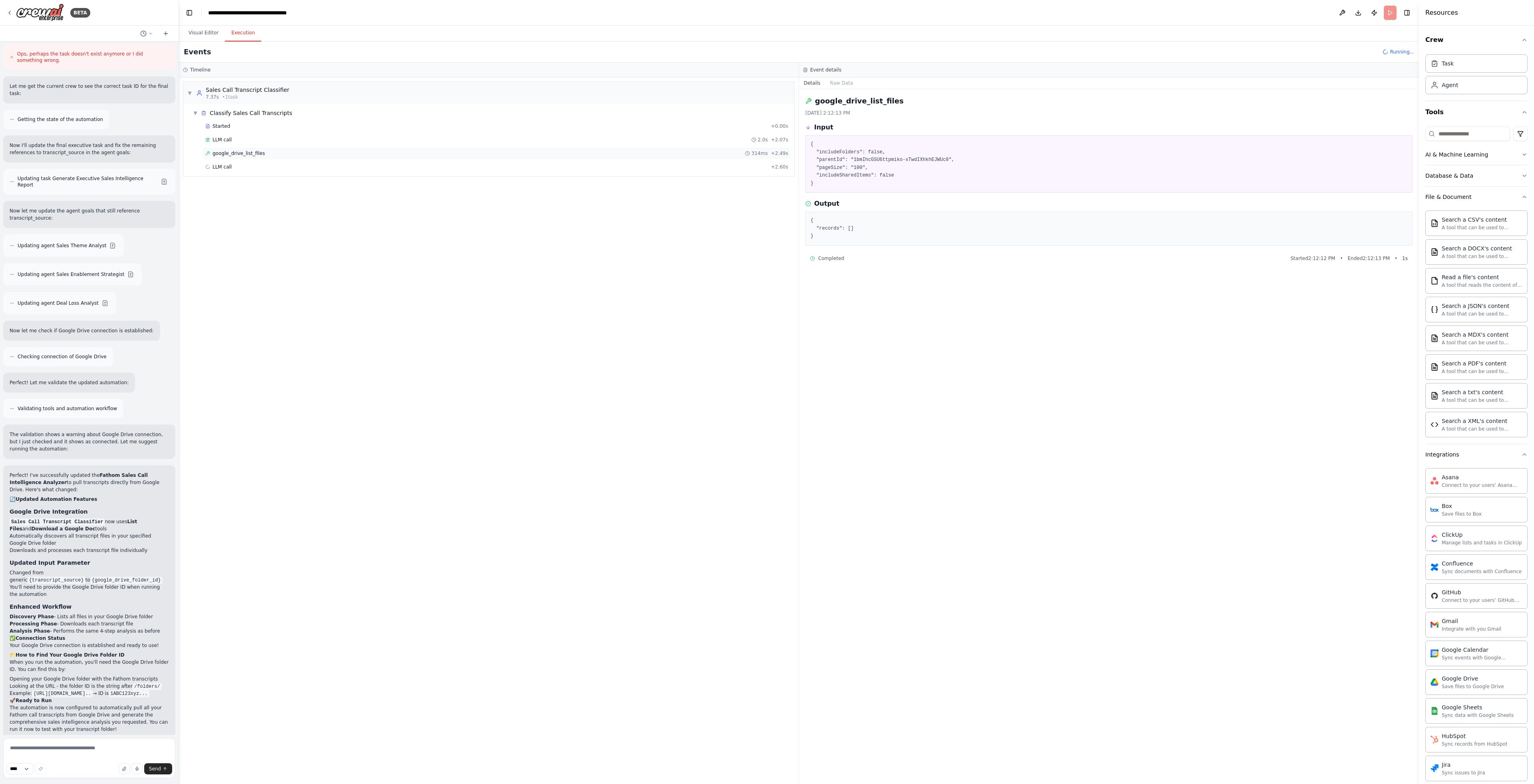
click at [251, 154] on span "google_drive_list_files" at bounding box center [238, 153] width 52 height 6
click at [277, 152] on div "google_drive_list_files 314ms + 2.49s" at bounding box center [497, 153] width 583 height 6
click at [278, 168] on div "LLM call 2.2s + 4.78s" at bounding box center [497, 167] width 583 height 6
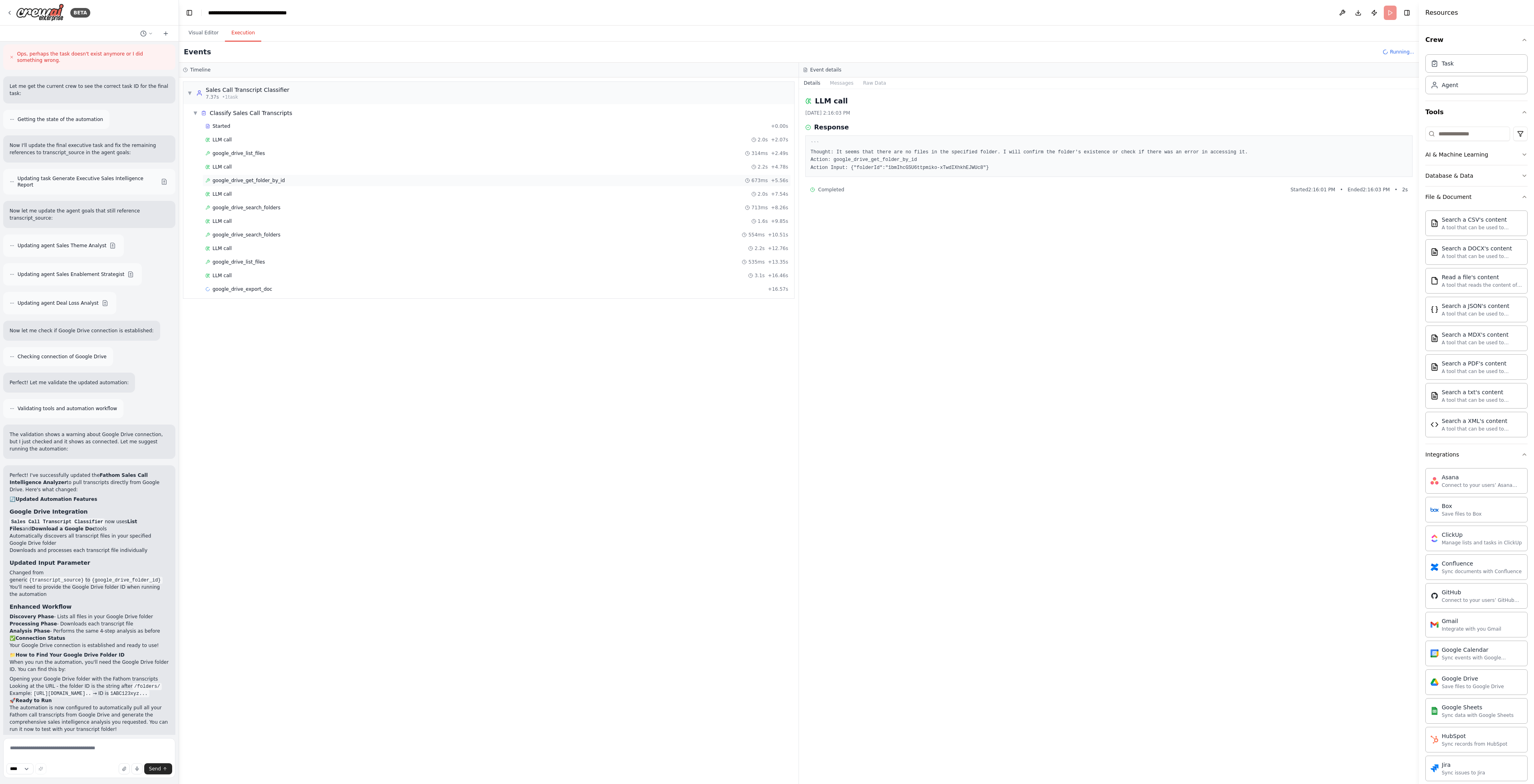
click at [294, 179] on div "google_drive_get_folder_by_id 673ms + 5.56s" at bounding box center [497, 180] width 583 height 6
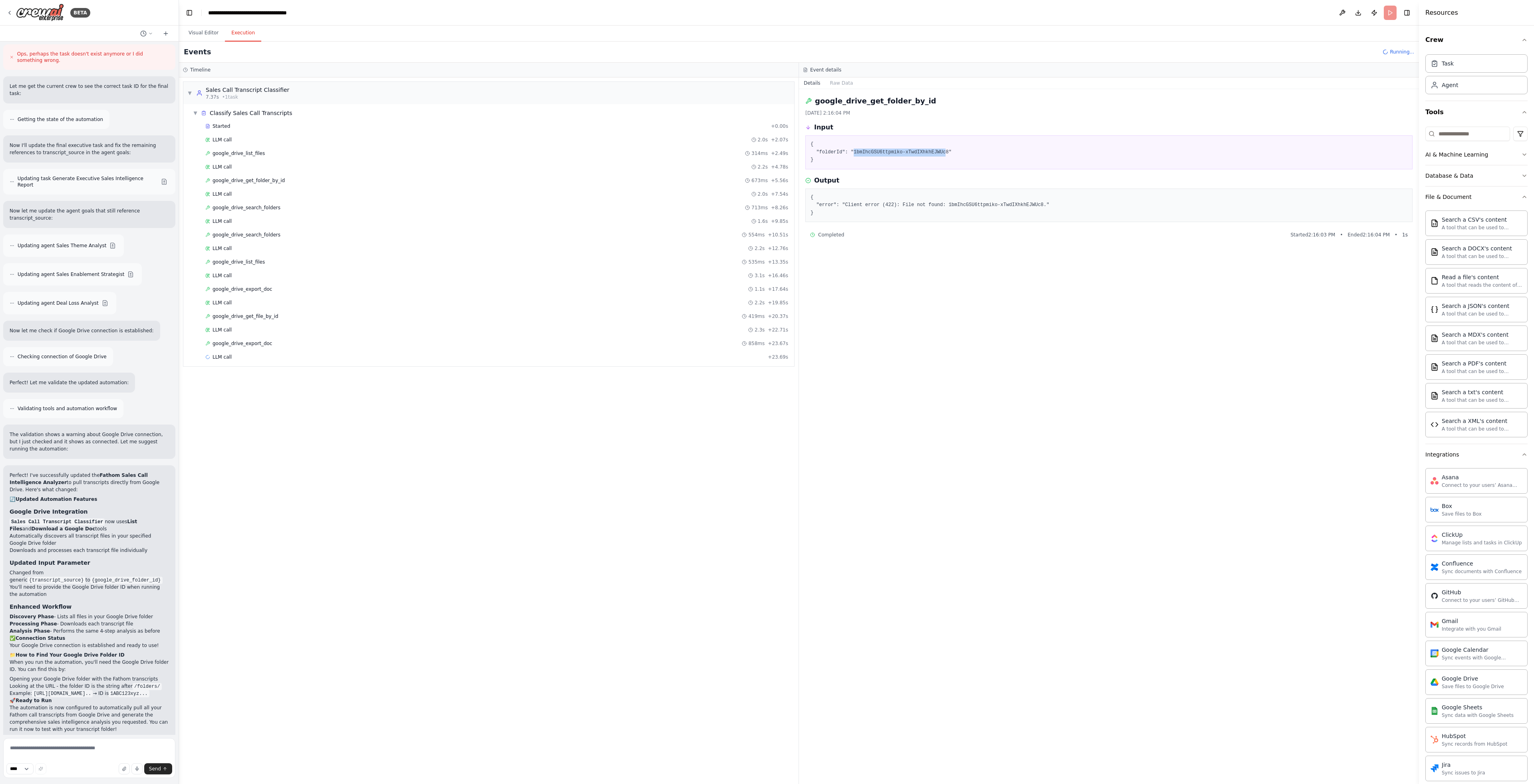
drag, startPoint x: 853, startPoint y: 153, endPoint x: 949, endPoint y: 151, distance: 96.0
click at [949, 152] on pre "{ "folderId": "1bmIhcGSU6ttpmiko-xTwdIXhkhEJWUc8" }" at bounding box center [1109, 152] width 597 height 24
click at [941, 153] on pre "{ "folderId": "1bmIhcGSU6ttpmiko-xTwdIXhkhEJWUc8" }" at bounding box center [1109, 152] width 597 height 24
click at [232, 271] on div "LLM call 3.1s + 16.46s" at bounding box center [497, 275] width 588 height 12
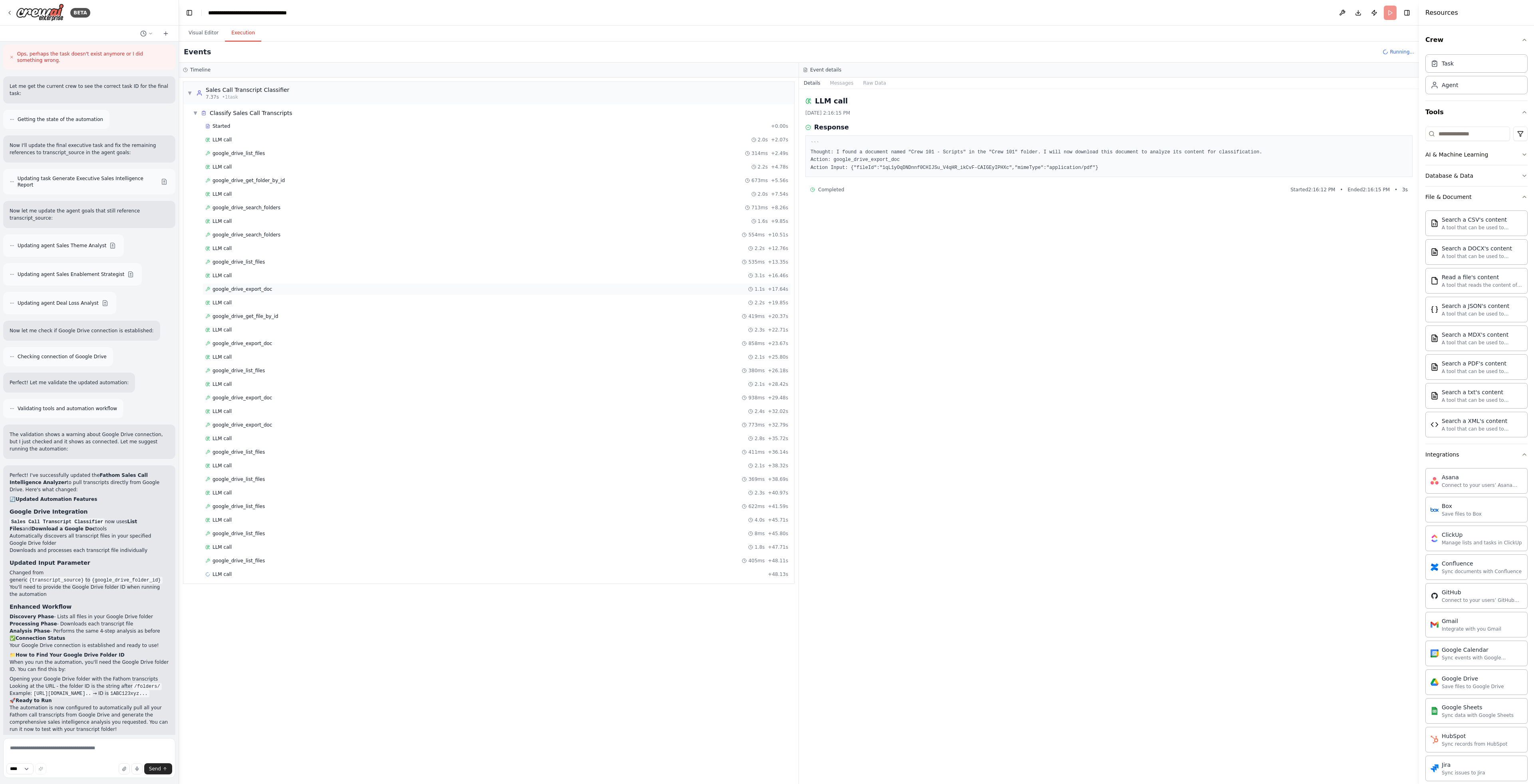
click at [249, 289] on span "google_drive_export_doc" at bounding box center [242, 289] width 60 height 6
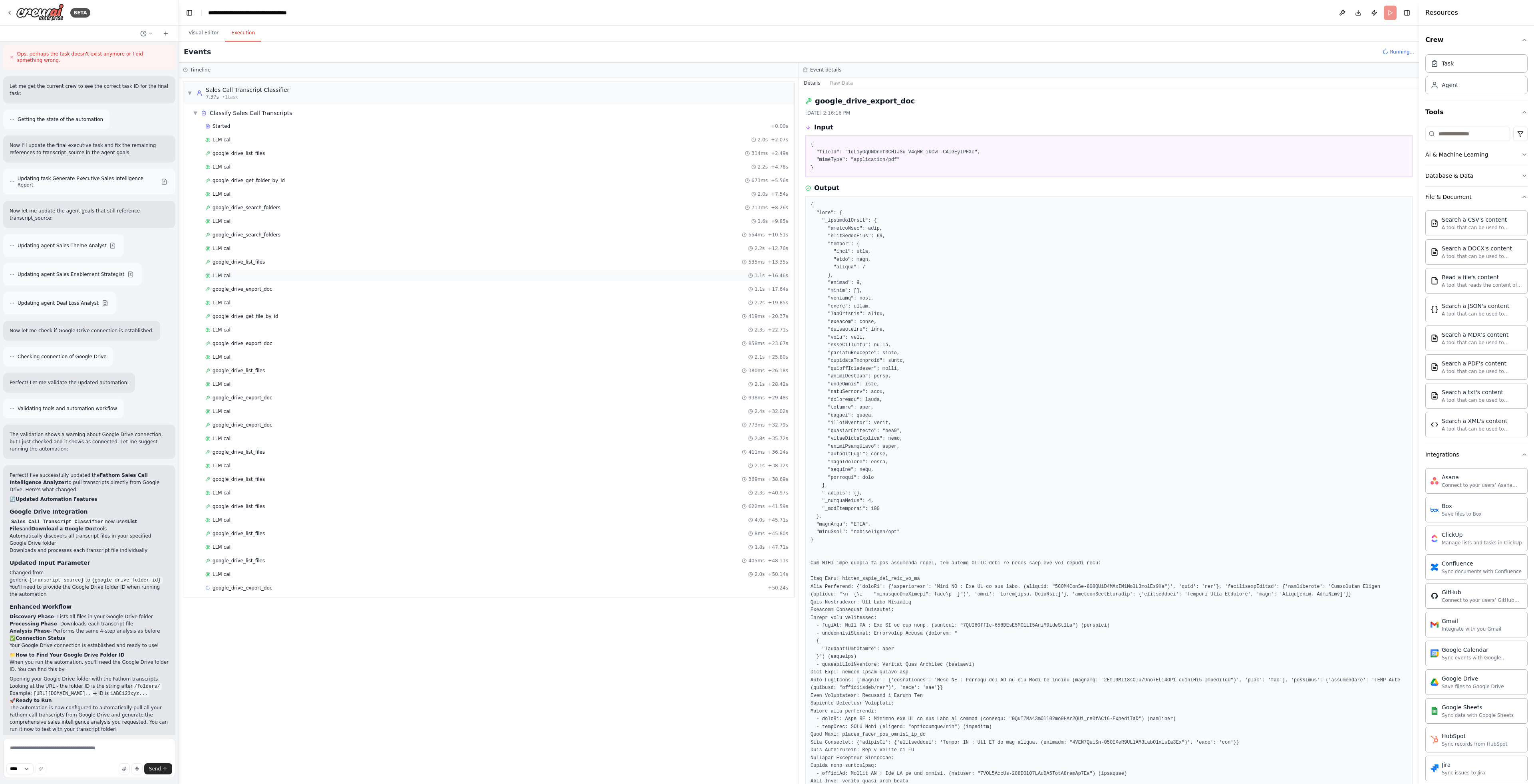
click at [250, 271] on div "LLM call 3.1s + 16.46s" at bounding box center [497, 275] width 588 height 12
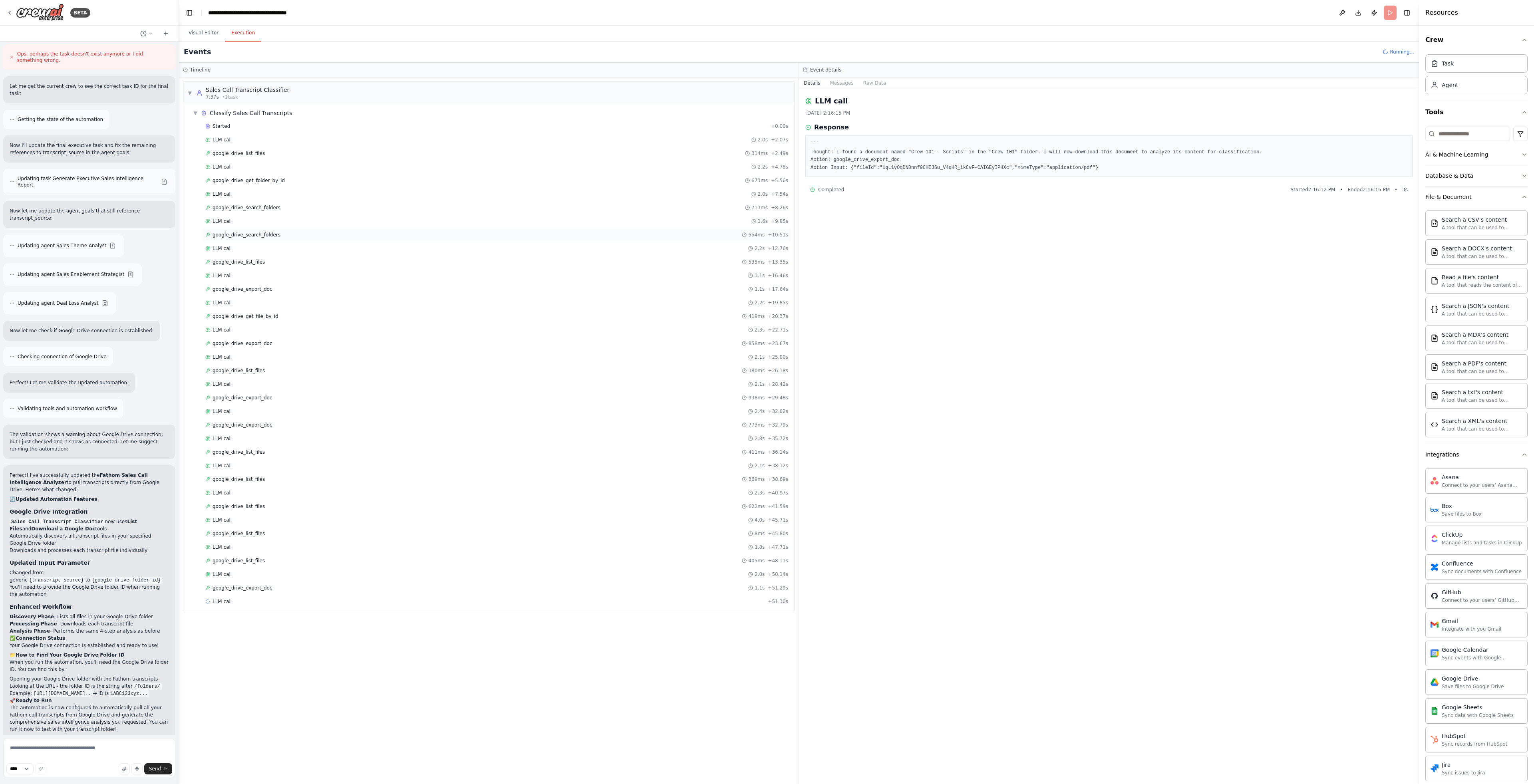
click at [249, 238] on div "google_drive_search_folders 554ms + 10.51s" at bounding box center [497, 235] width 588 height 12
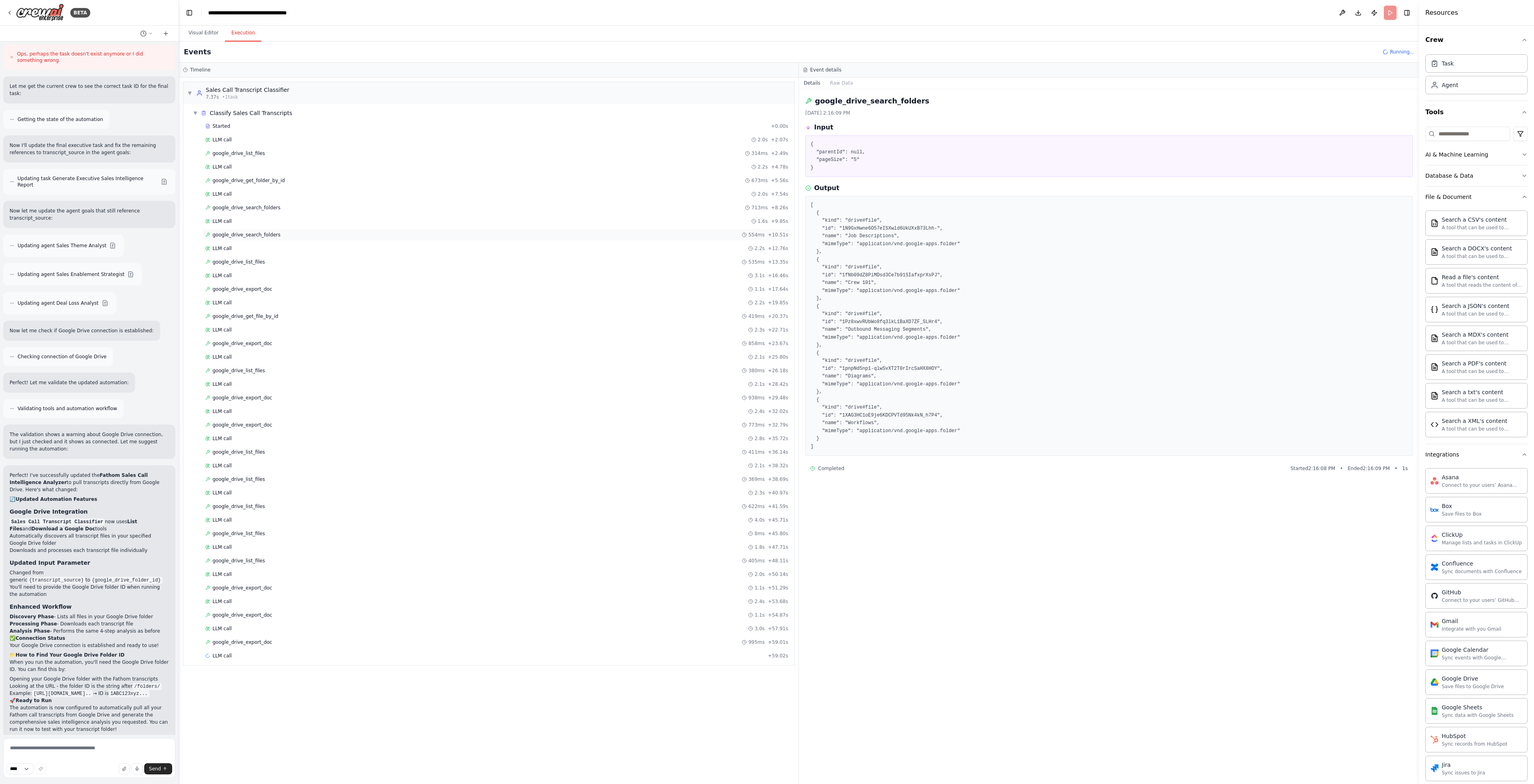
click at [261, 234] on span "google_drive_search_folders" at bounding box center [246, 235] width 68 height 6
click at [266, 208] on span "google_drive_search_folders" at bounding box center [246, 208] width 68 height 6
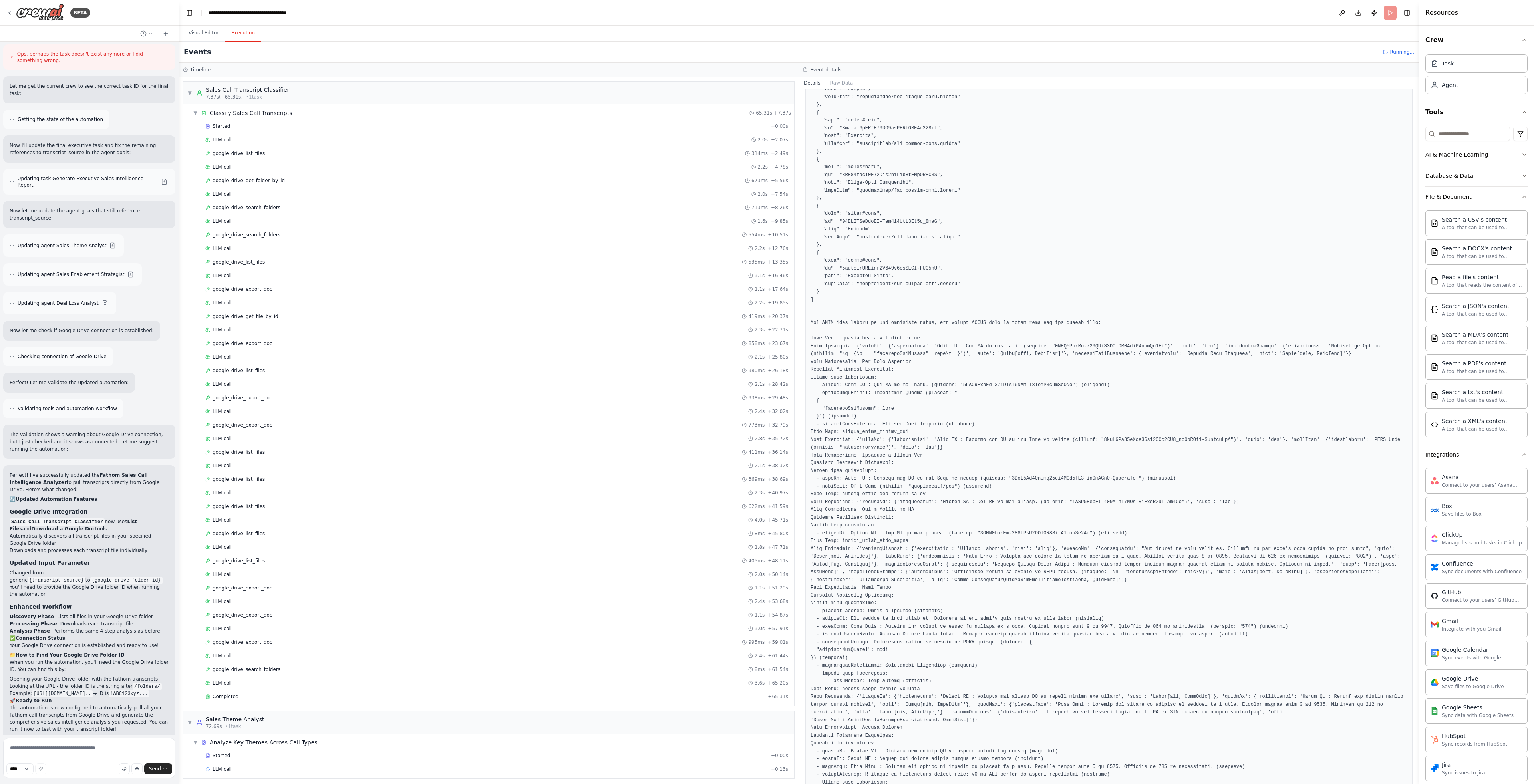
scroll to position [668, 0]
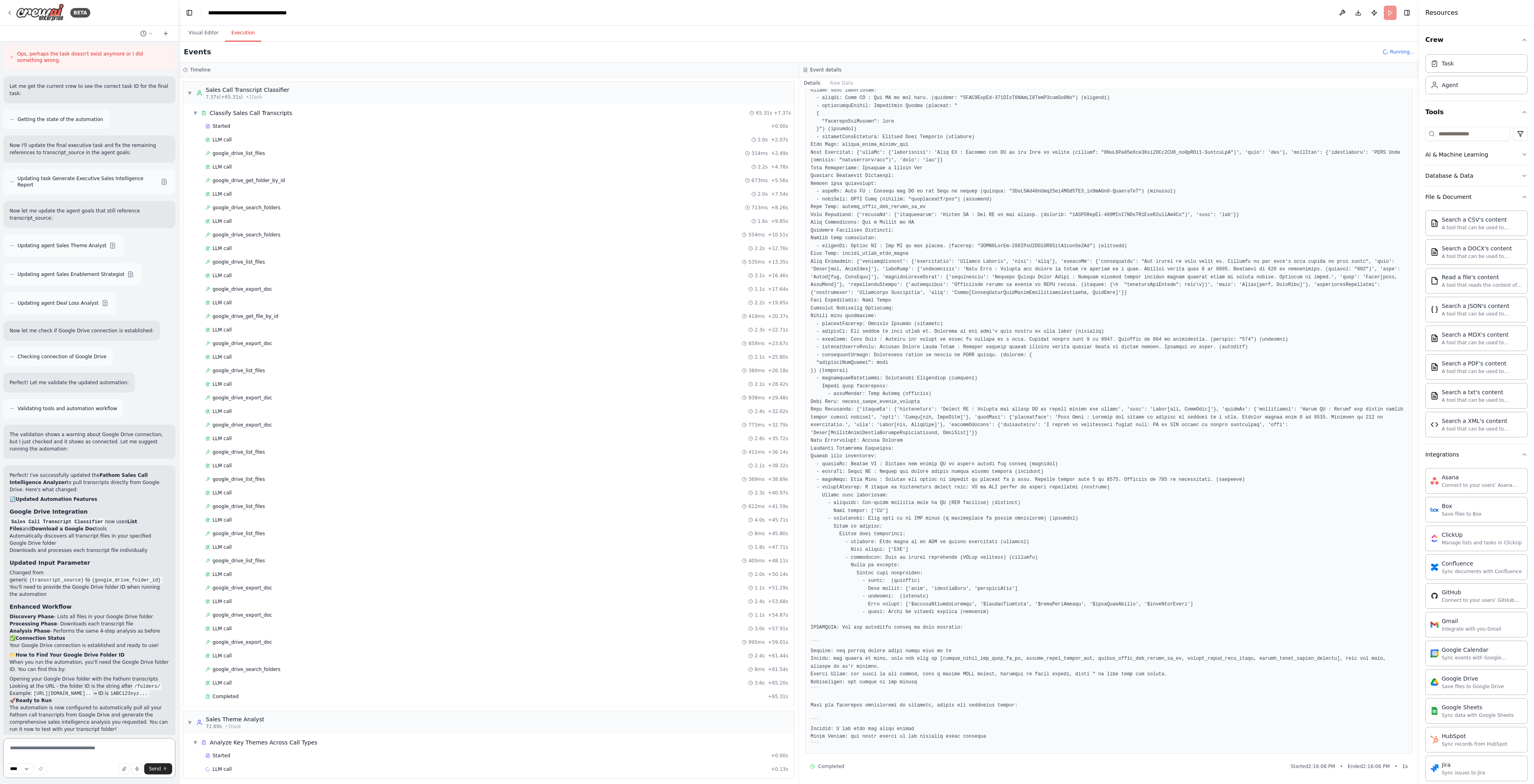
click at [115, 753] on textarea at bounding box center [89, 757] width 172 height 40
click at [260, 694] on div "Completed" at bounding box center [485, 693] width 560 height 6
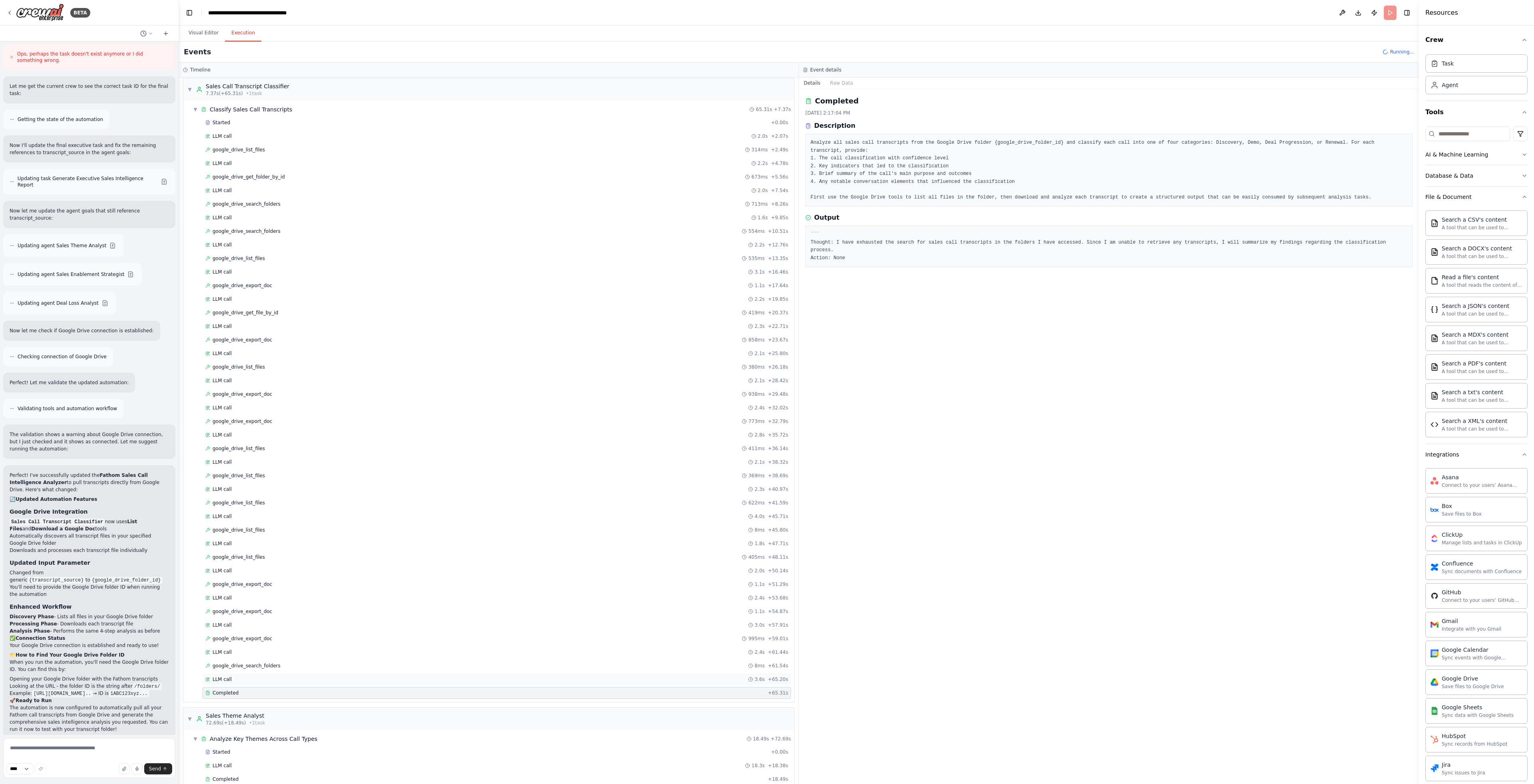
click at [270, 681] on div "LLM call 3.6s + 65.20s" at bounding box center [497, 680] width 583 height 6
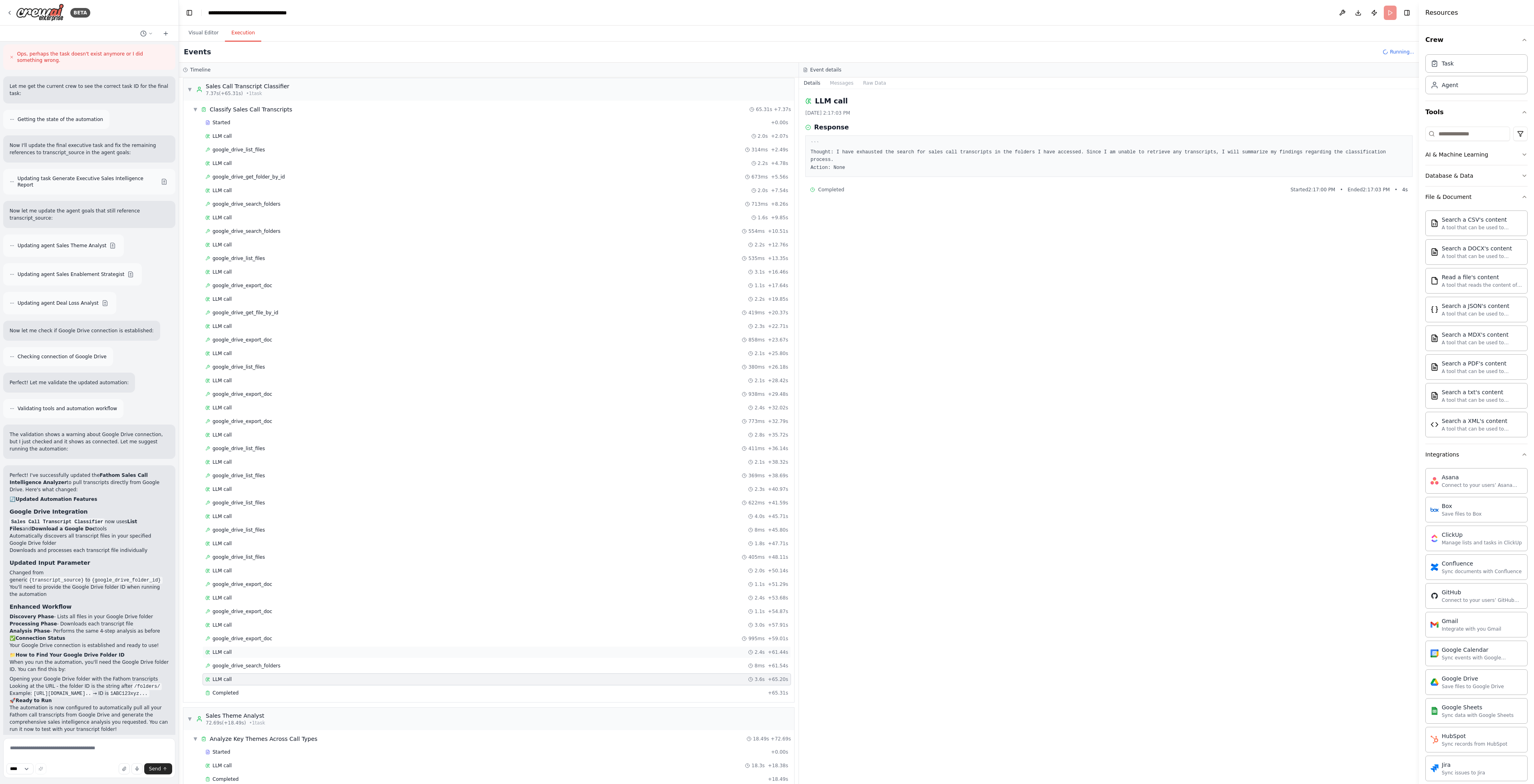
click at [258, 646] on div "LLM call 2.4s + 61.44s" at bounding box center [497, 652] width 588 height 12
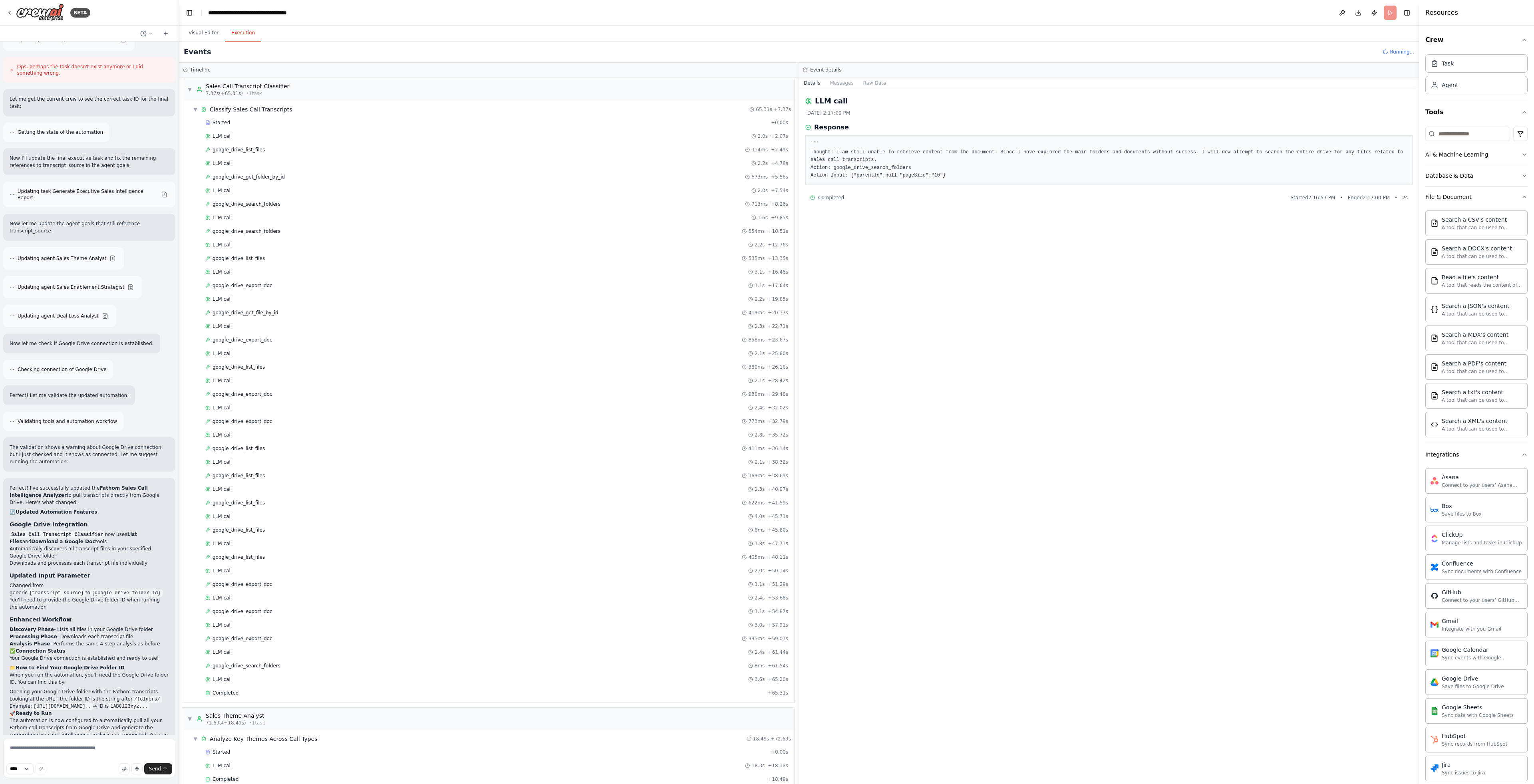
scroll to position [1818, 0]
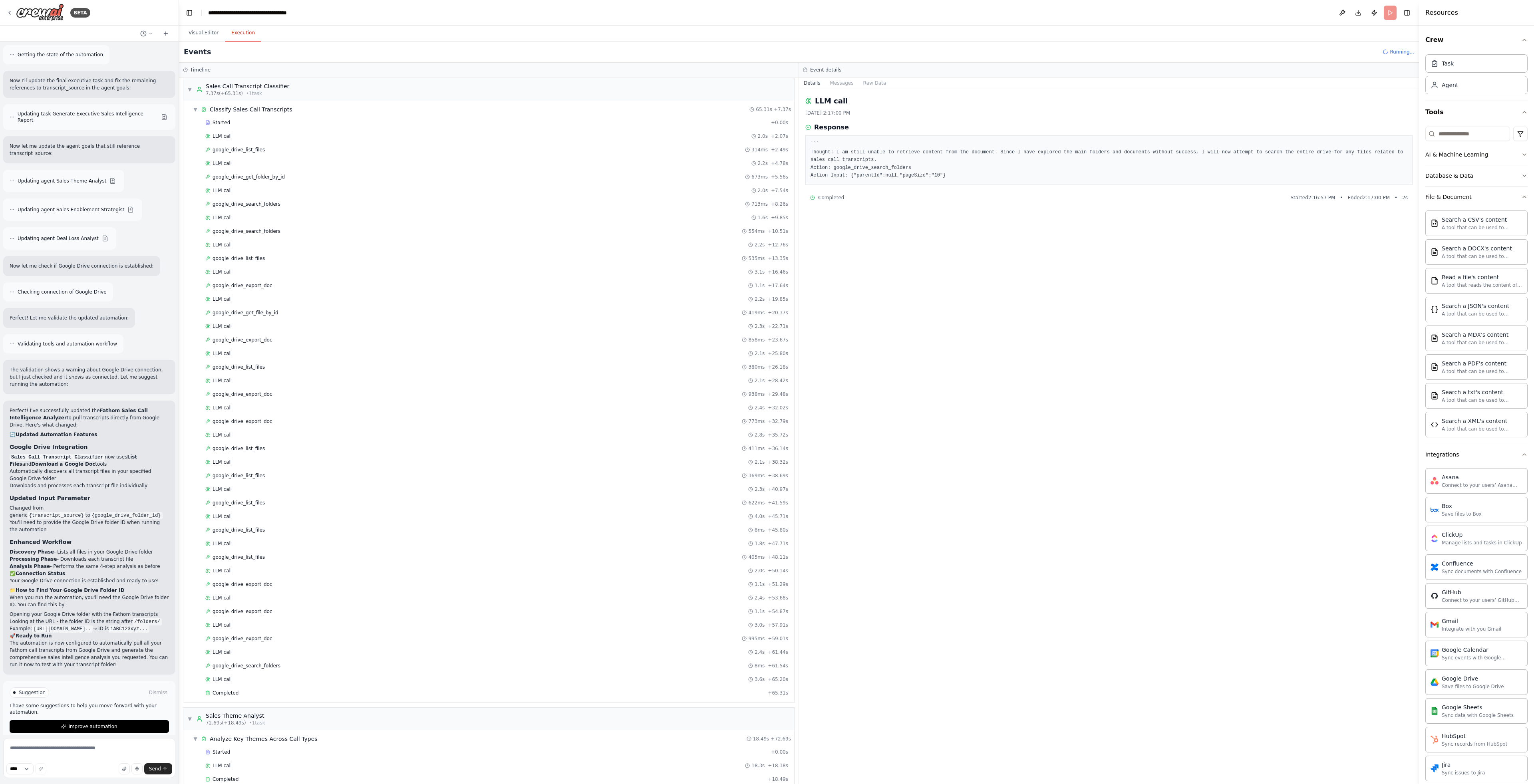
click at [108, 626] on code "1ABC123xyz..." at bounding box center [128, 629] width 40 height 7
click at [62, 633] on h2 "🚀 Ready to Run" at bounding box center [90, 635] width 159 height 7
click at [95, 723] on span "Improve automation" at bounding box center [92, 726] width 49 height 6
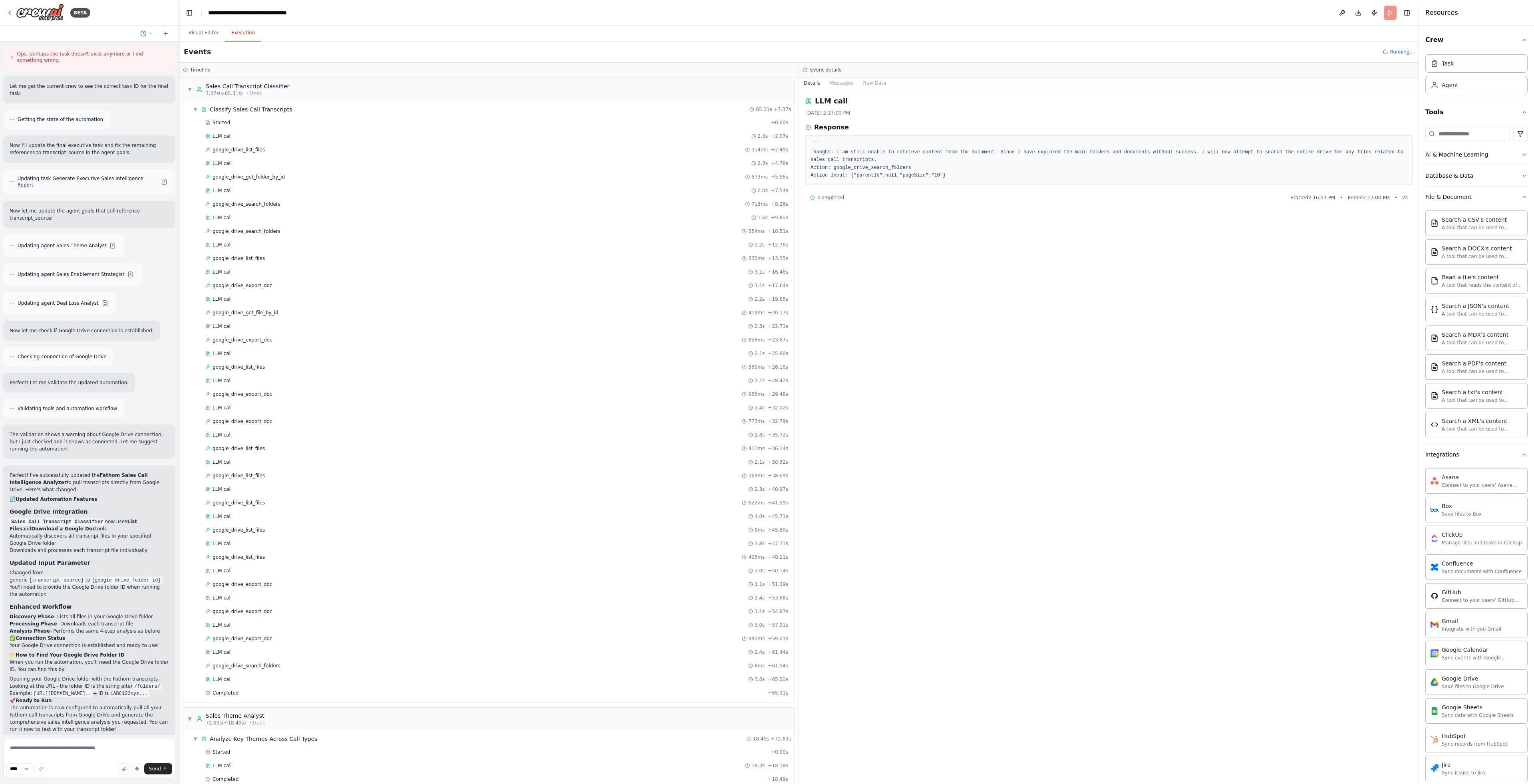
scroll to position [1780, 0]
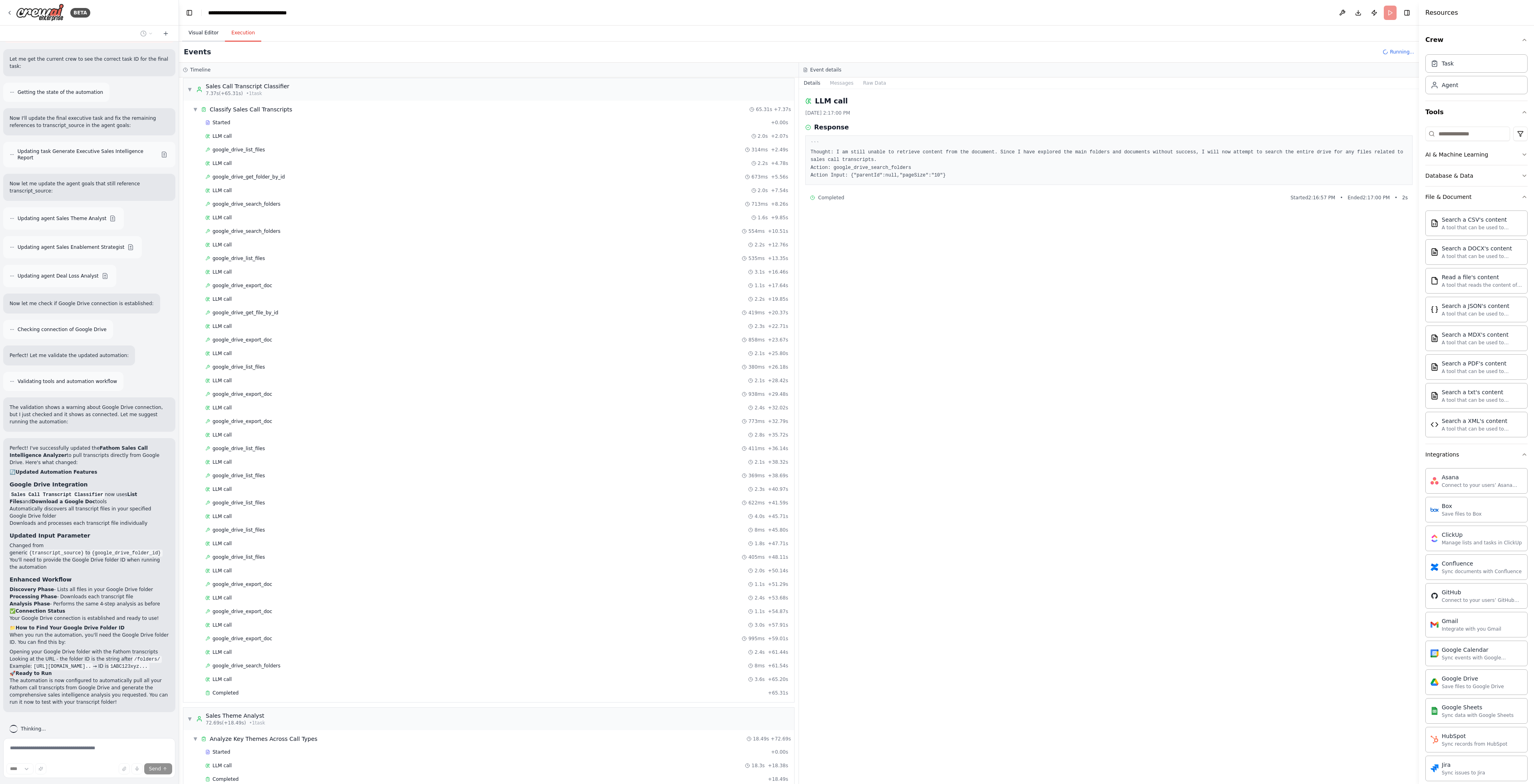
click at [215, 34] on button "Visual Editor" at bounding box center [203, 32] width 42 height 17
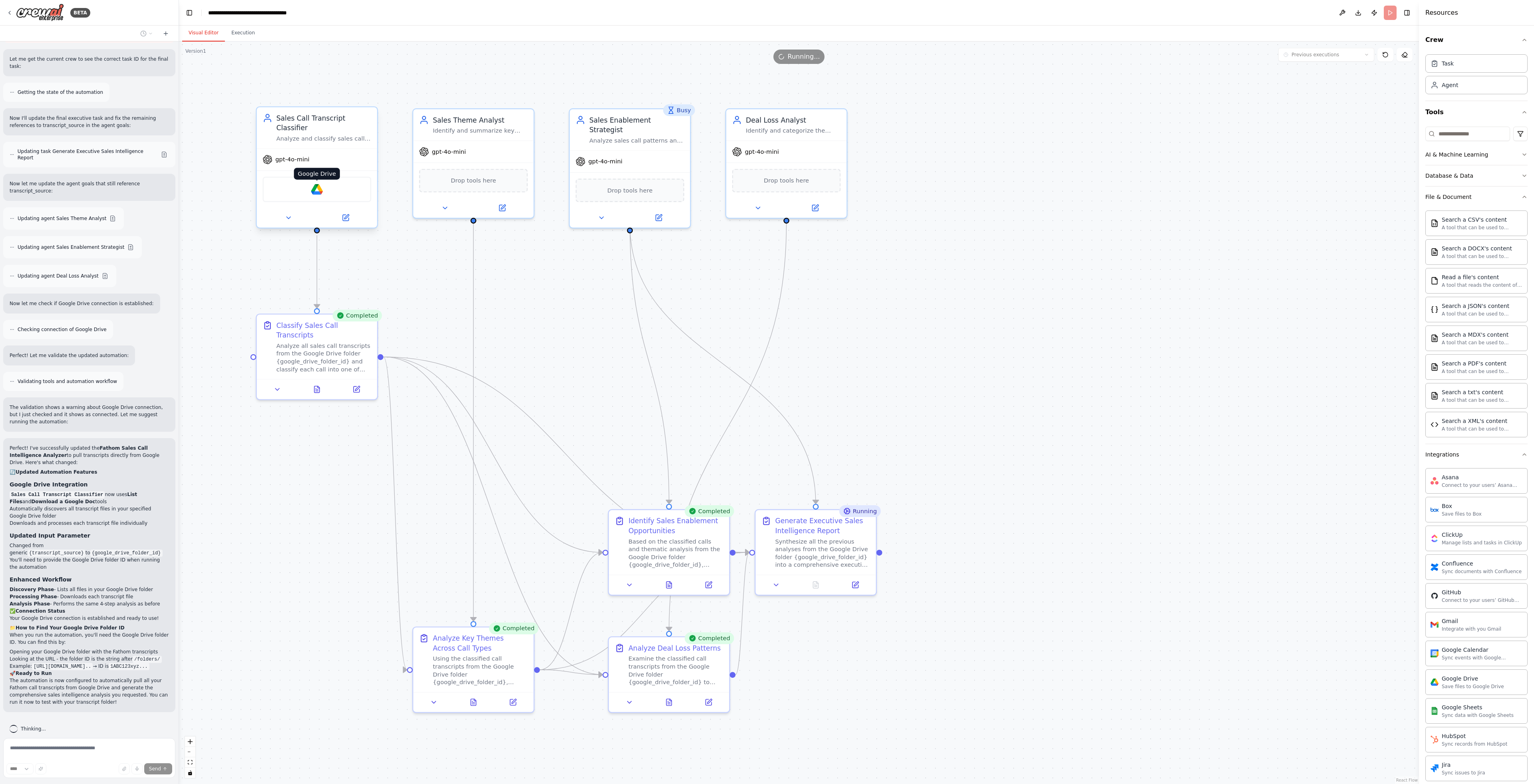
click at [321, 192] on img at bounding box center [317, 190] width 12 height 12
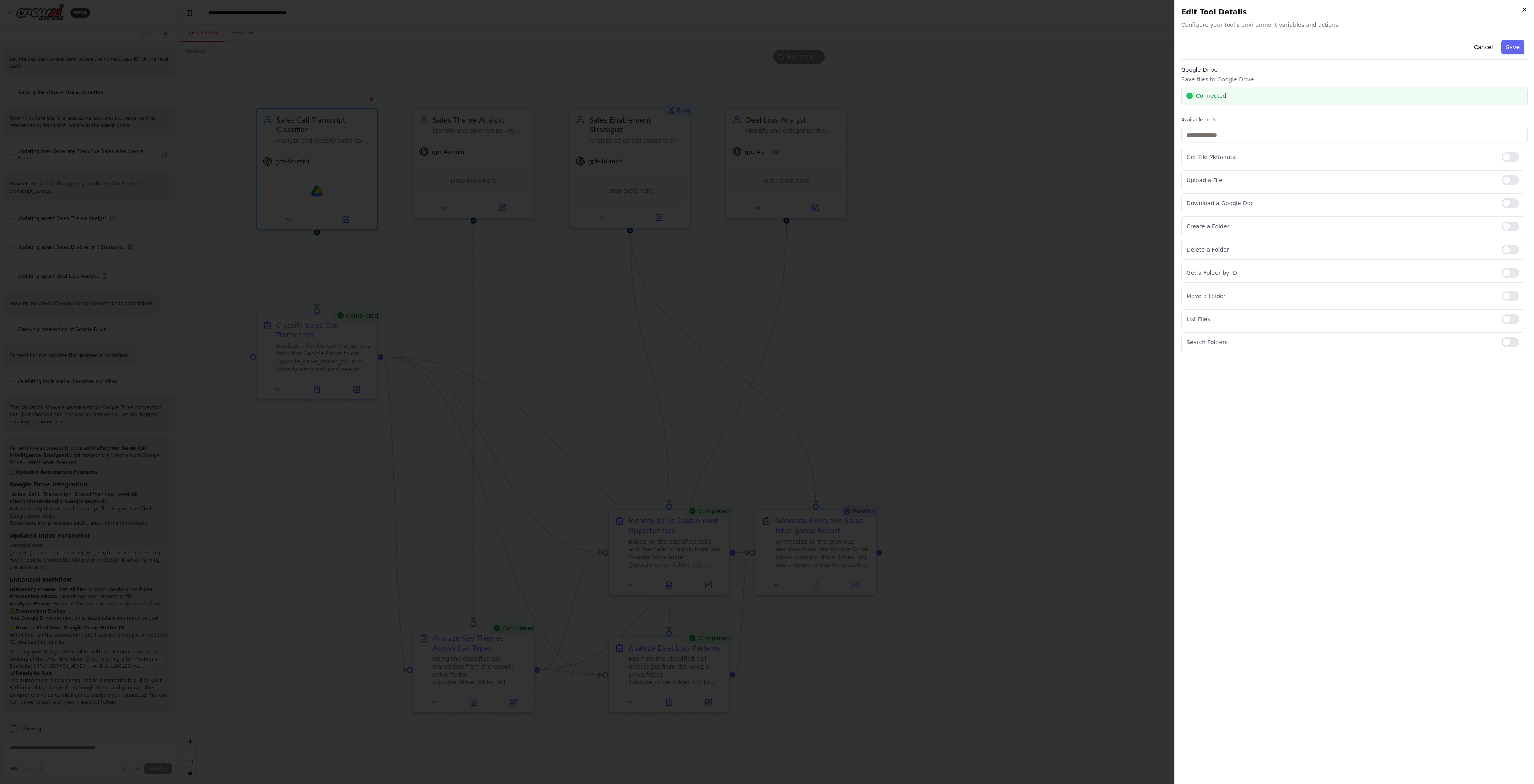
click at [1526, 9] on icon "button" at bounding box center [1524, 9] width 6 height 6
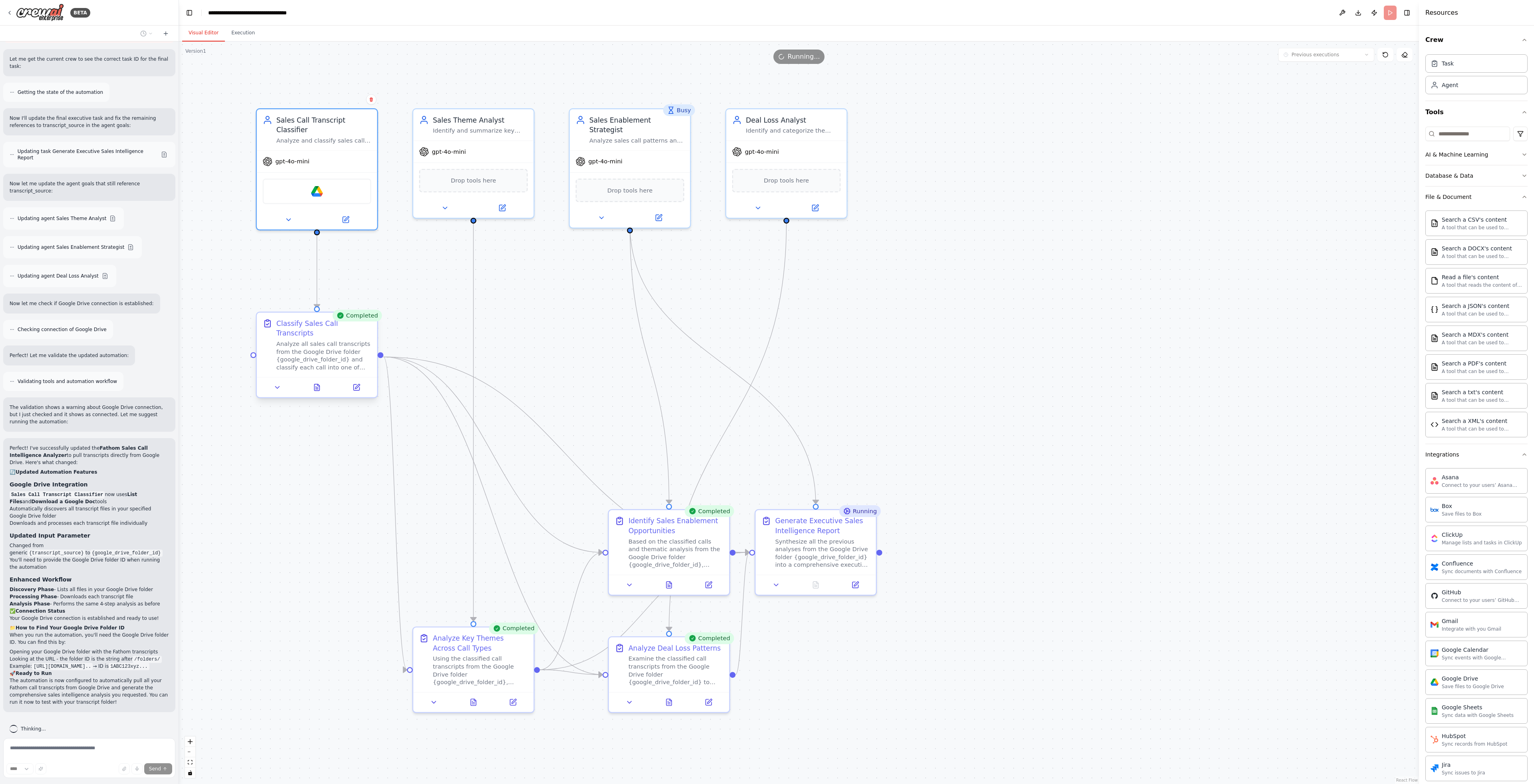
click at [314, 353] on div "Analyze all sales call transcripts from the Google Drive folder {google_drive_f…" at bounding box center [324, 356] width 94 height 31
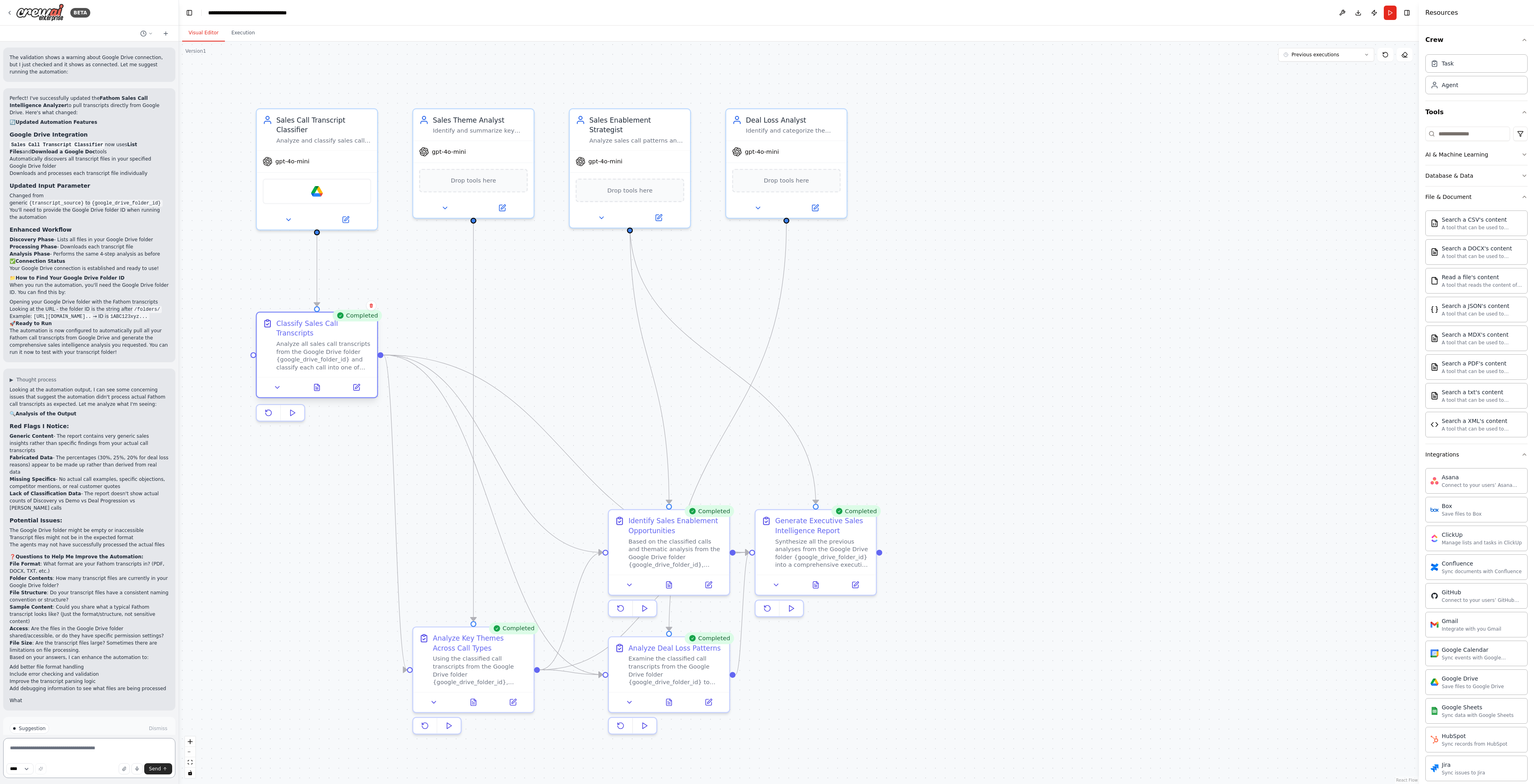
scroll to position [2138, 0]
click at [56, 752] on textarea at bounding box center [89, 757] width 172 height 40
click at [64, 753] on textarea at bounding box center [89, 757] width 172 height 40
click at [51, 754] on textarea "**********" at bounding box center [89, 757] width 172 height 40
paste textarea "**********"
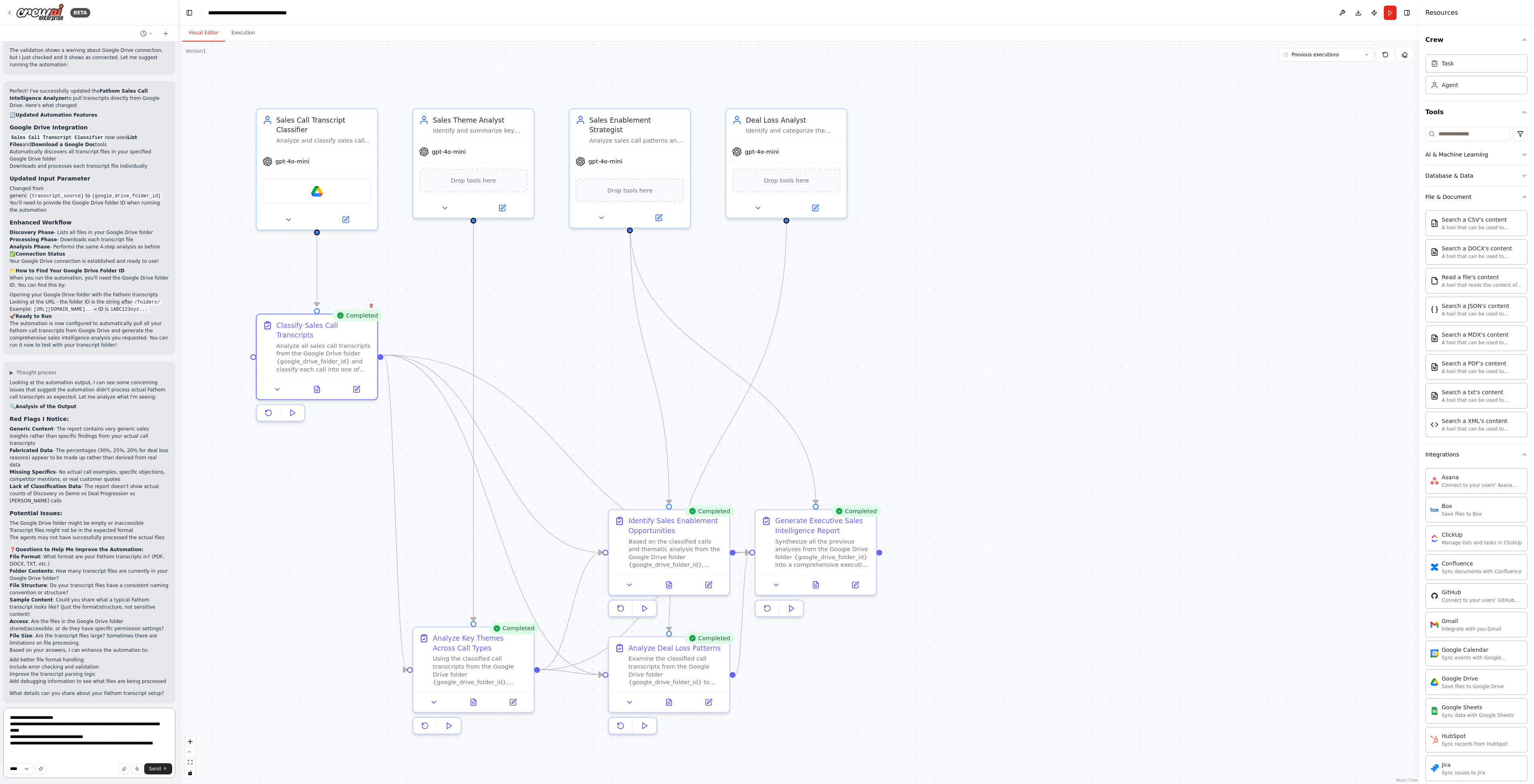
type textarea "**********"
click at [158, 767] on span "Send" at bounding box center [154, 768] width 12 height 6
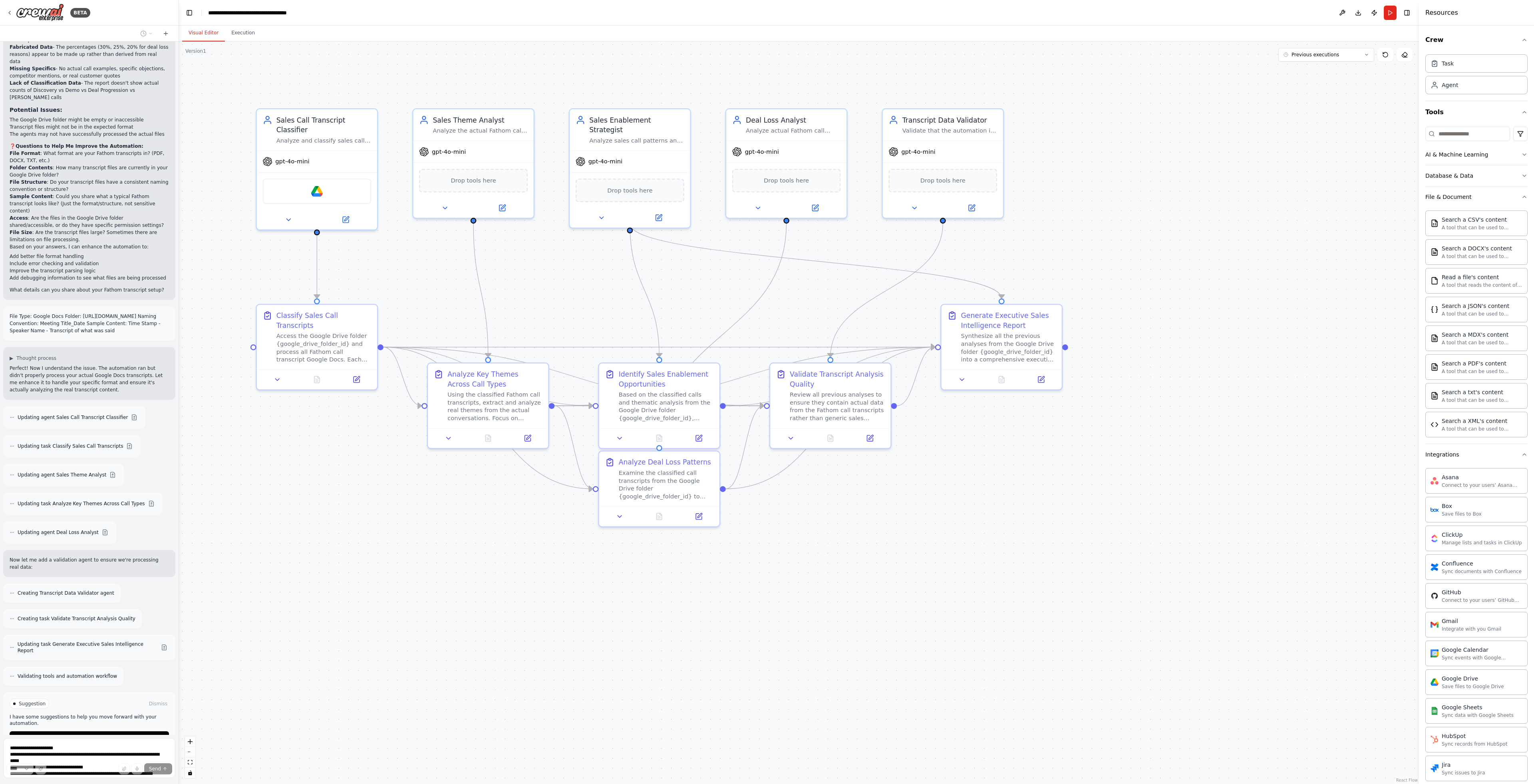
scroll to position [2555, 0]
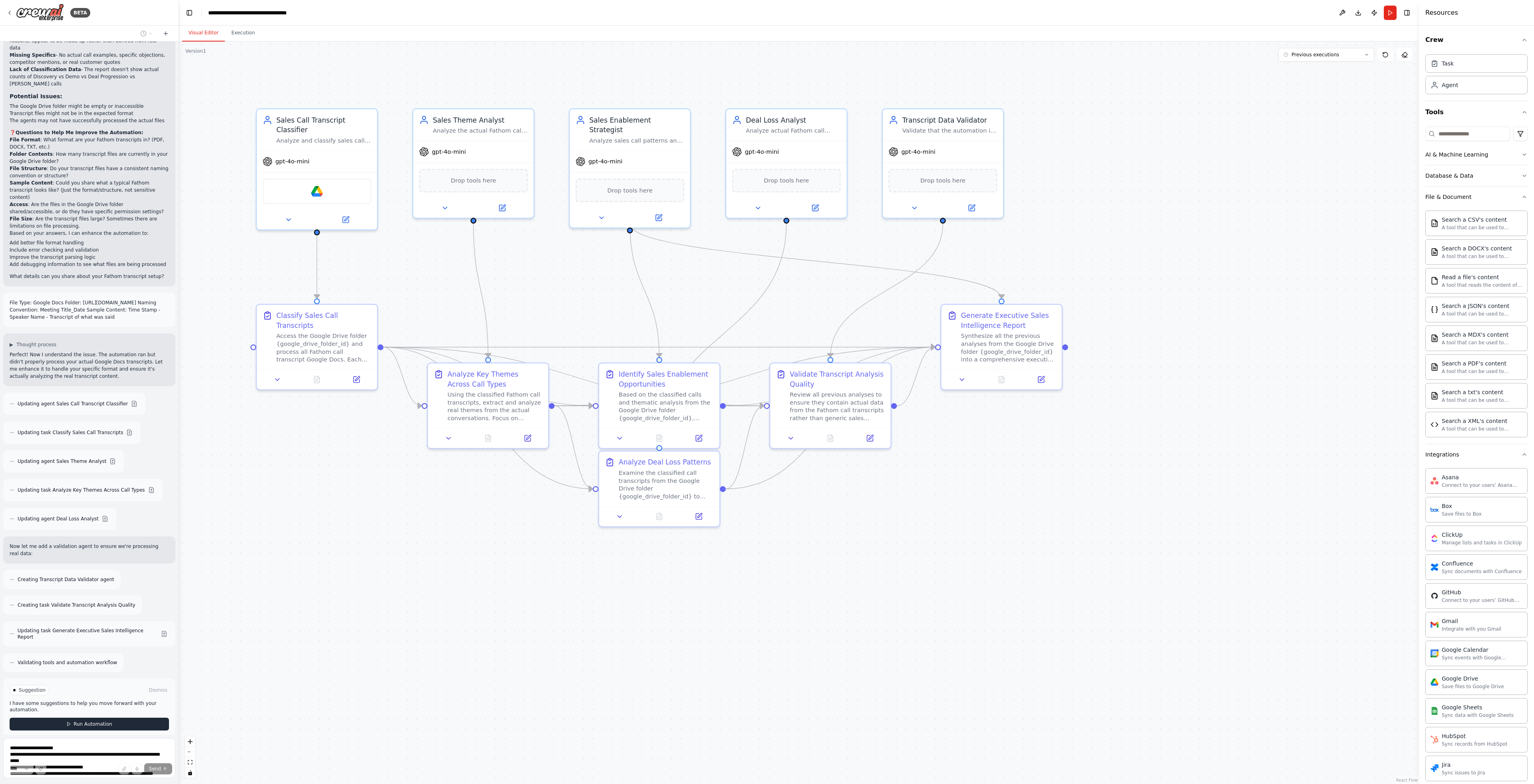
click at [76, 721] on span "Run Automation" at bounding box center [92, 724] width 38 height 6
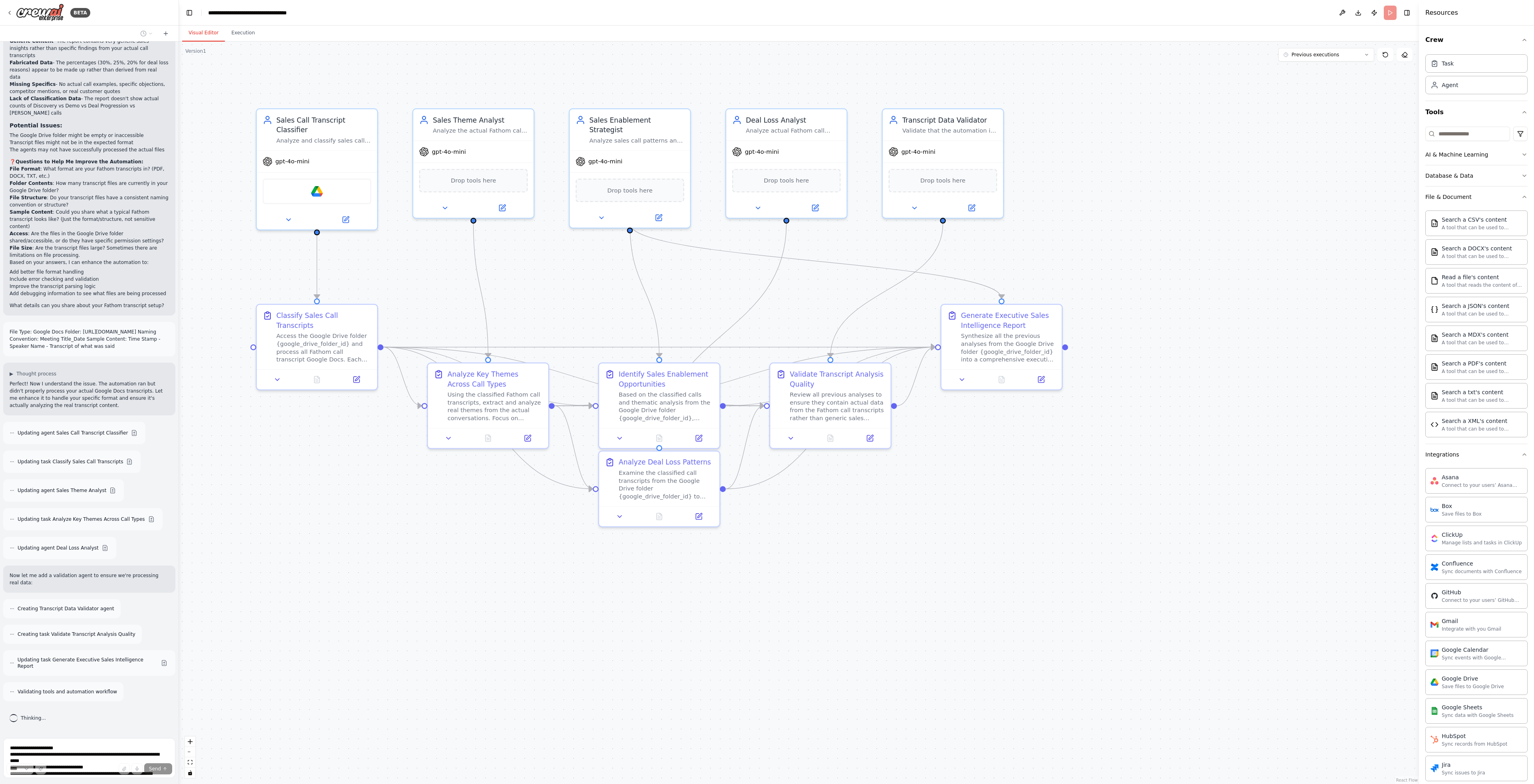
scroll to position [2490, 0]
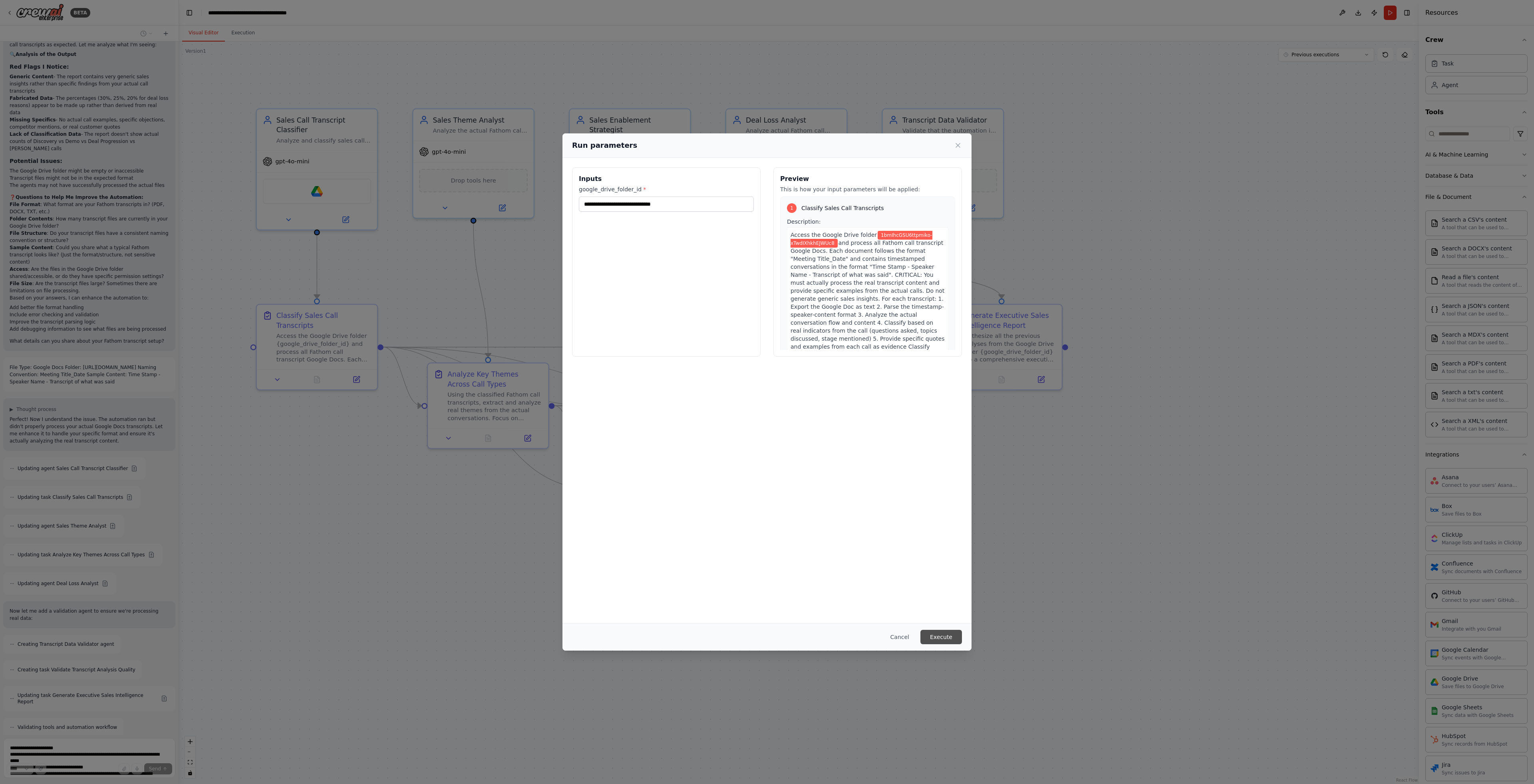
click at [945, 638] on button "Execute" at bounding box center [942, 636] width 41 height 15
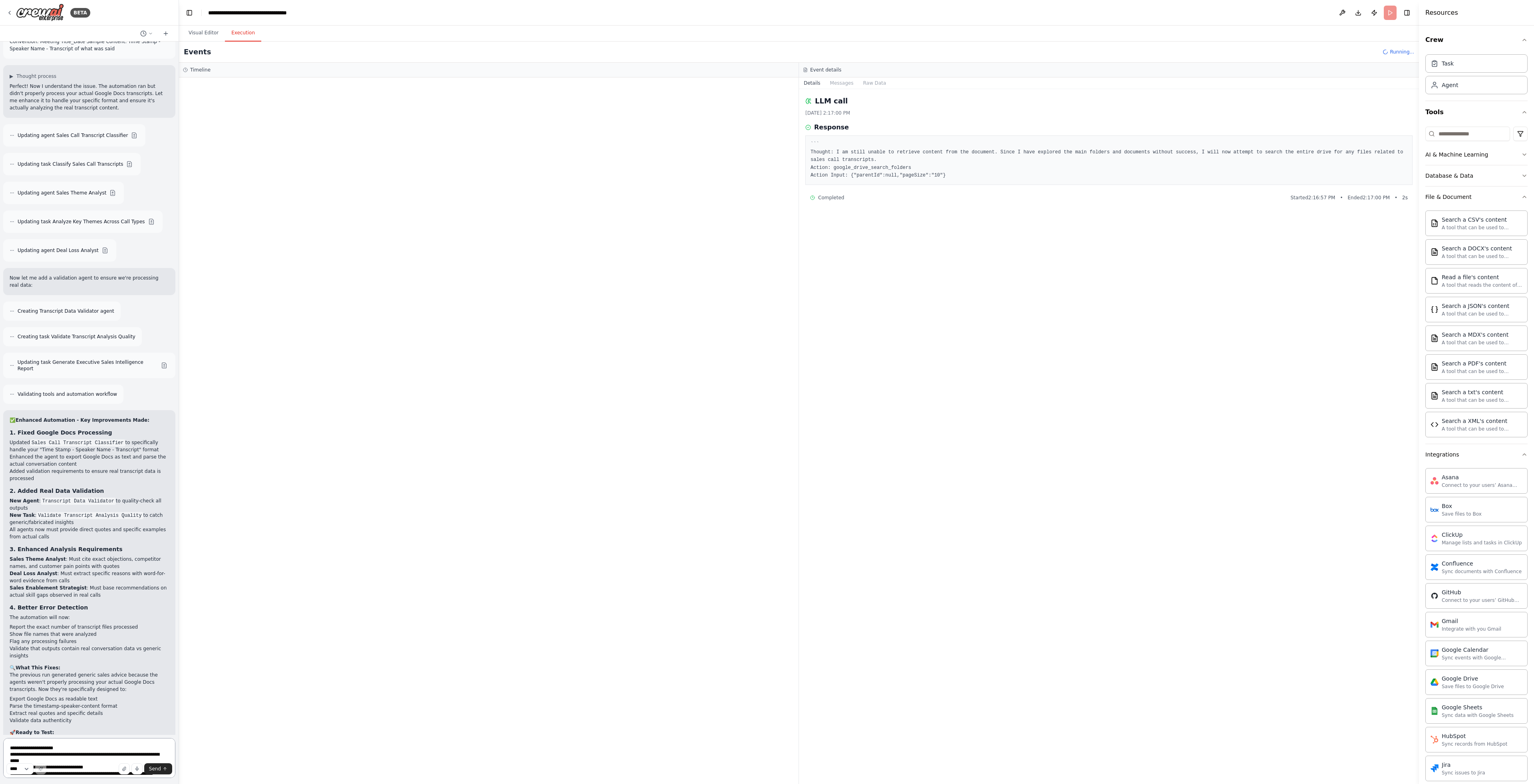
scroll to position [2830, 0]
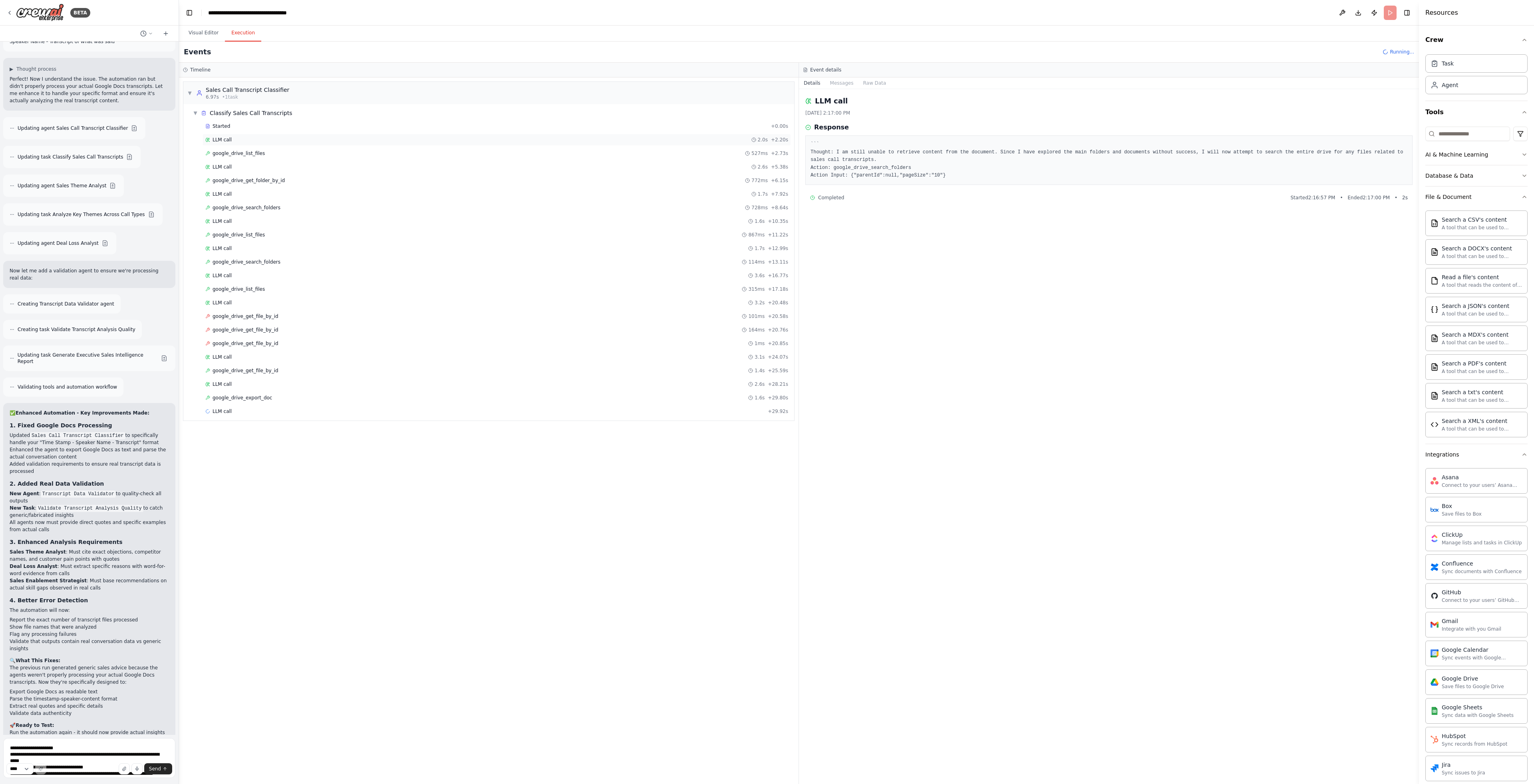
click at [240, 139] on div "LLM call 2.0s + 2.20s" at bounding box center [497, 140] width 583 height 6
click at [235, 151] on span "google_drive_list_files" at bounding box center [238, 153] width 52 height 6
click at [253, 172] on div "LLM call 2.6s + 5.38s" at bounding box center [497, 167] width 588 height 12
click at [272, 182] on span "google_drive_get_folder_by_id" at bounding box center [249, 180] width 73 height 6
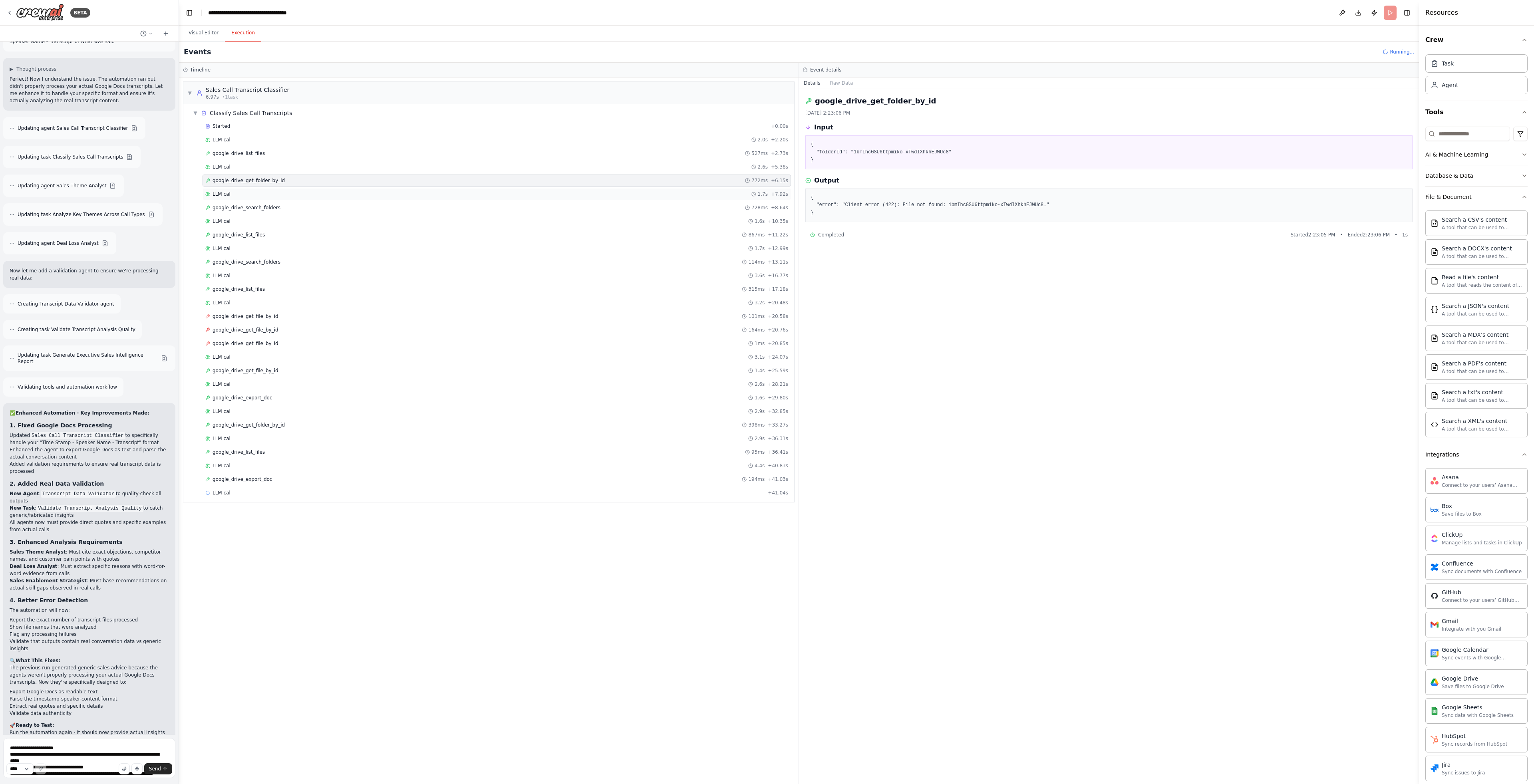
click at [268, 200] on div "LLM call 1.7s + 7.92s" at bounding box center [497, 194] width 588 height 12
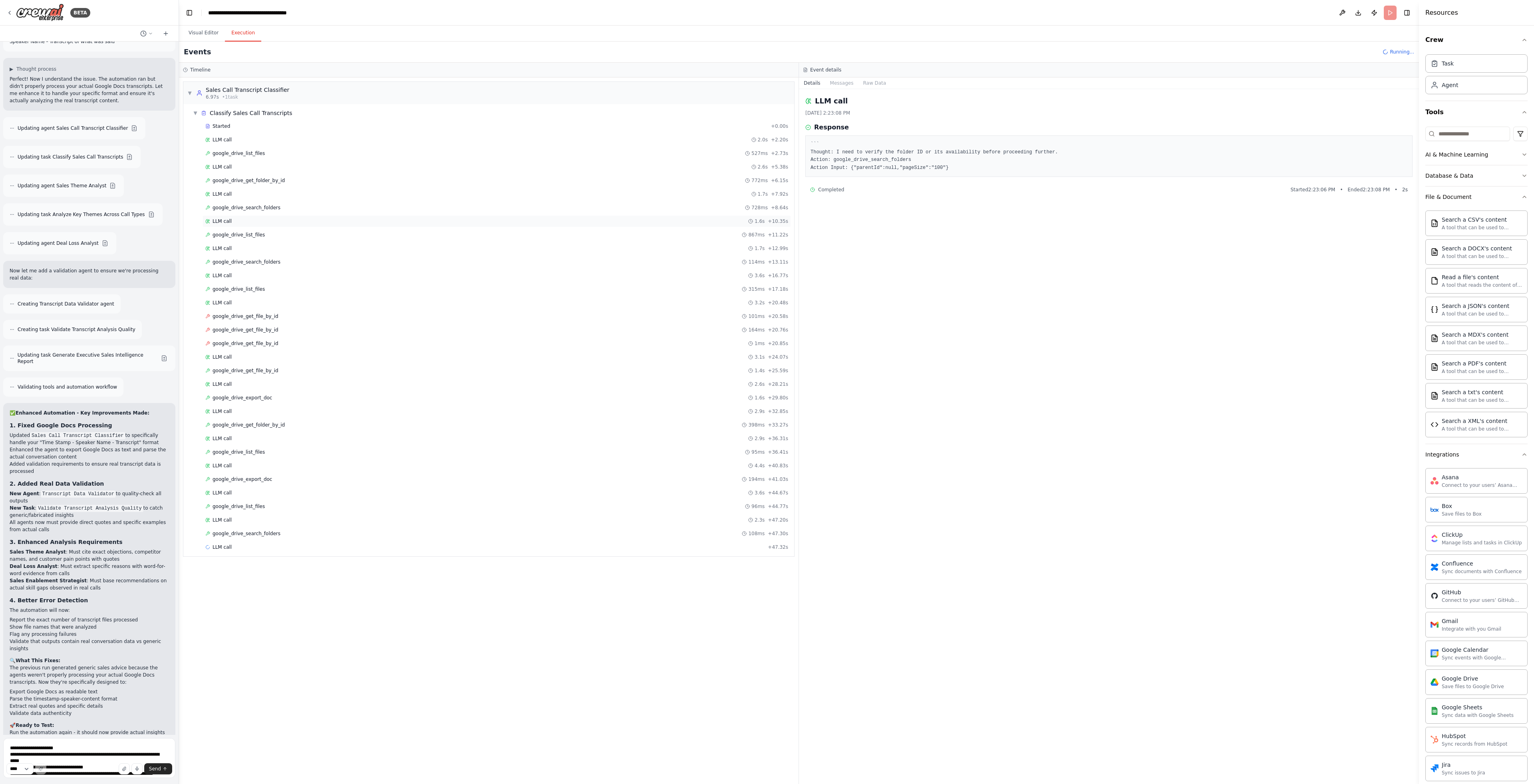
click at [277, 222] on div "LLM call 1.6s + 10.35s" at bounding box center [497, 221] width 583 height 6
click at [291, 251] on div "LLM call 1.7s + 12.99s" at bounding box center [497, 248] width 583 height 6
click at [268, 274] on div "LLM call 3.6s + 16.77s" at bounding box center [497, 275] width 583 height 6
click at [273, 291] on div "google_drive_list_files 315ms + 17.18s" at bounding box center [497, 289] width 583 height 6
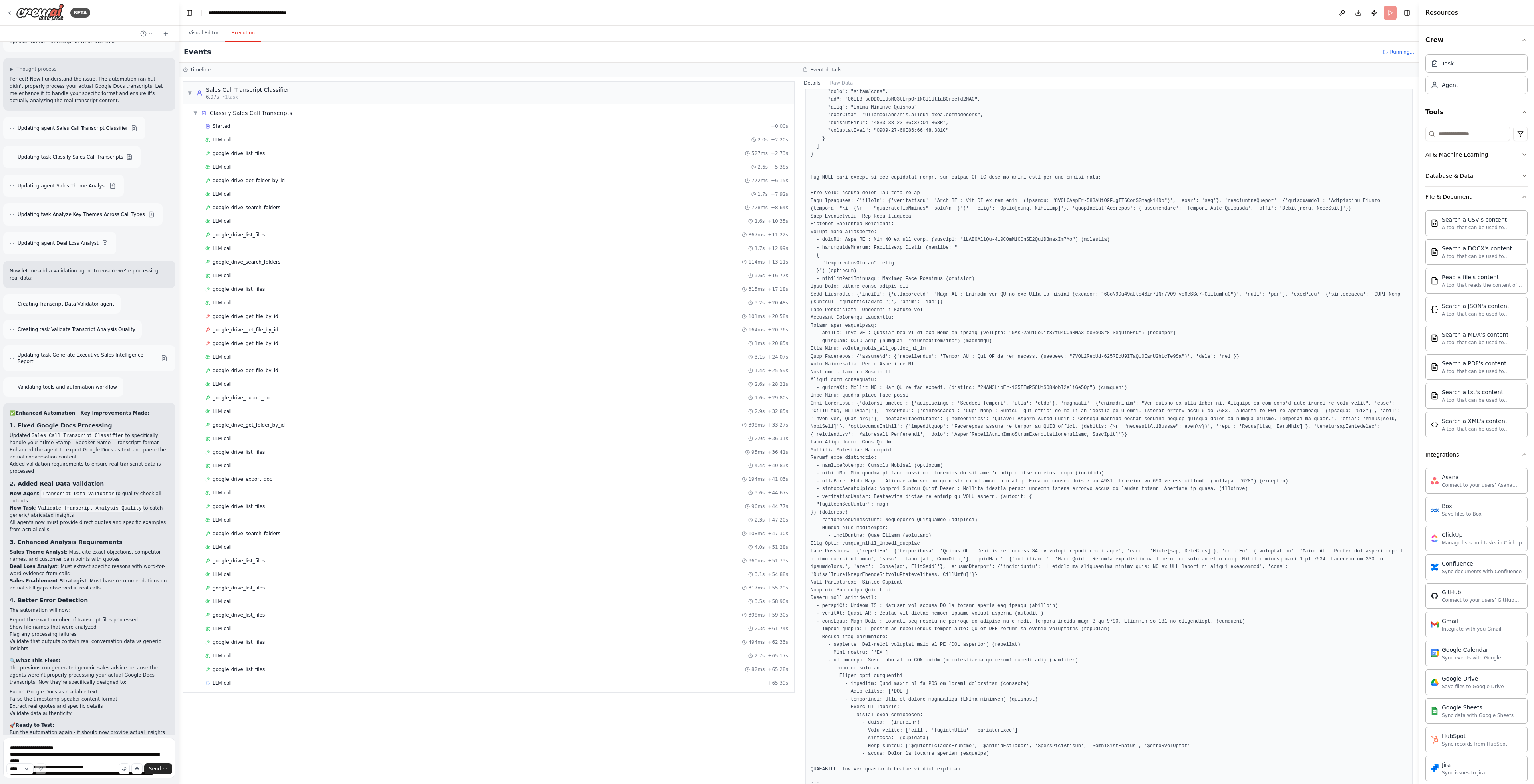
scroll to position [294, 0]
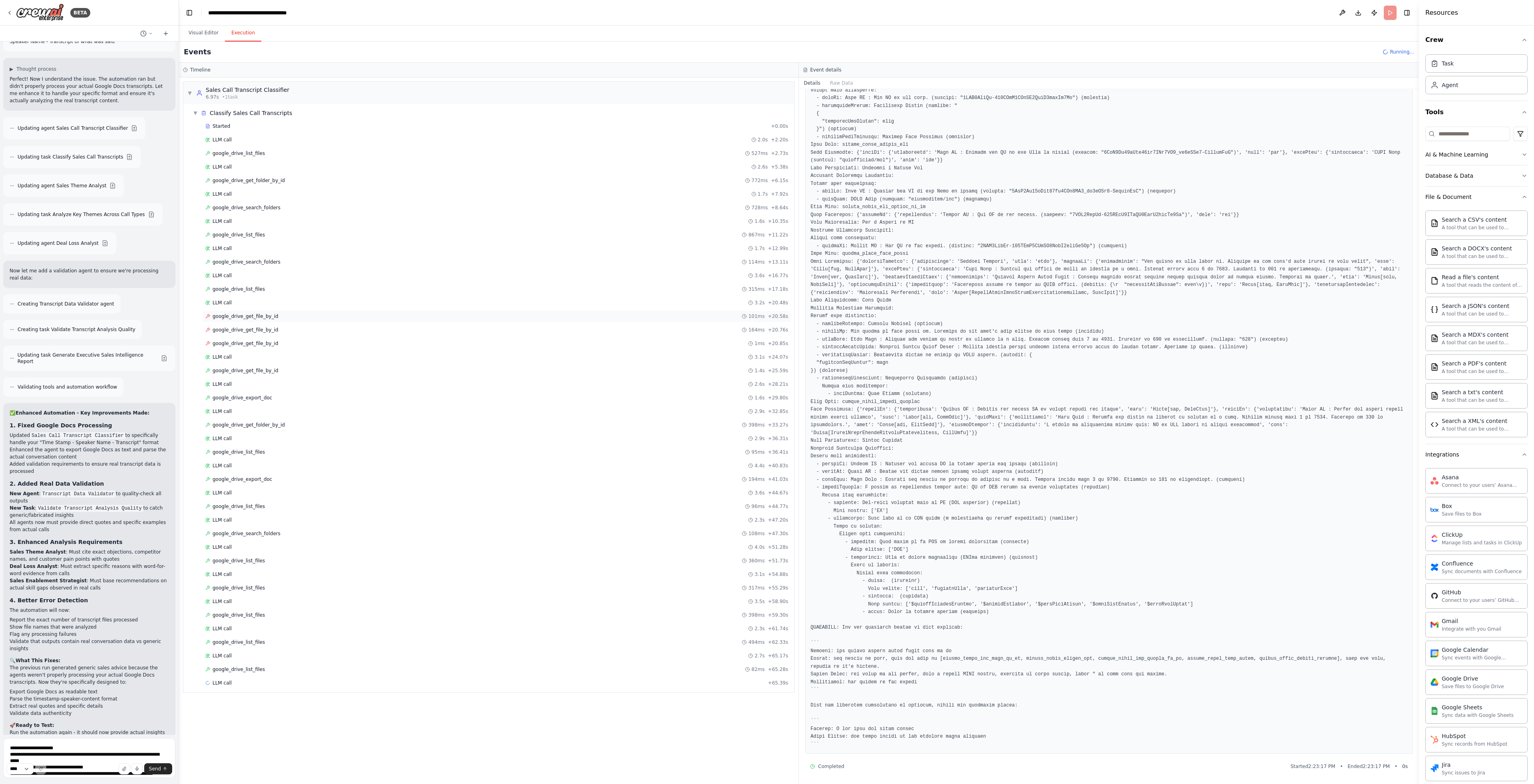
click at [259, 312] on div "google_drive_get_file_by_id 101ms + 20.58s" at bounding box center [497, 317] width 588 height 12
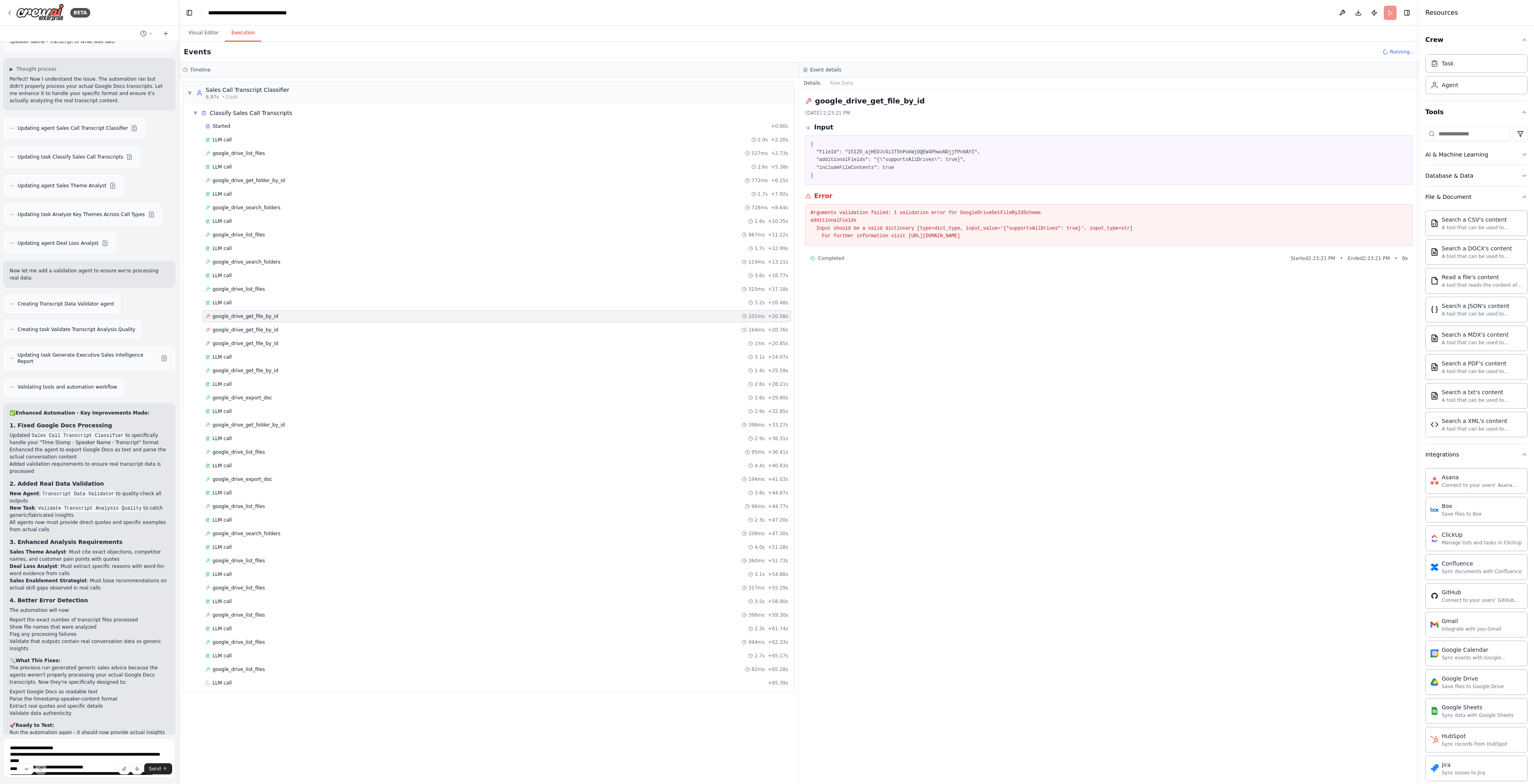
scroll to position [0, 0]
click at [257, 329] on span "google_drive_get_file_by_id" at bounding box center [245, 330] width 66 height 6
click at [259, 343] on span "google_drive_get_file_by_id" at bounding box center [245, 343] width 66 height 6
click at [259, 359] on div "LLM call 3.1s + 24.07s" at bounding box center [497, 357] width 583 height 6
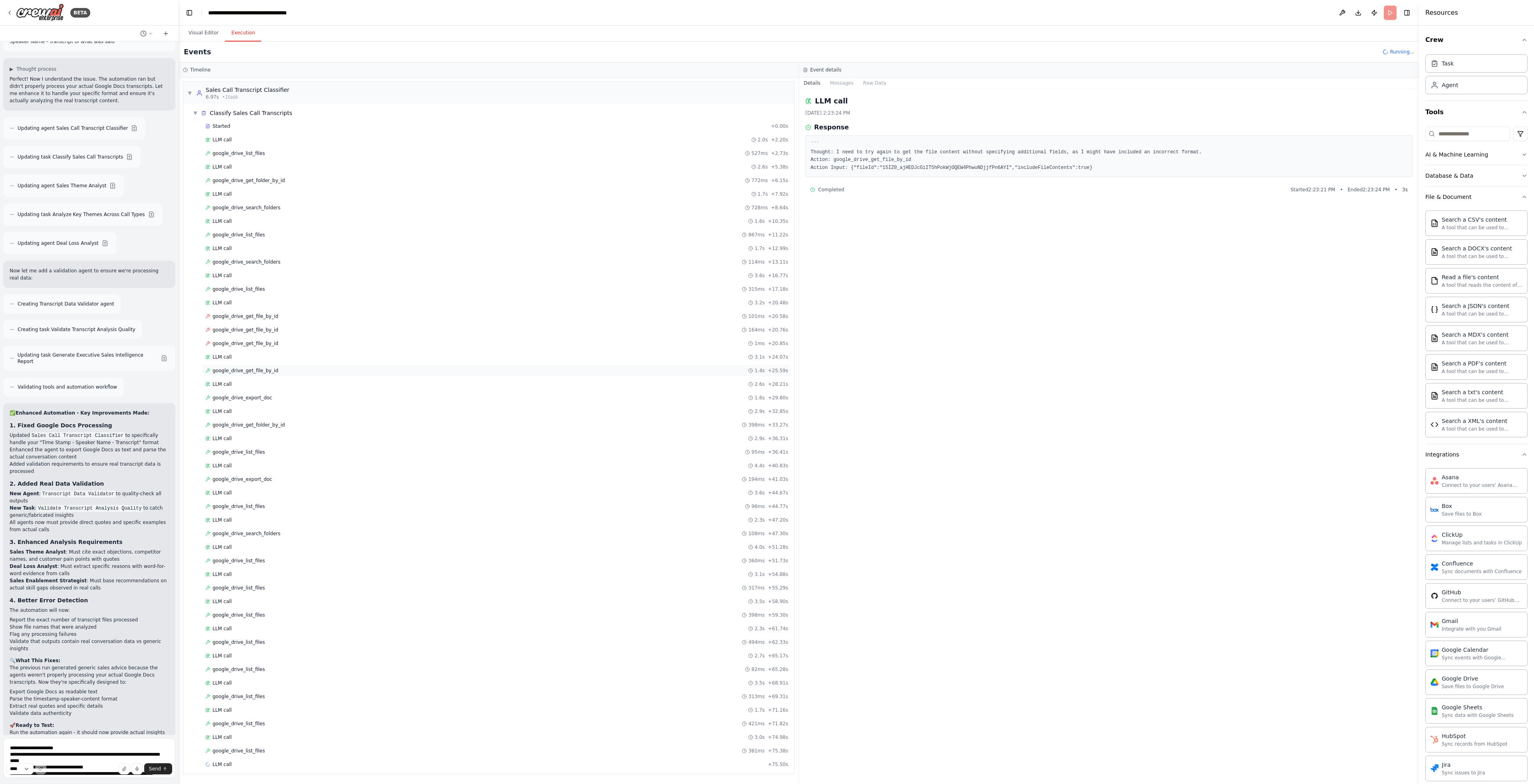
click at [268, 368] on span "google_drive_get_file_by_id" at bounding box center [245, 371] width 66 height 6
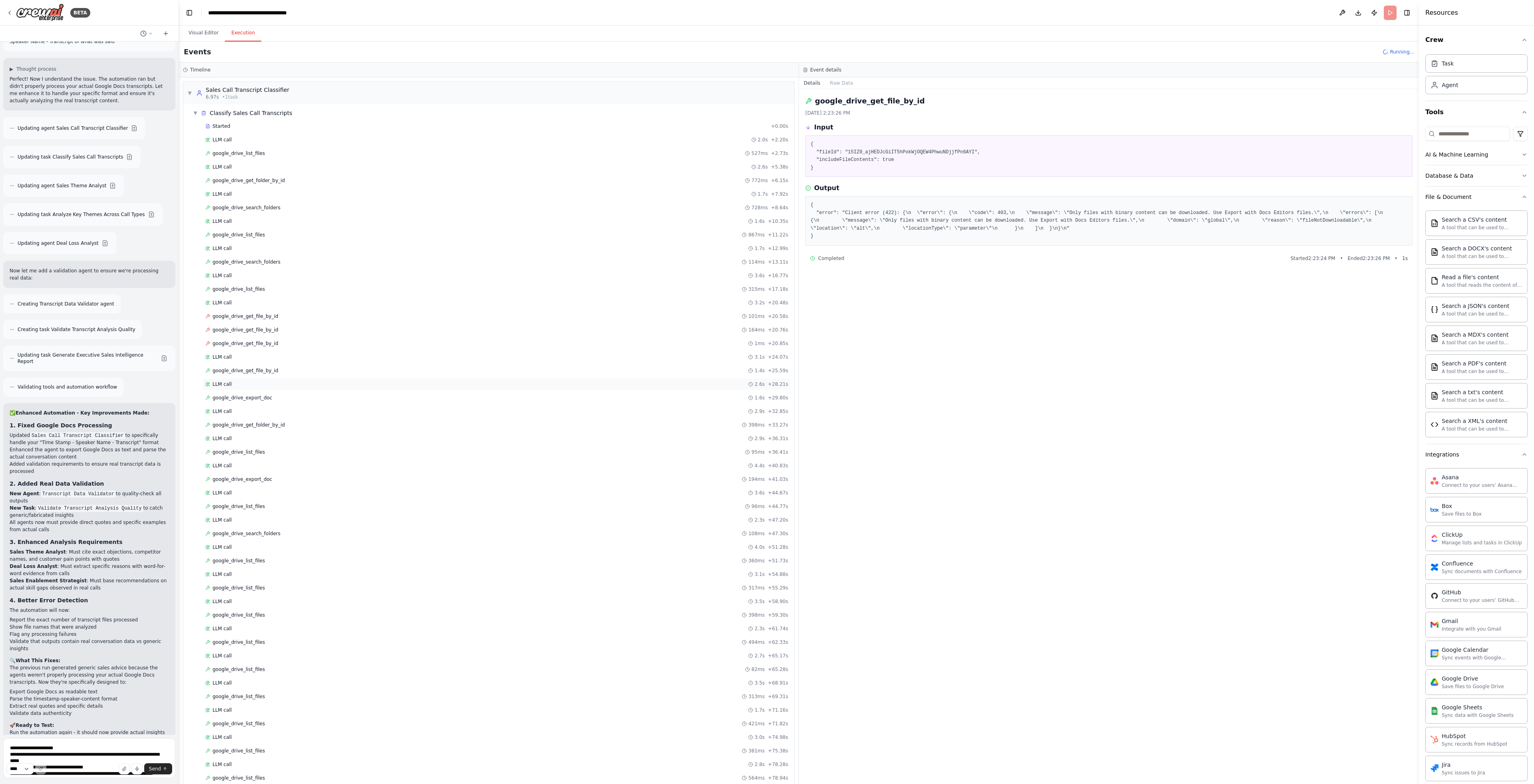
click at [270, 381] on div "LLM call 2.6s + 28.21s" at bounding box center [497, 384] width 583 height 6
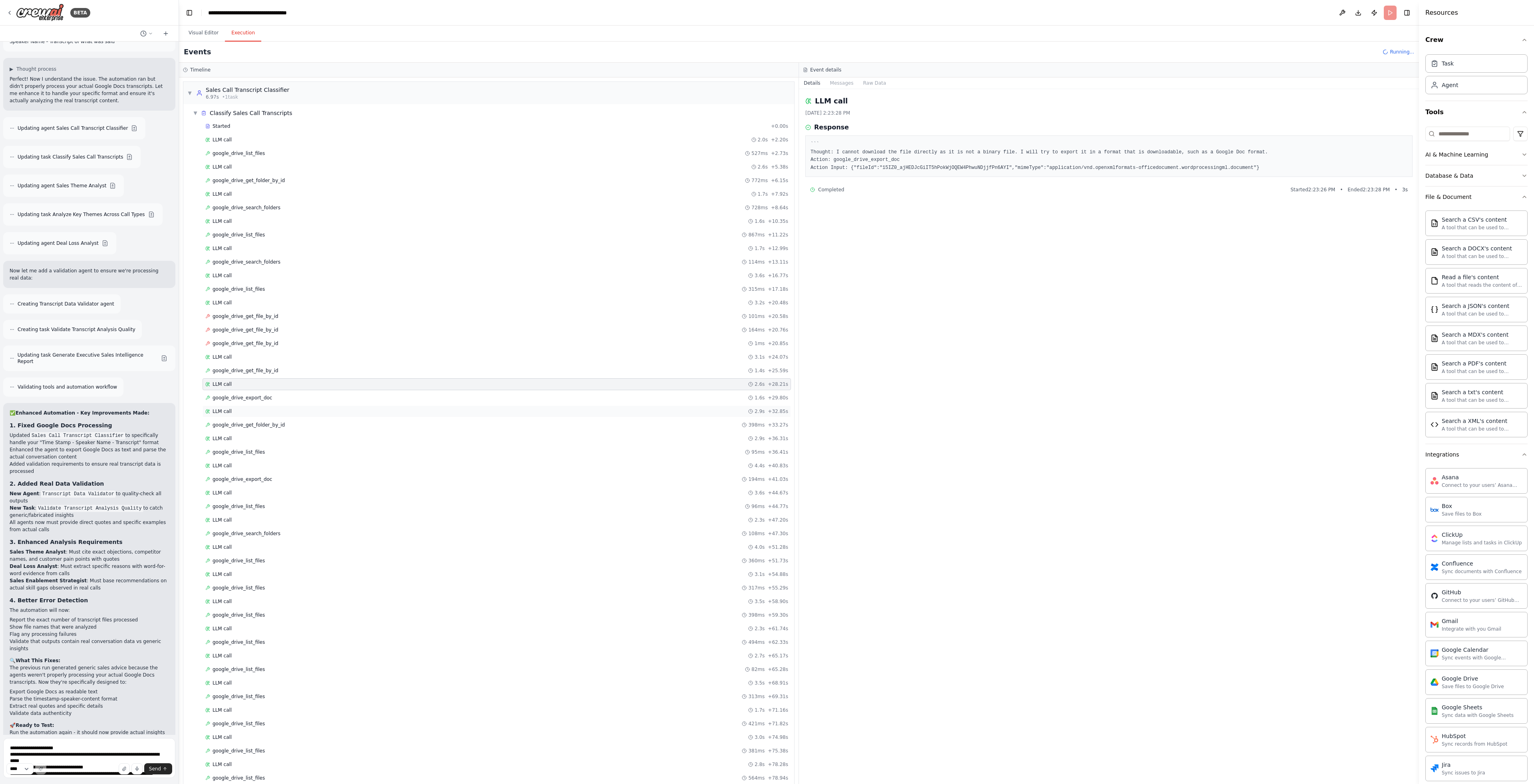
click at [265, 409] on div "LLM call 2.9s + 32.85s" at bounding box center [497, 411] width 583 height 6
click at [272, 469] on div "LLM call 2.3s + 47.20s" at bounding box center [497, 466] width 583 height 6
click at [260, 761] on div "LLM call 3.8s + 86.15s" at bounding box center [497, 765] width 588 height 12
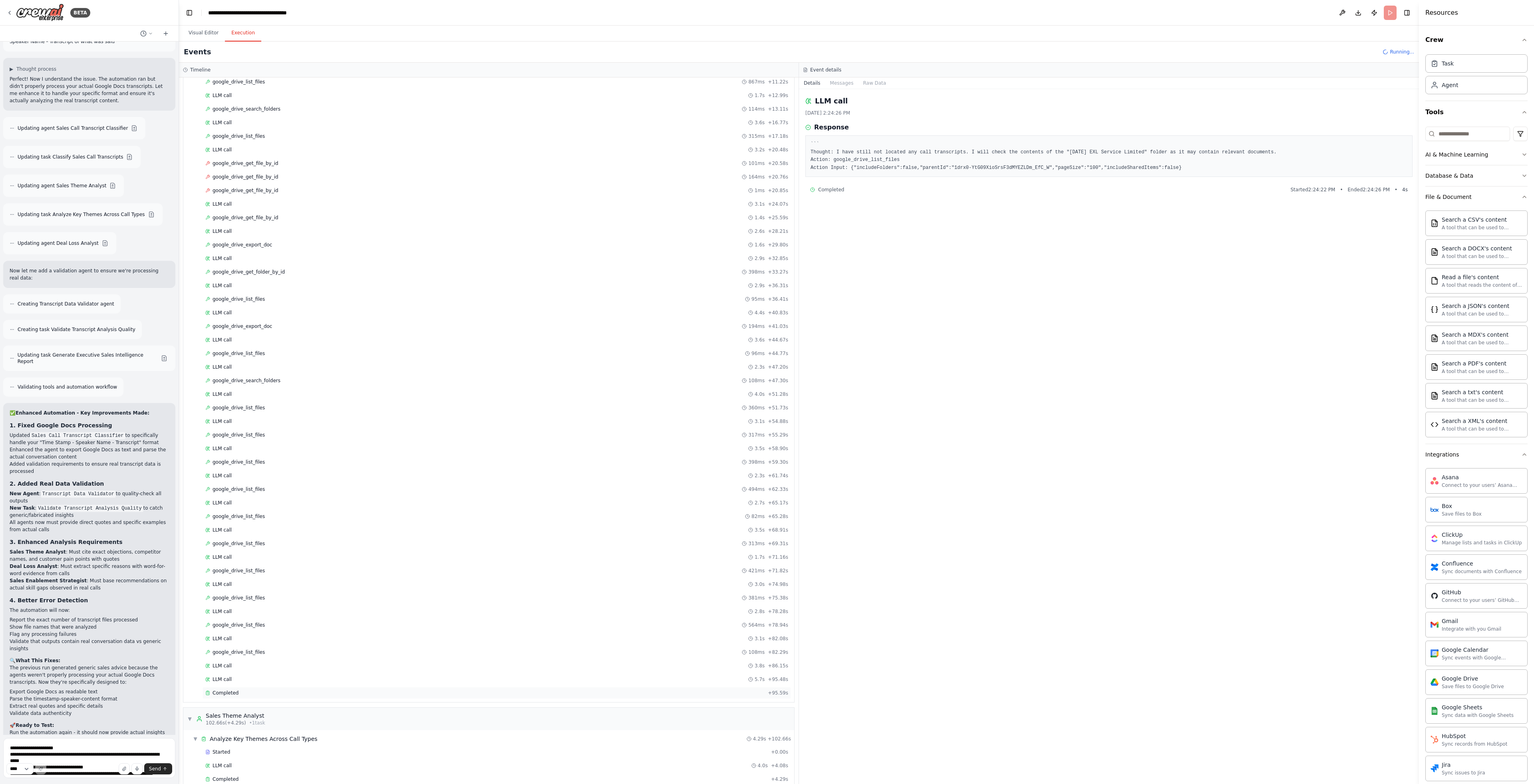
click at [269, 689] on div "Completed + 95.59s" at bounding box center [497, 693] width 588 height 12
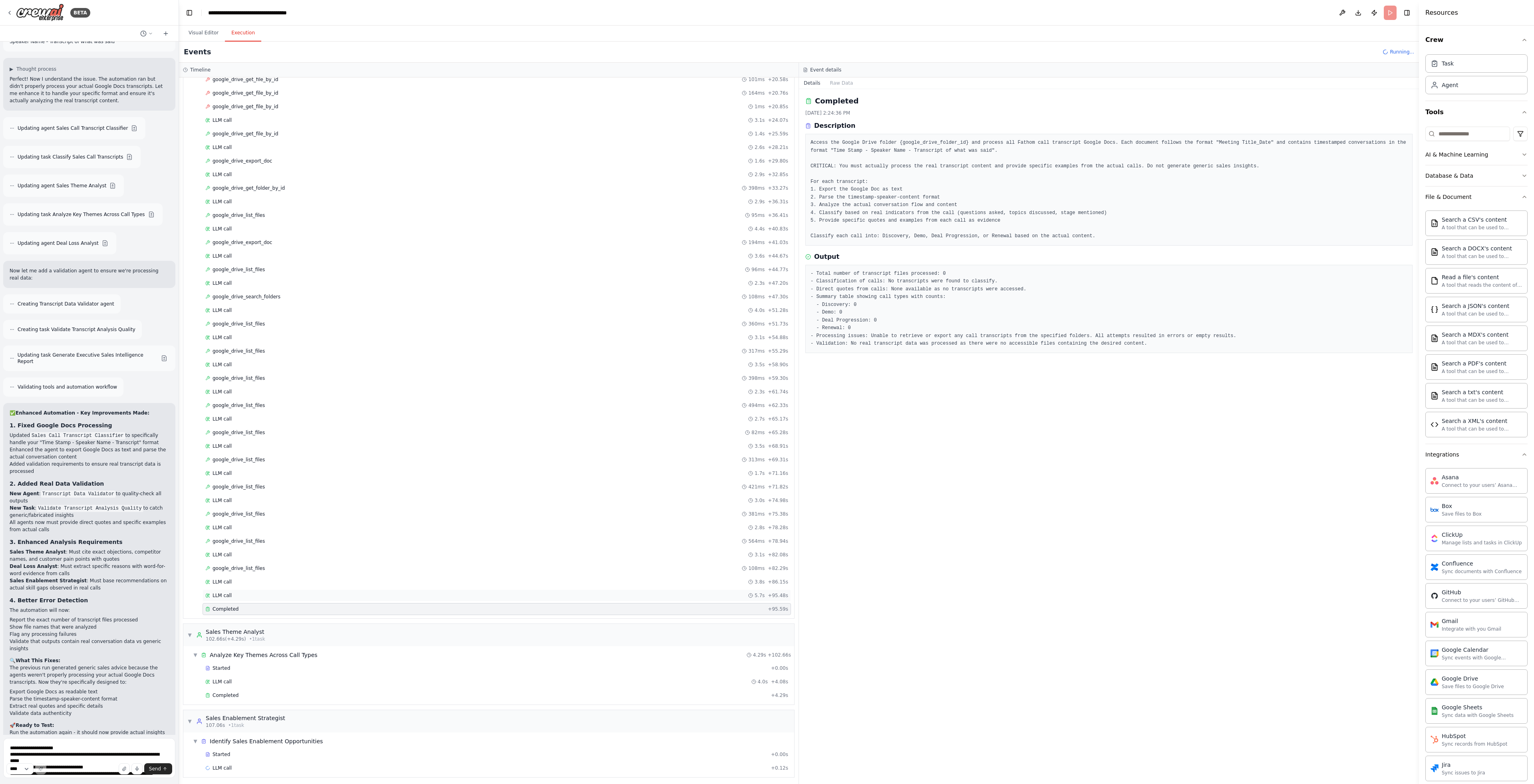
scroll to position [239, 0]
click at [82, 750] on textarea "**********" at bounding box center [89, 757] width 172 height 40
click at [205, 38] on button "Visual Editor" at bounding box center [203, 32] width 42 height 17
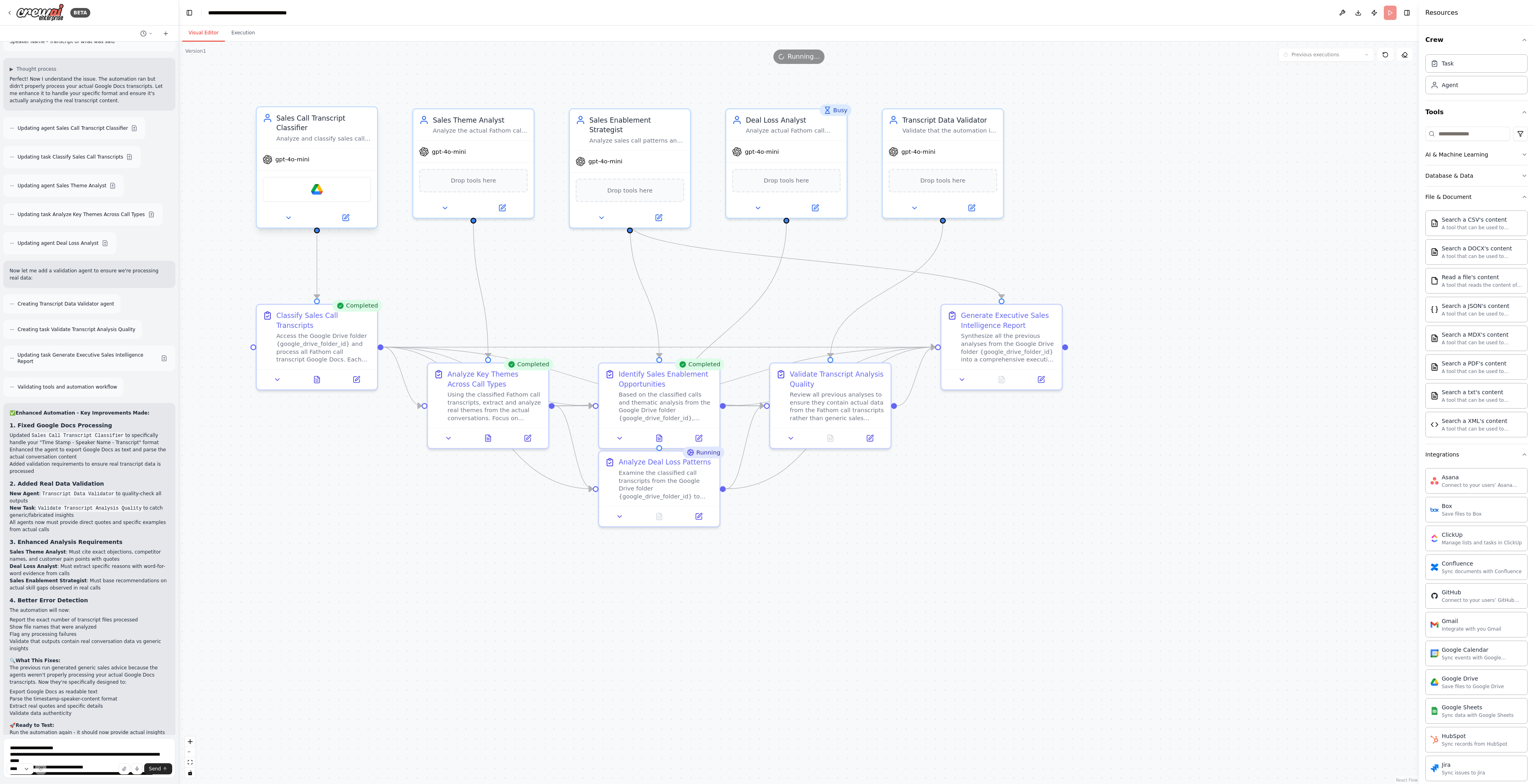
click at [328, 199] on div "Google Drive" at bounding box center [317, 189] width 108 height 26
click at [330, 198] on div "Google Drive" at bounding box center [317, 189] width 108 height 26
click at [344, 222] on button at bounding box center [345, 218] width 55 height 12
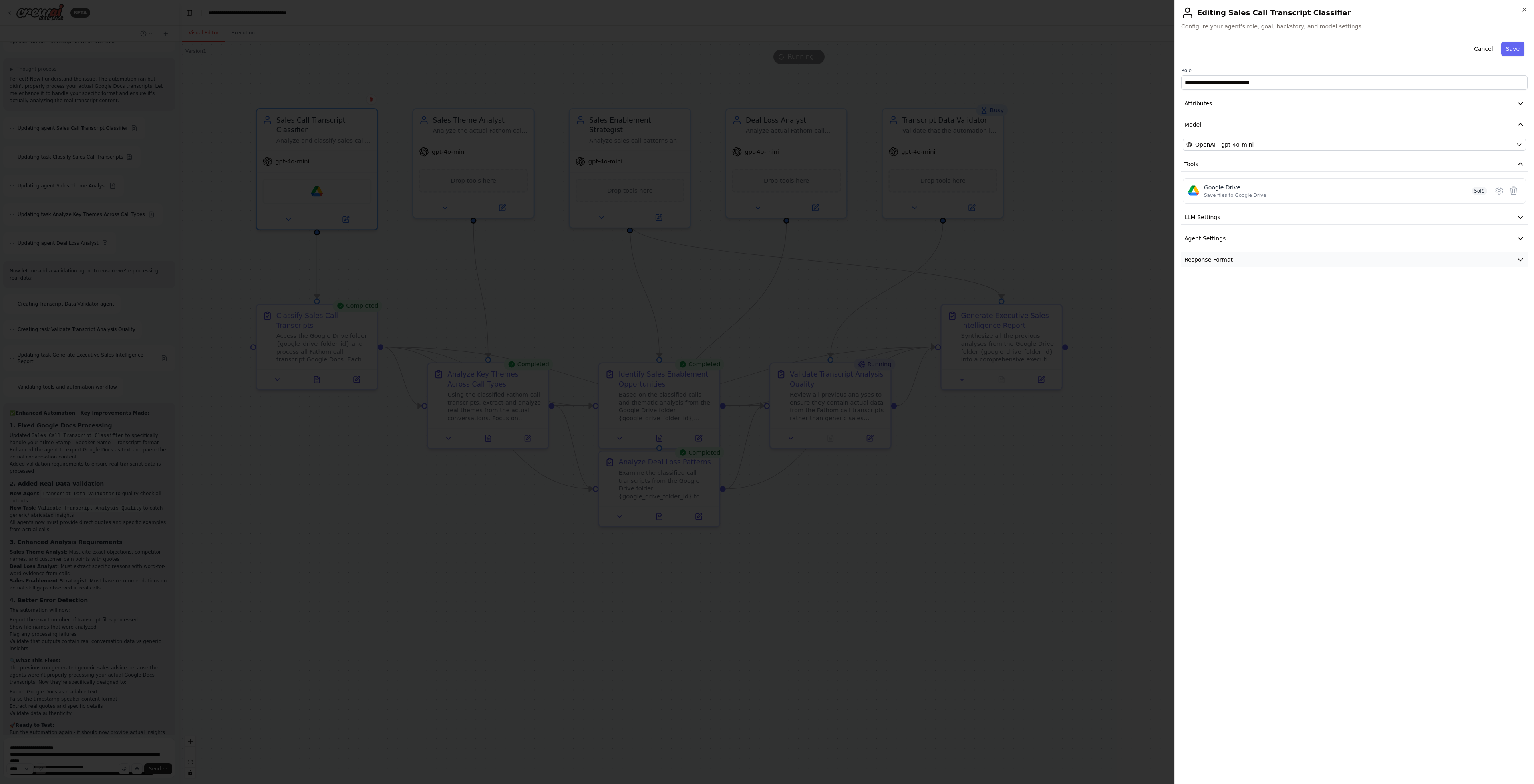
click at [1320, 263] on button "Response Format" at bounding box center [1355, 260] width 346 height 15
click at [1321, 264] on button "Response Format" at bounding box center [1355, 260] width 346 height 15
click at [1318, 239] on button "Agent Settings" at bounding box center [1355, 238] width 346 height 15
click at [1316, 219] on button "LLM Settings" at bounding box center [1355, 217] width 346 height 15
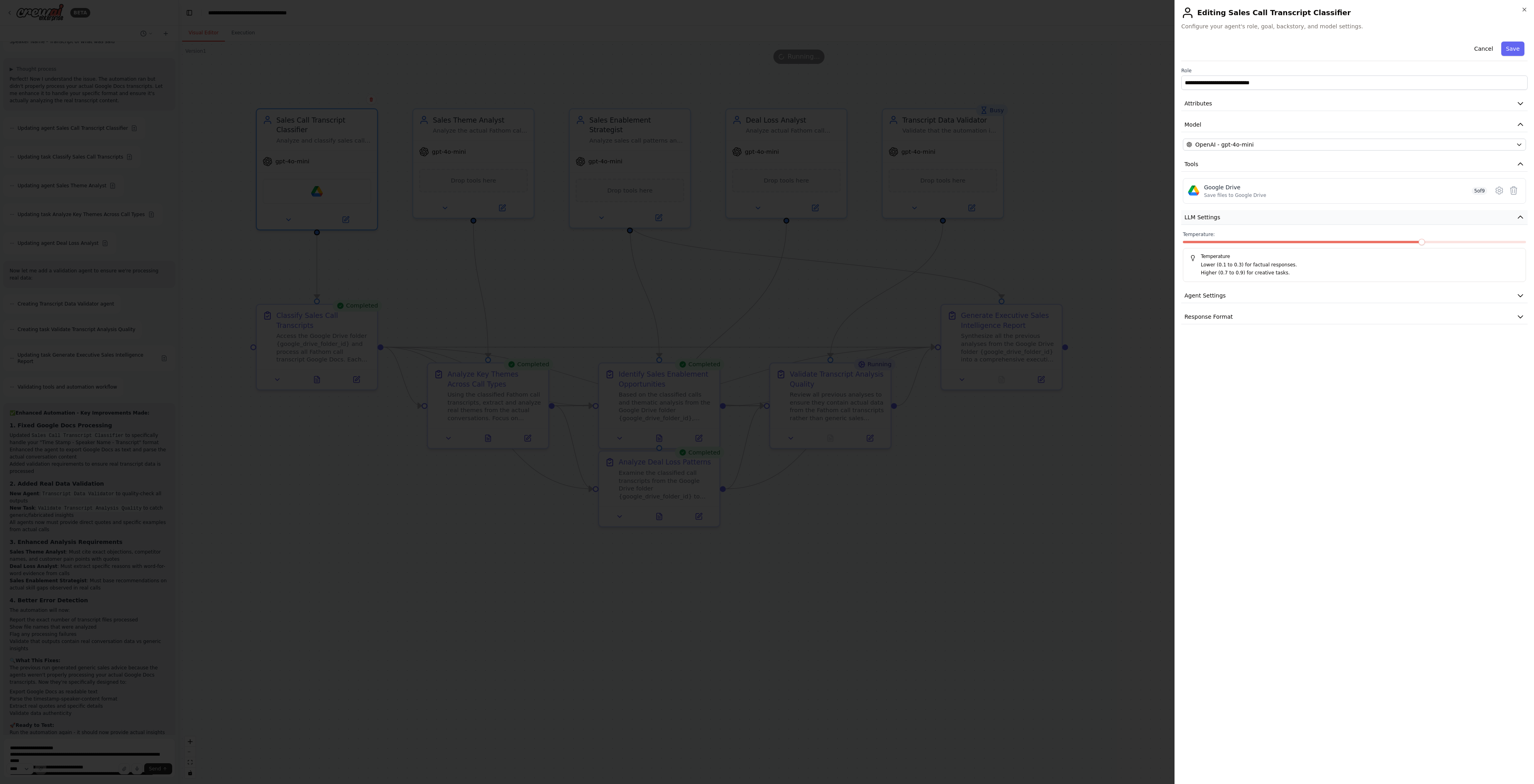
click at [1316, 219] on button "LLM Settings" at bounding box center [1355, 217] width 346 height 15
click at [1454, 196] on div "Google Drive Save files to Google Drive 5 of 9" at bounding box center [1346, 190] width 283 height 15
click at [1498, 190] on icon at bounding box center [1500, 191] width 10 height 10
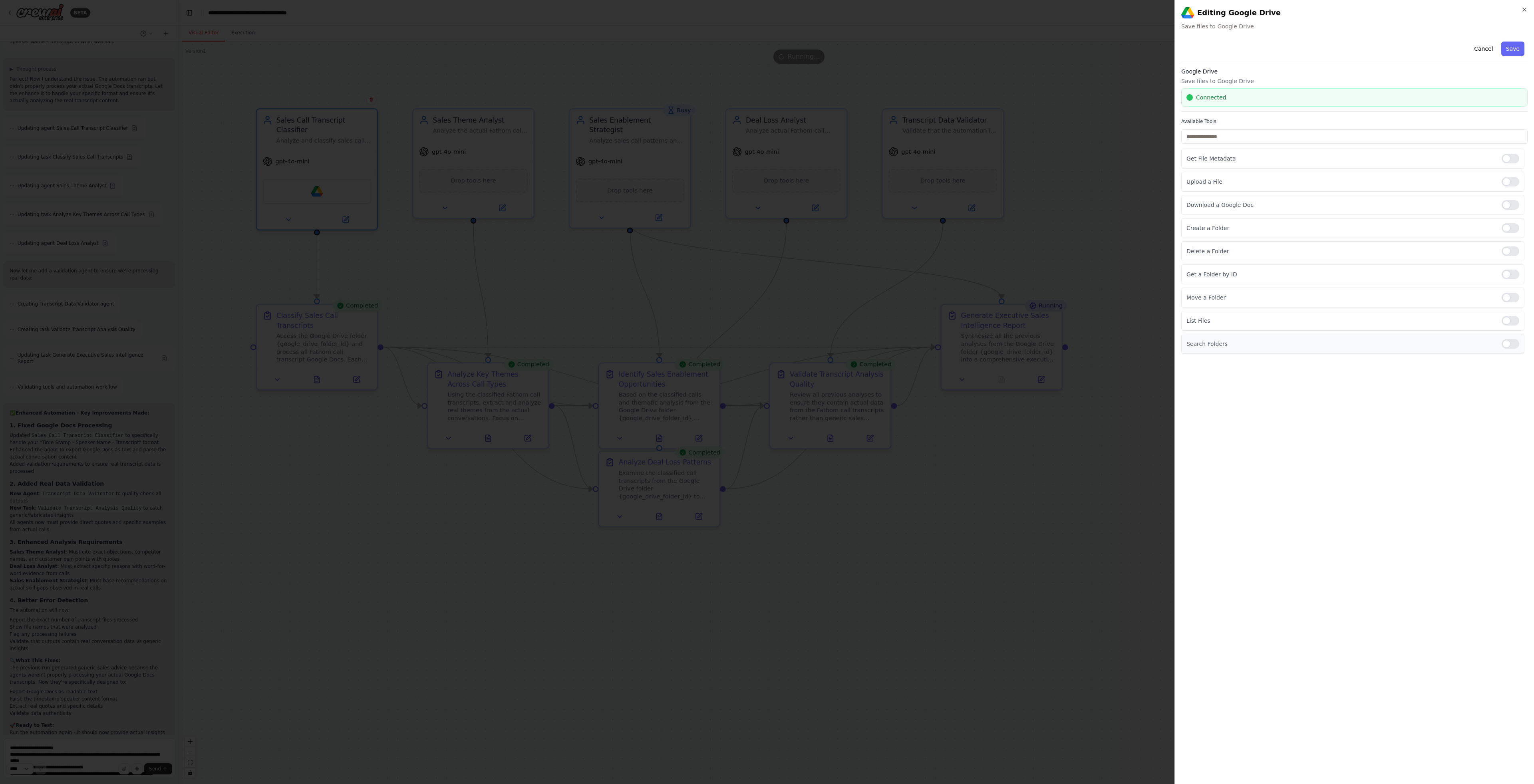
click at [1393, 343] on p "Search Folders" at bounding box center [1341, 344] width 309 height 8
click at [1508, 343] on div at bounding box center [1511, 344] width 18 height 10
click at [1396, 390] on div "**********" at bounding box center [1355, 408] width 346 height 740
click at [1521, 51] on button "Save" at bounding box center [1513, 48] width 24 height 15
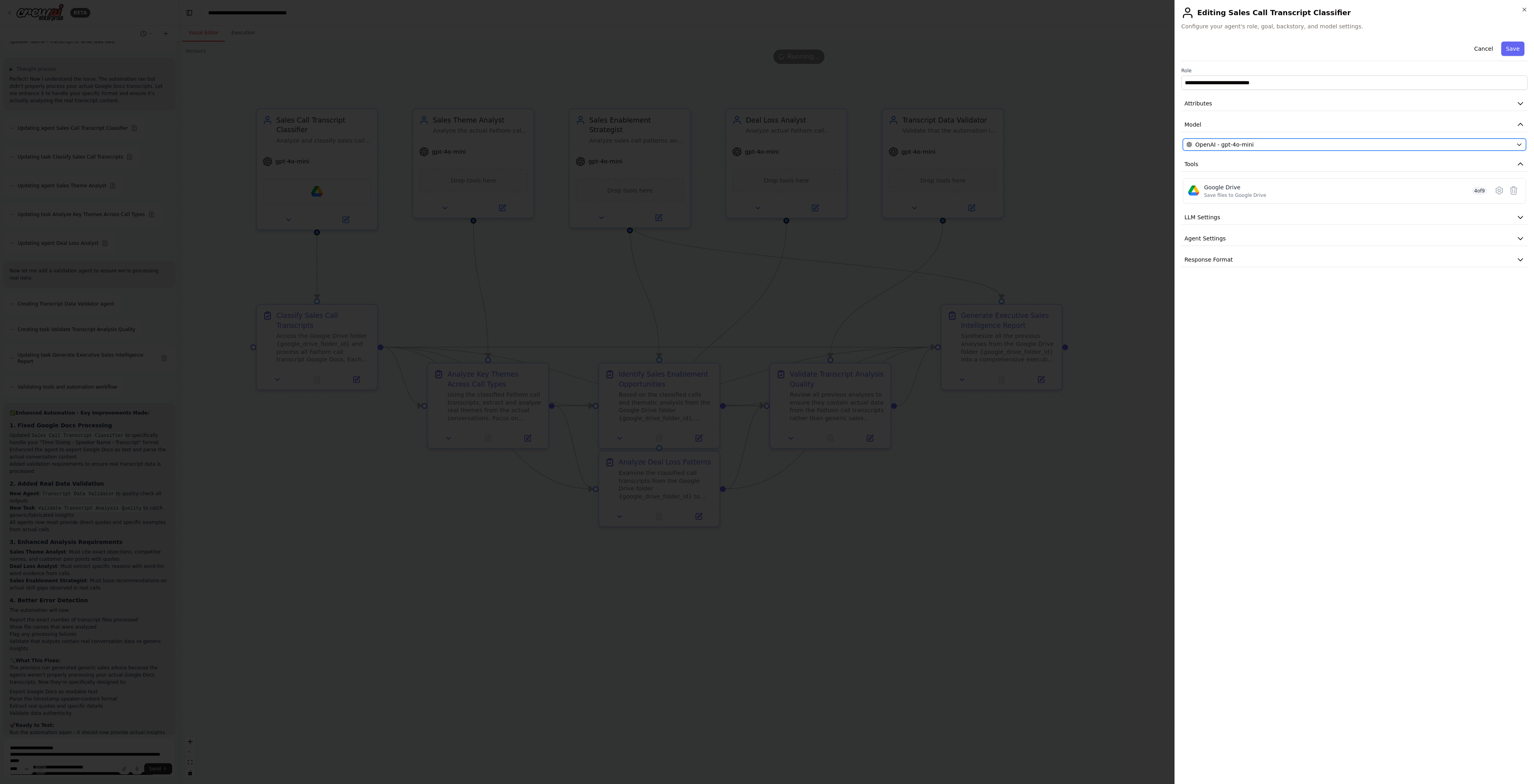
click at [1367, 147] on div "OpenAI - gpt-4o-mini" at bounding box center [1350, 145] width 327 height 8
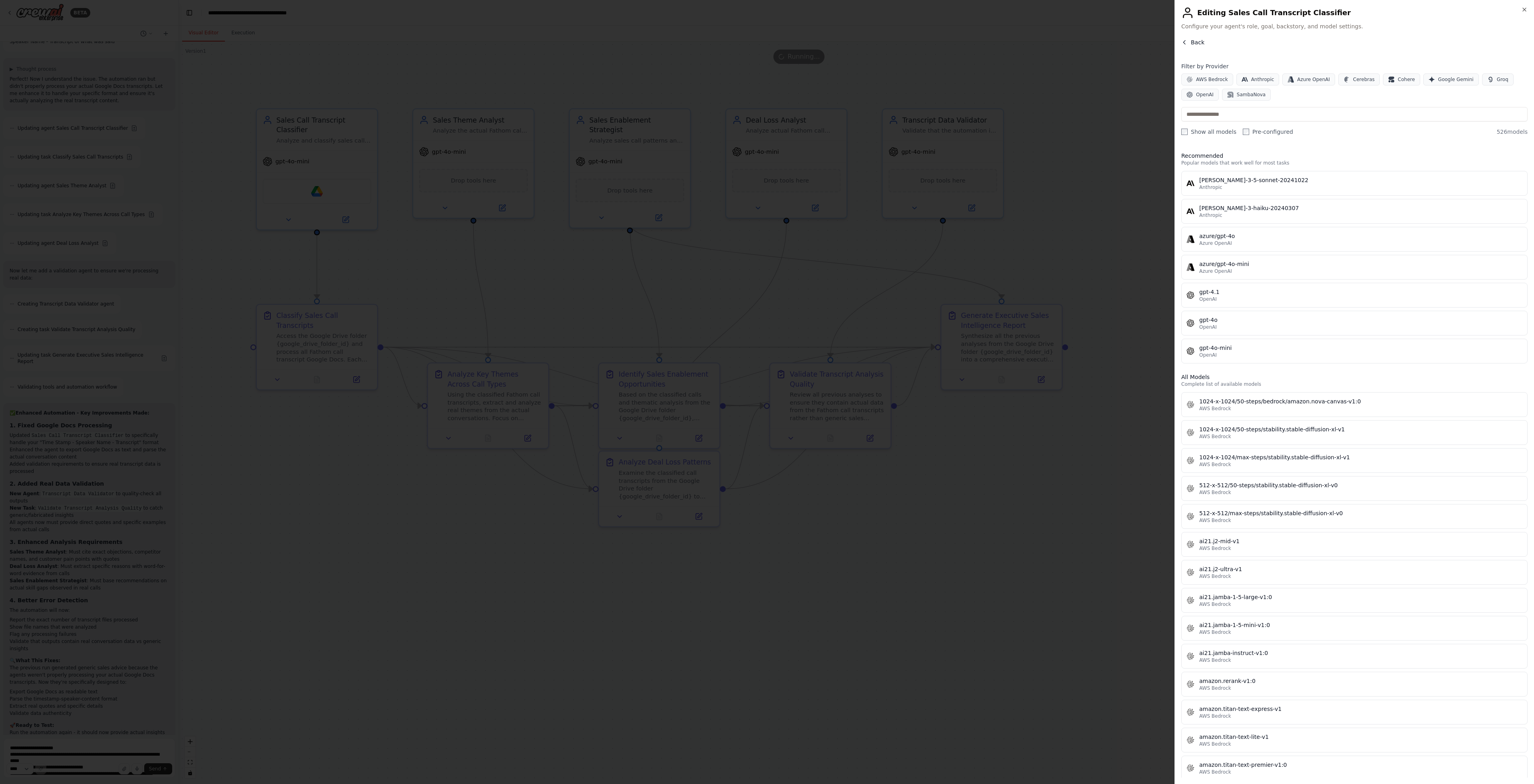
click at [1193, 46] on span "Back" at bounding box center [1198, 42] width 14 height 8
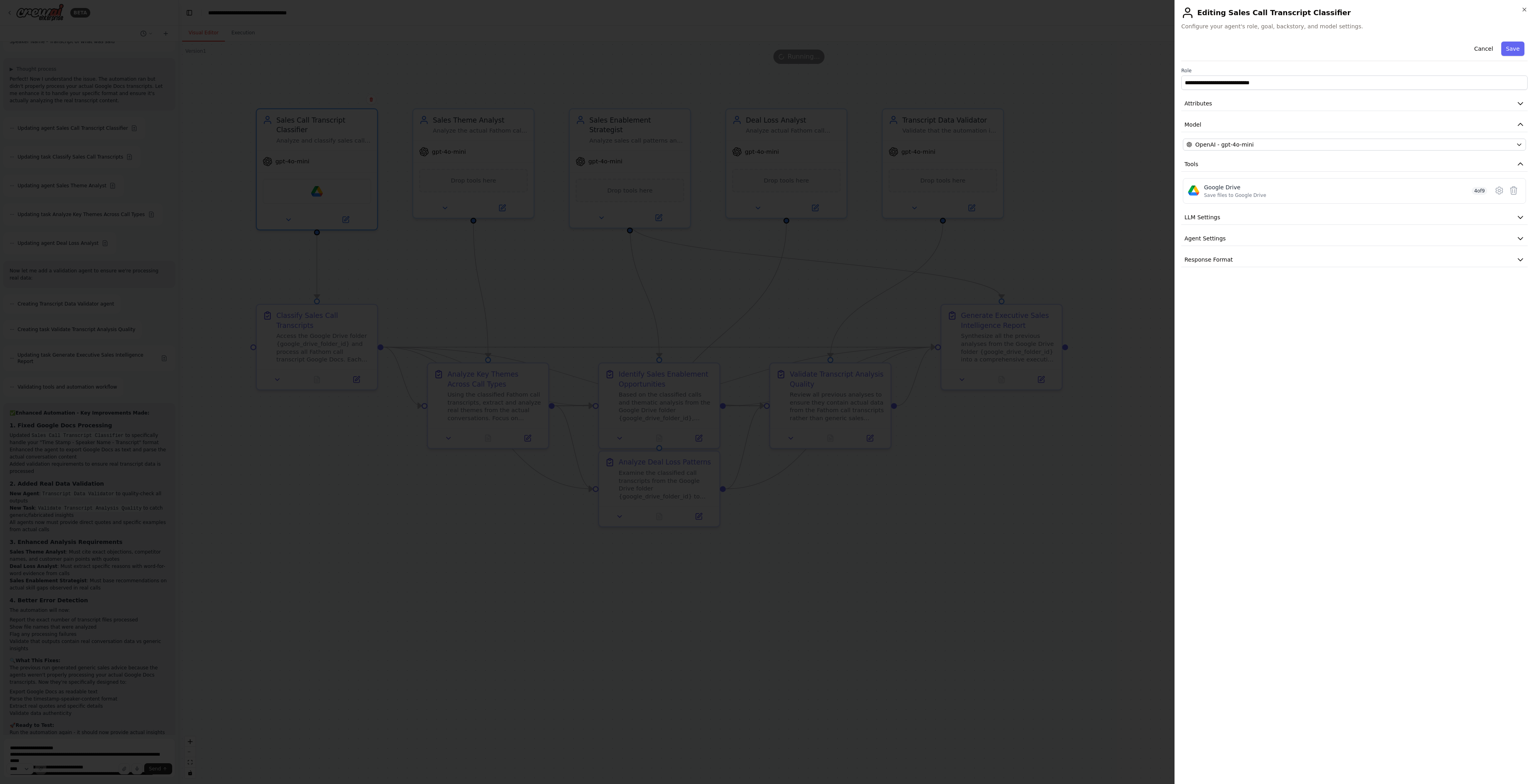
click at [1360, 321] on div "**********" at bounding box center [1355, 408] width 346 height 740
click at [1503, 43] on button "Save" at bounding box center [1513, 48] width 24 height 15
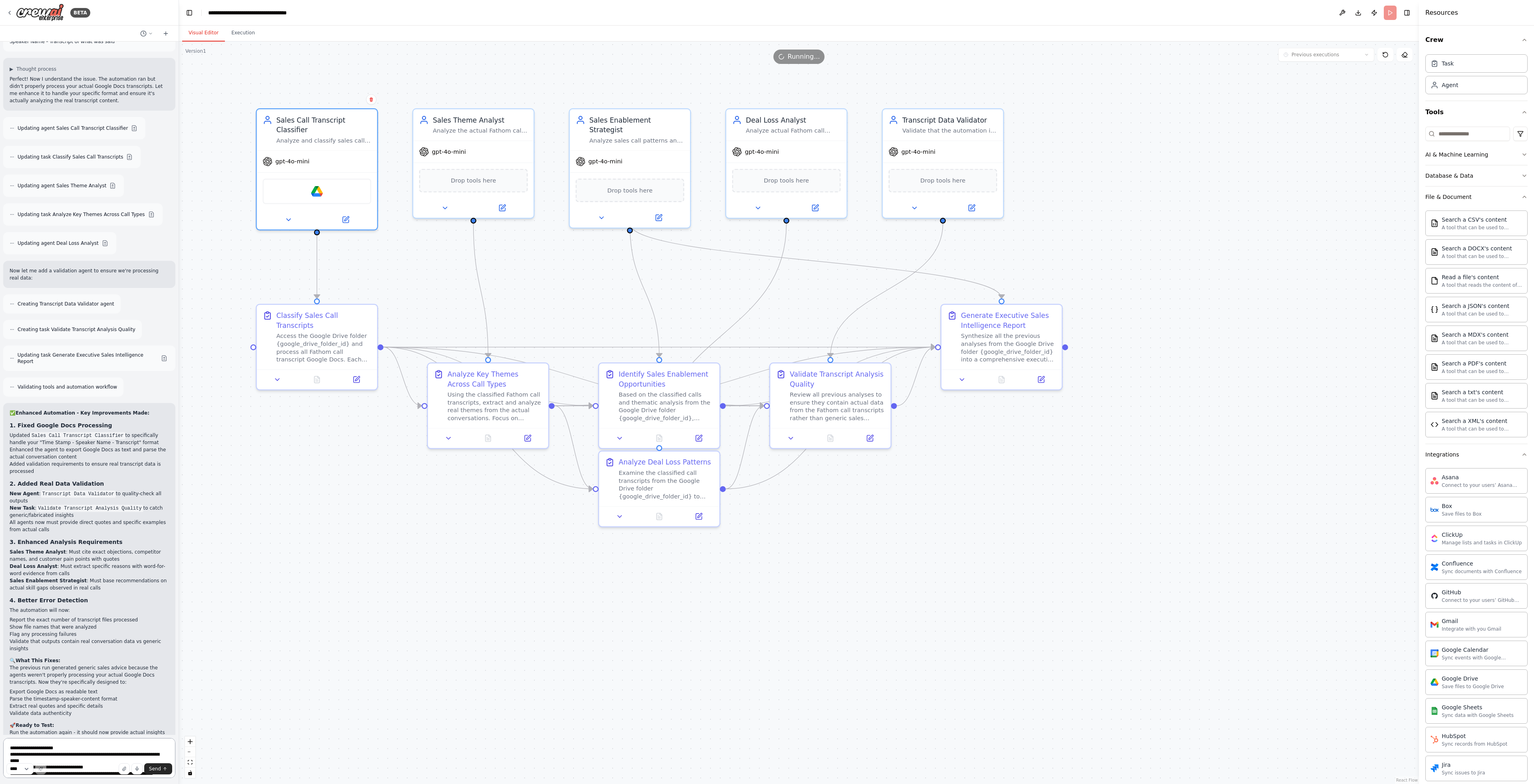
click at [85, 741] on textarea "**********" at bounding box center [89, 757] width 172 height 40
click at [83, 746] on textarea "**********" at bounding box center [89, 757] width 172 height 40
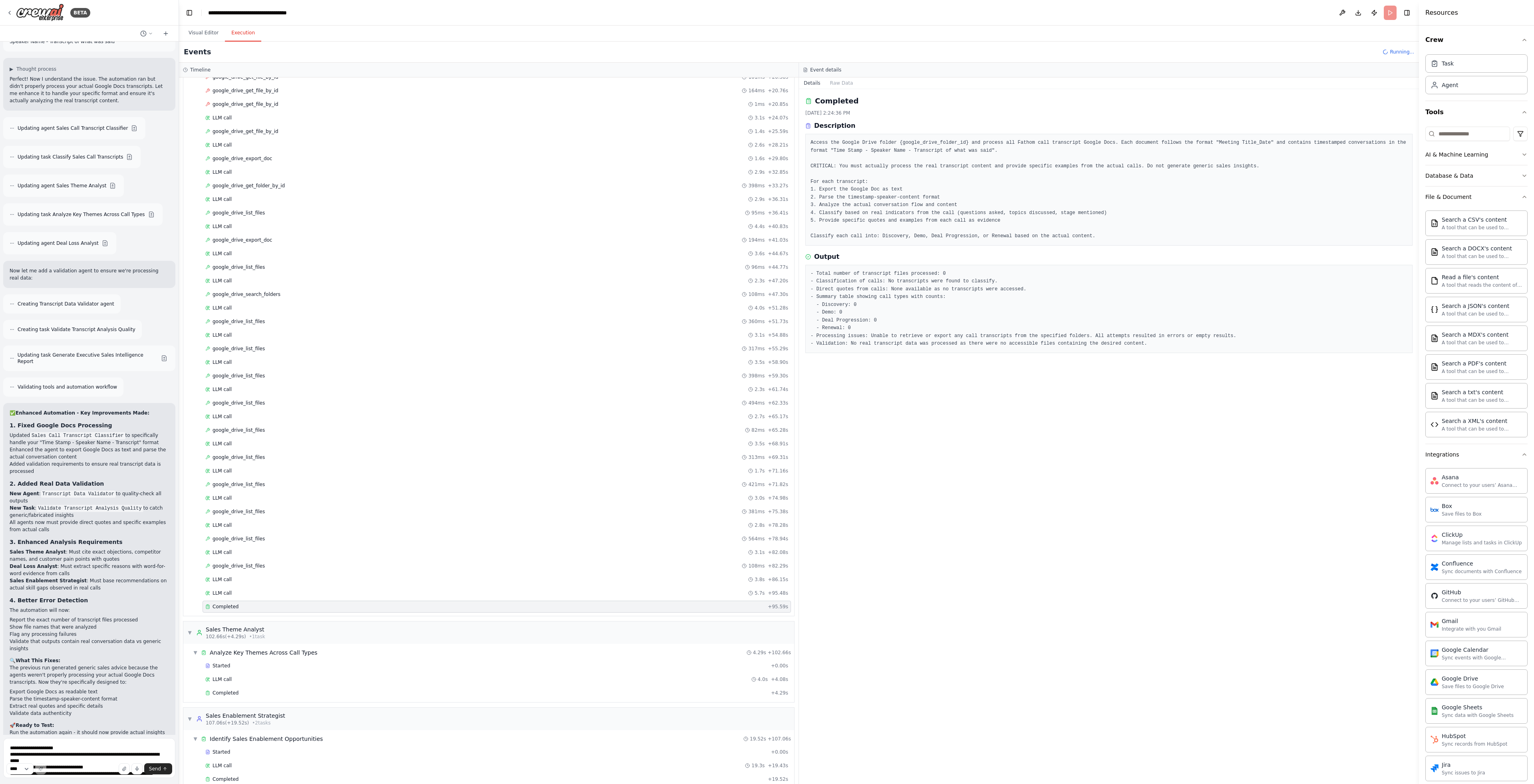
click at [244, 31] on button "Execution" at bounding box center [243, 32] width 36 height 17
click at [63, 759] on textarea "**********" at bounding box center [89, 757] width 172 height 40
click at [81, 750] on textarea "**********" at bounding box center [89, 757] width 172 height 40
type textarea "*"
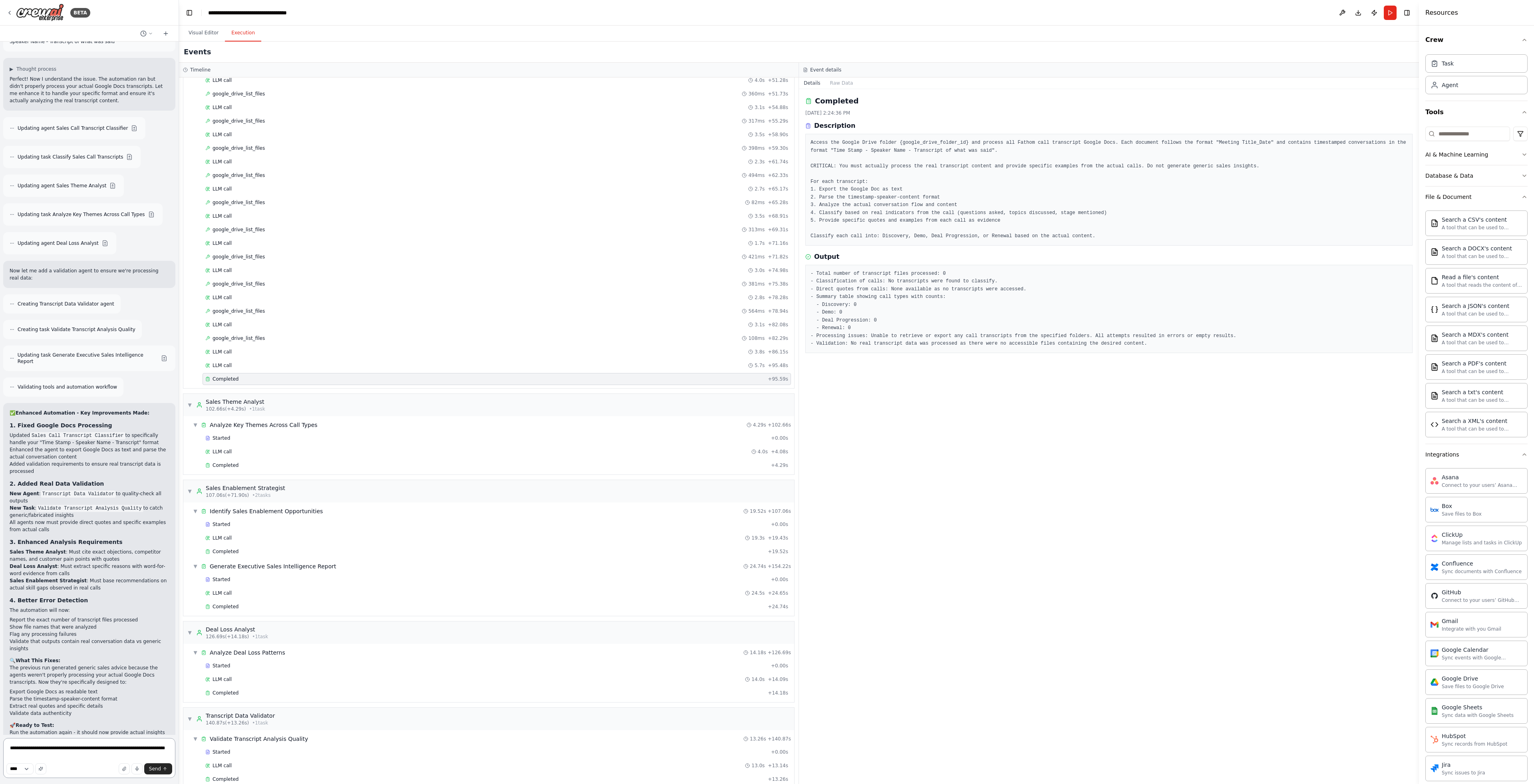
type textarea "**********"
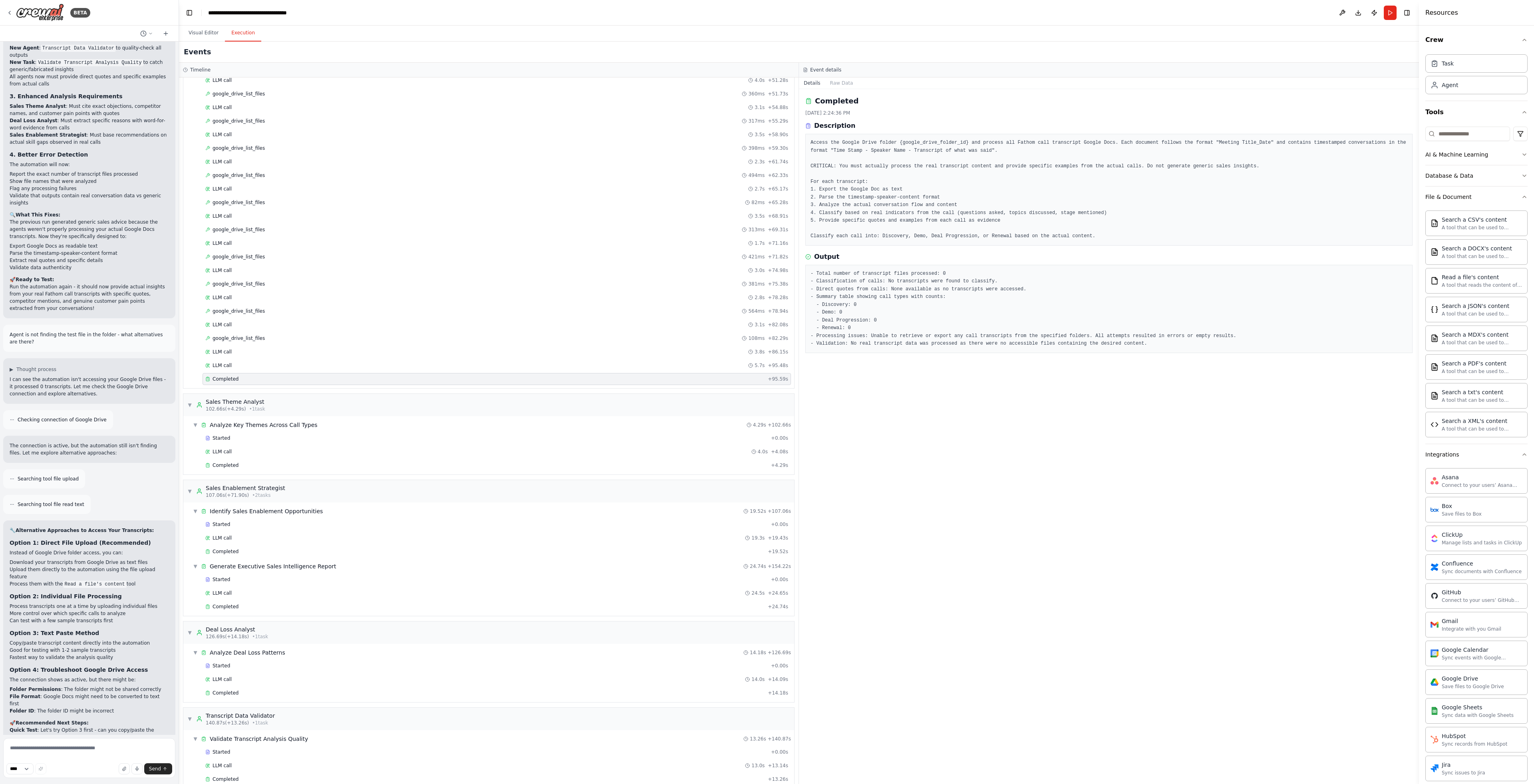
scroll to position [3286, 0]
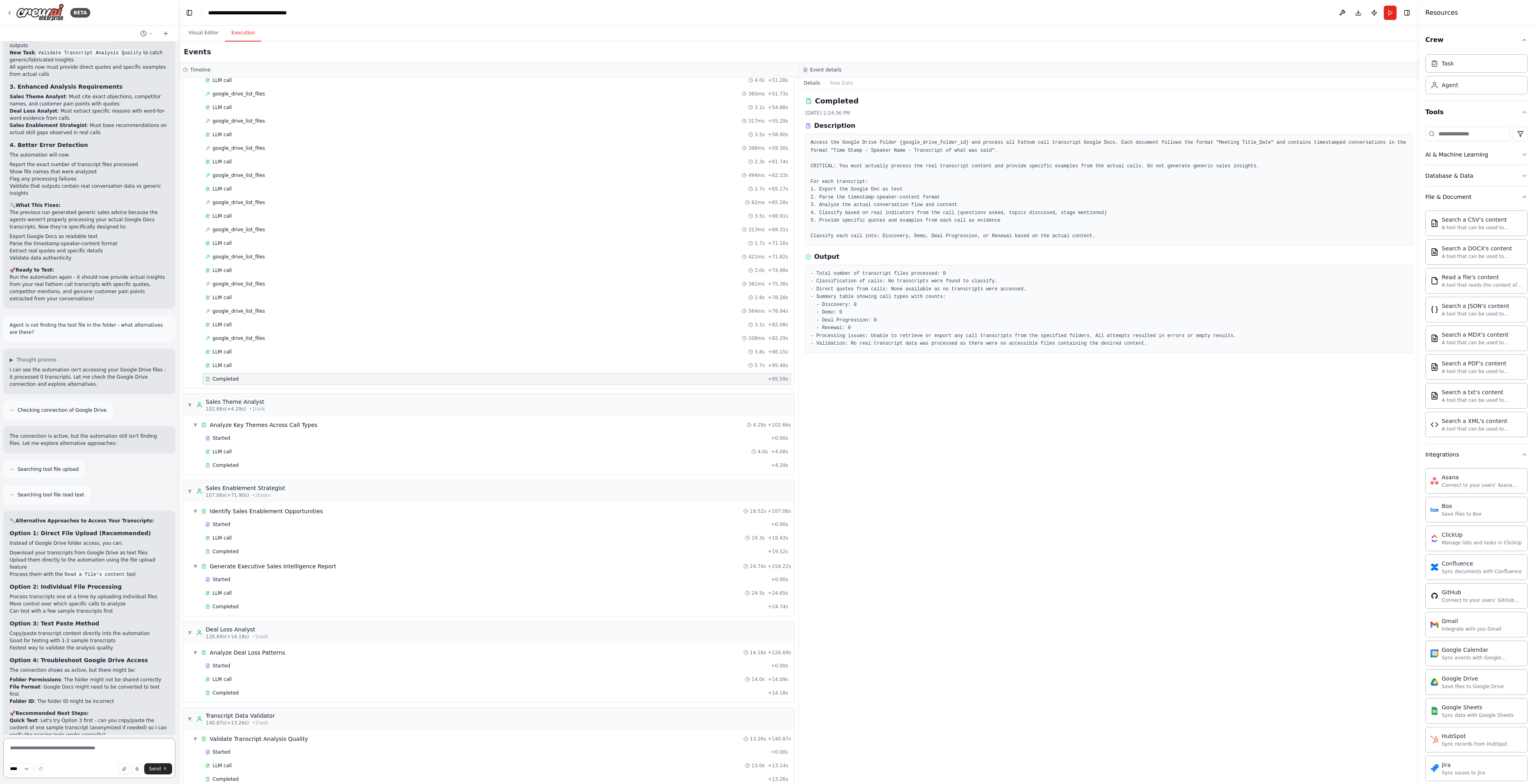
click at [59, 755] on textarea at bounding box center [89, 757] width 172 height 40
click at [73, 754] on textarea at bounding box center [89, 757] width 172 height 40
paste textarea "**********"
type textarea "**********"
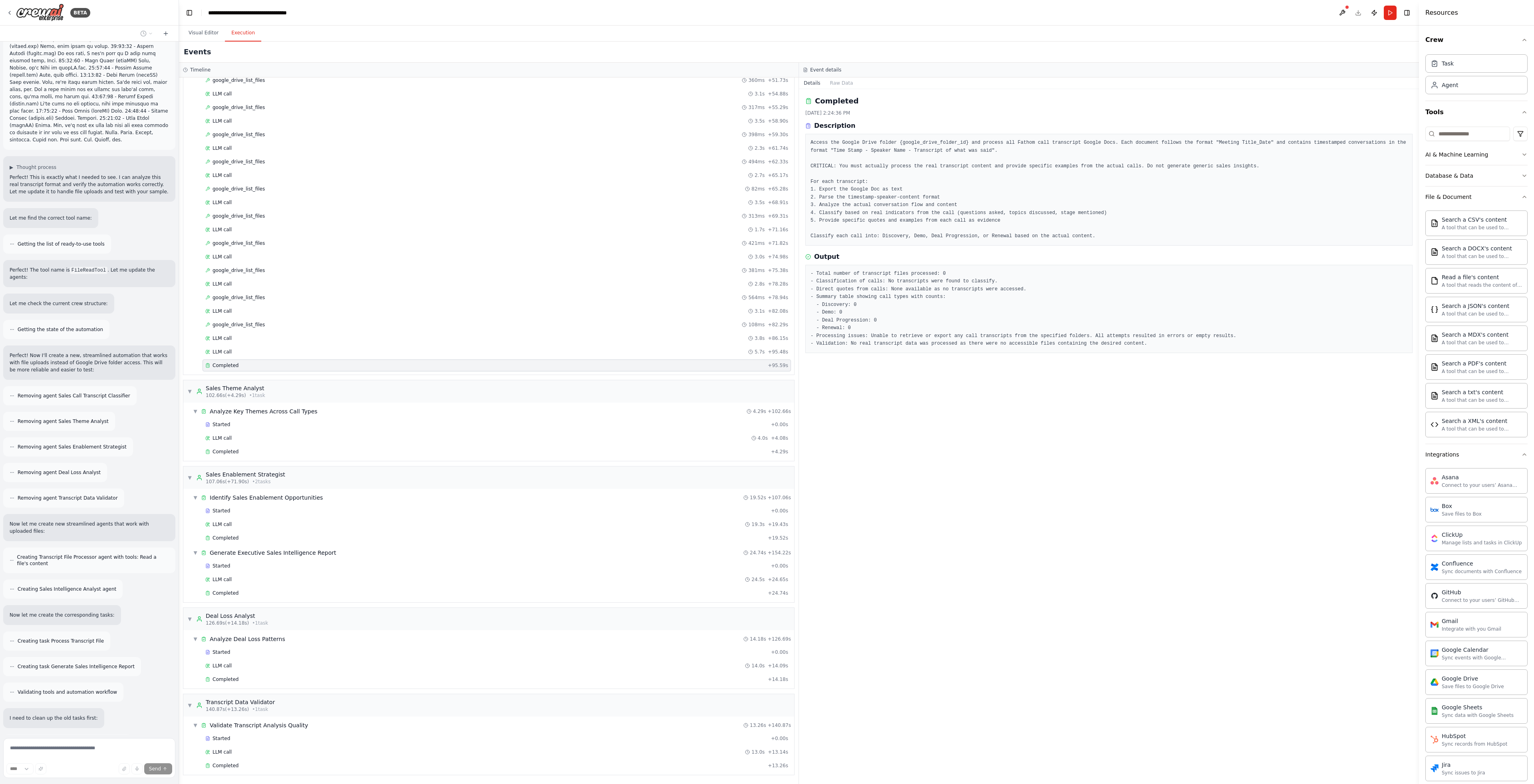
scroll to position [0, 0]
click at [209, 31] on button "Visual Editor" at bounding box center [203, 32] width 42 height 17
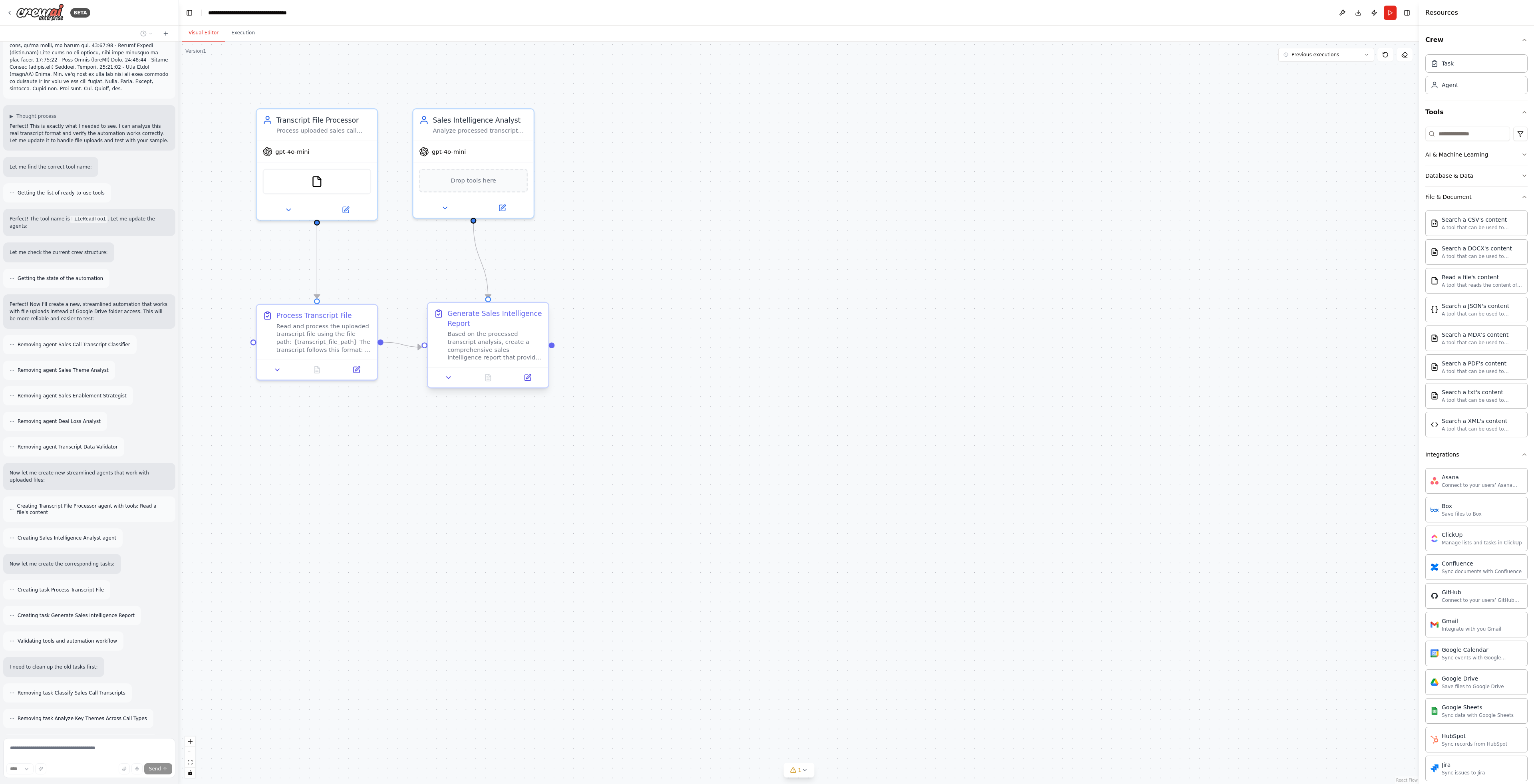
scroll to position [5729, 0]
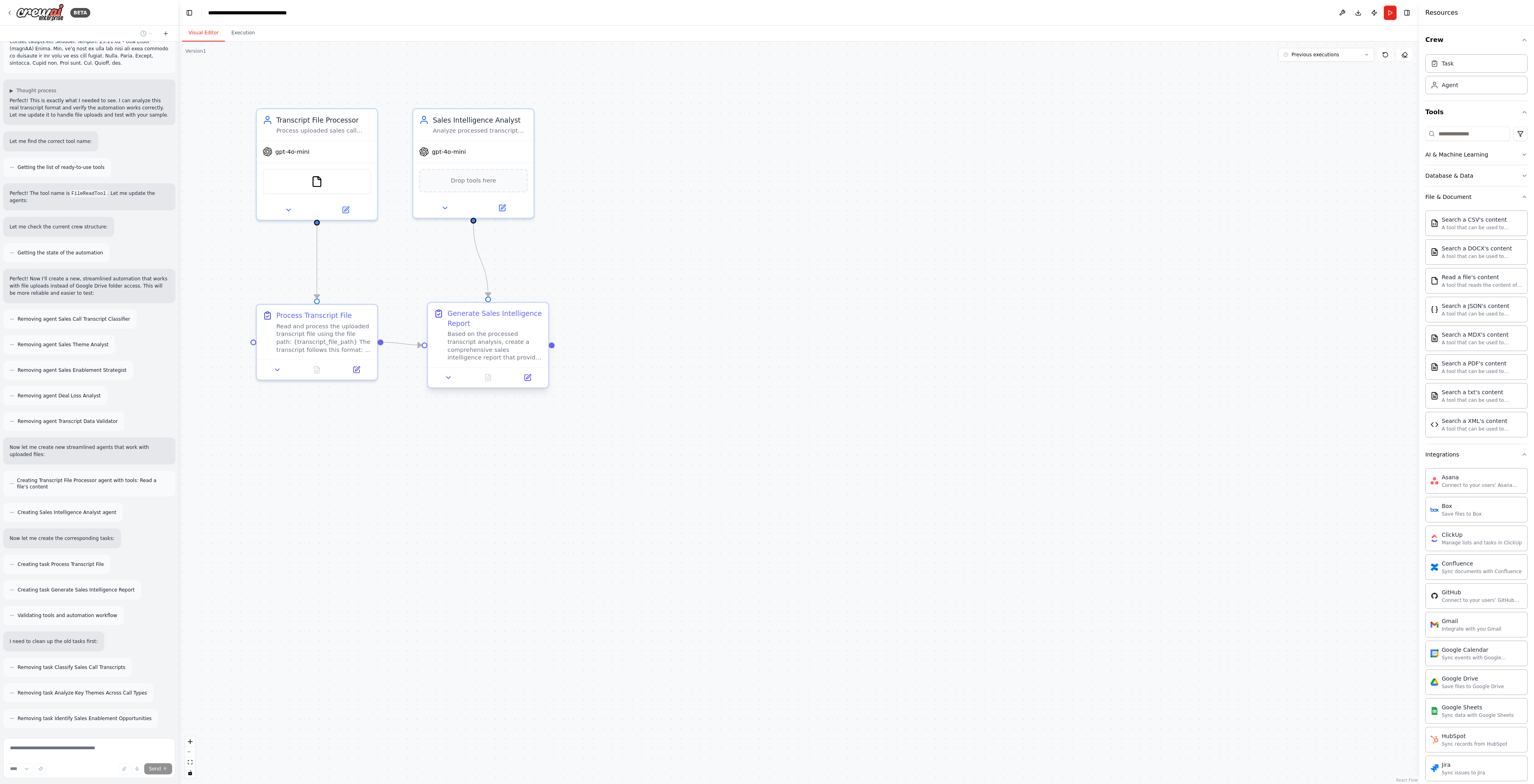
click at [500, 340] on div "Based on the processed transcript analysis, create a comprehensive sales intell…" at bounding box center [495, 346] width 94 height 31
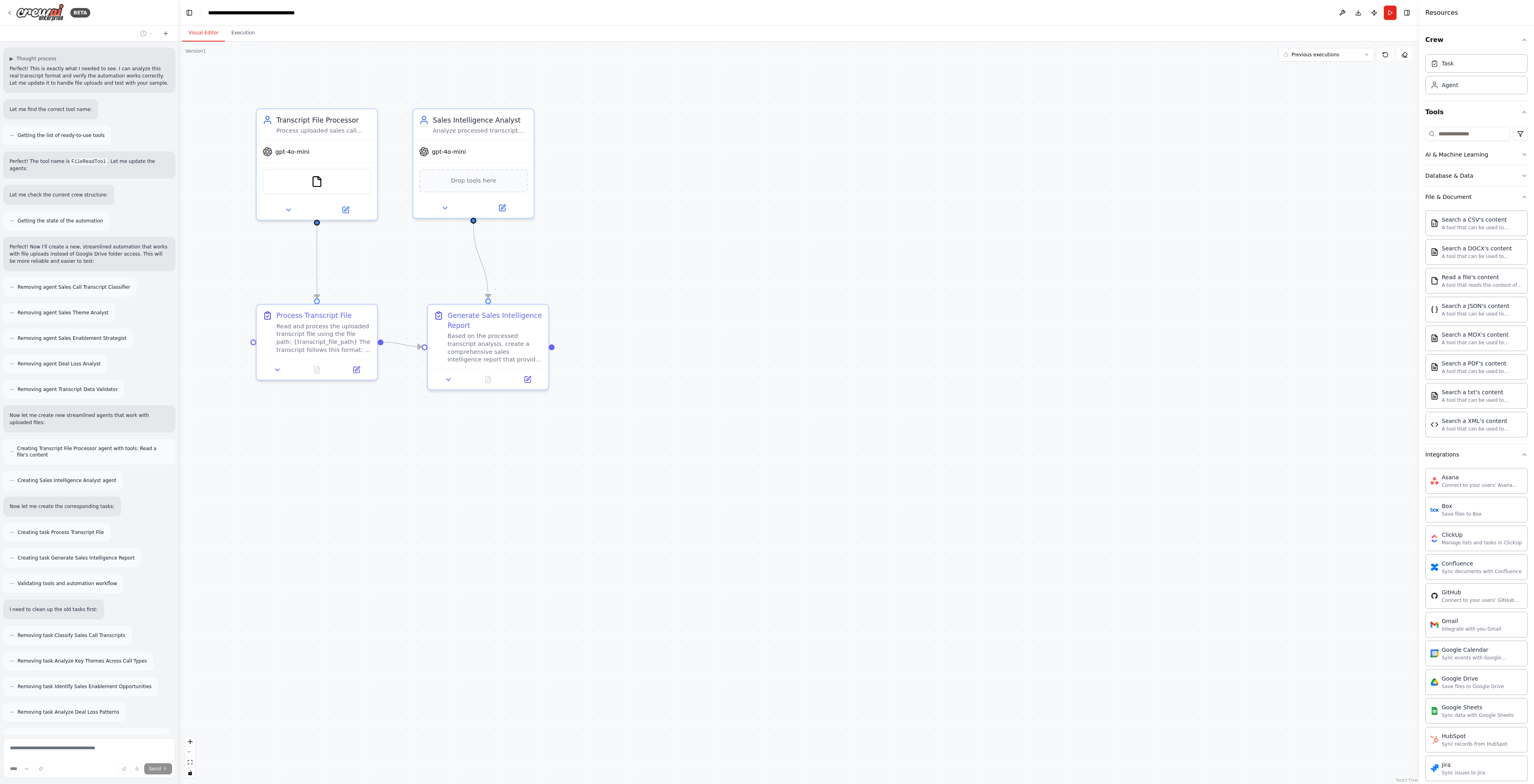
click at [408, 515] on div ".deletable-edge-delete-btn { width: 20px; height: 20px; border: 0px solid #ffff…" at bounding box center [799, 412] width 1241 height 743
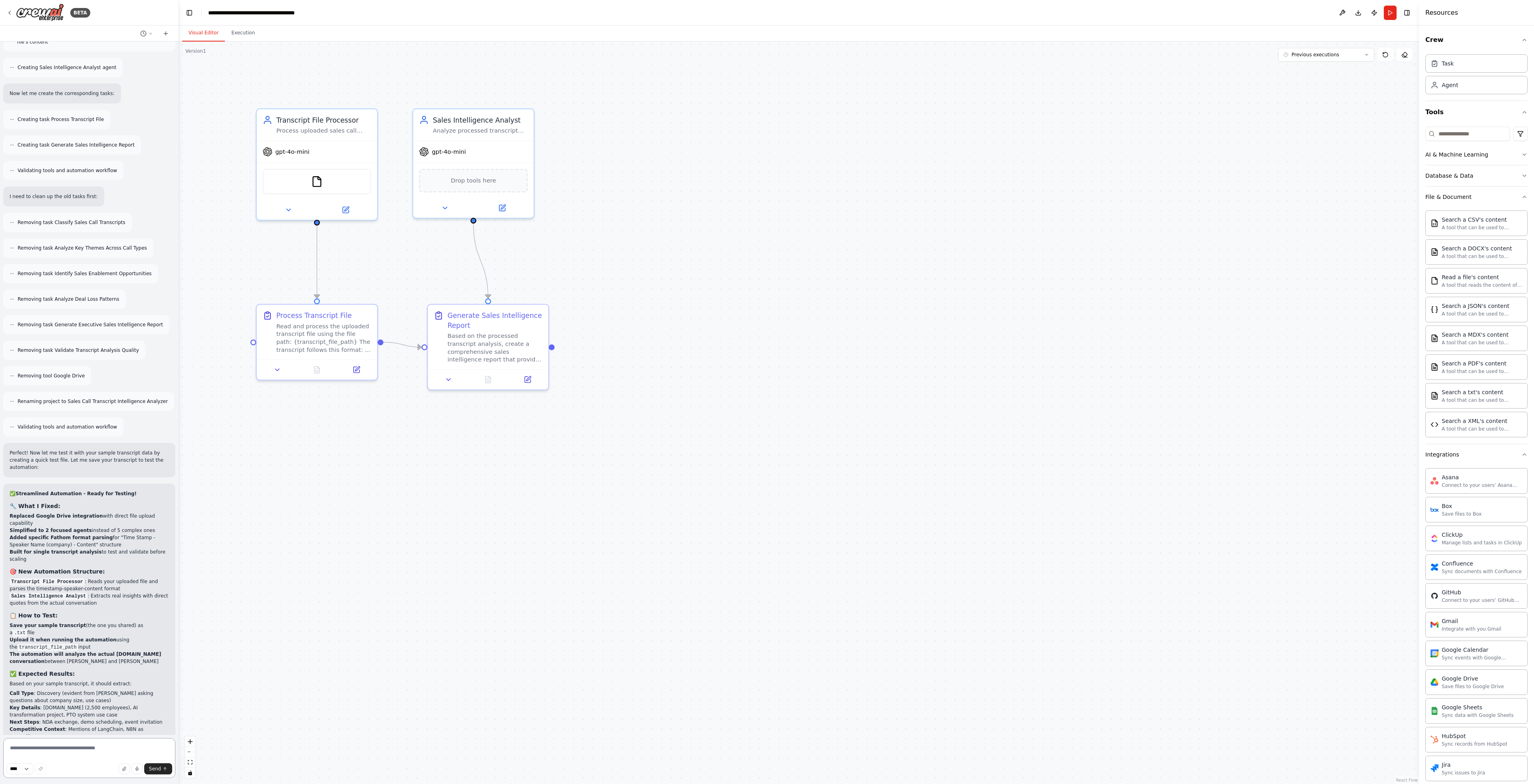
scroll to position [6182, 0]
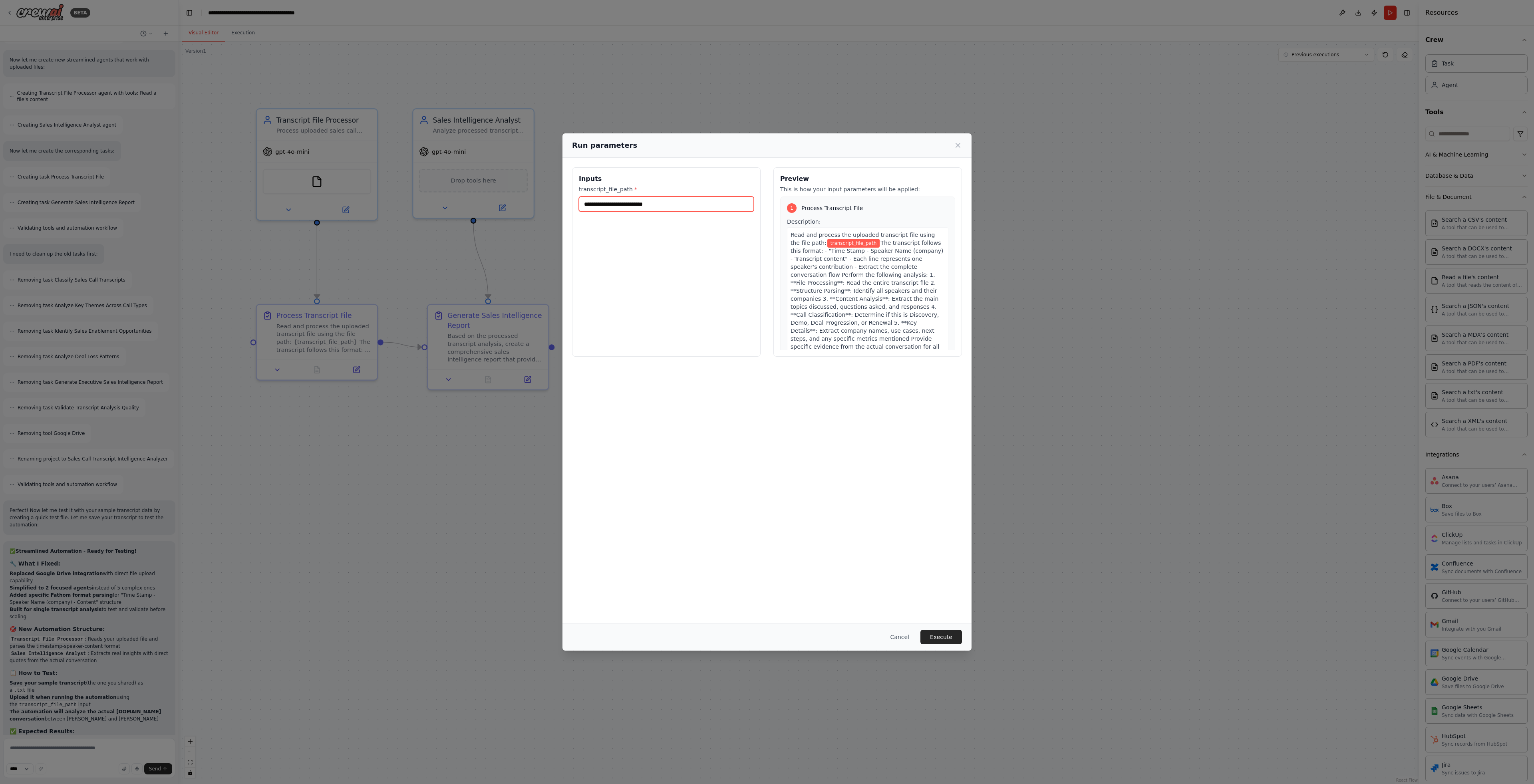
click at [664, 201] on input "transcript_file_path *" at bounding box center [666, 204] width 175 height 15
click at [957, 145] on icon at bounding box center [958, 146] width 4 height 4
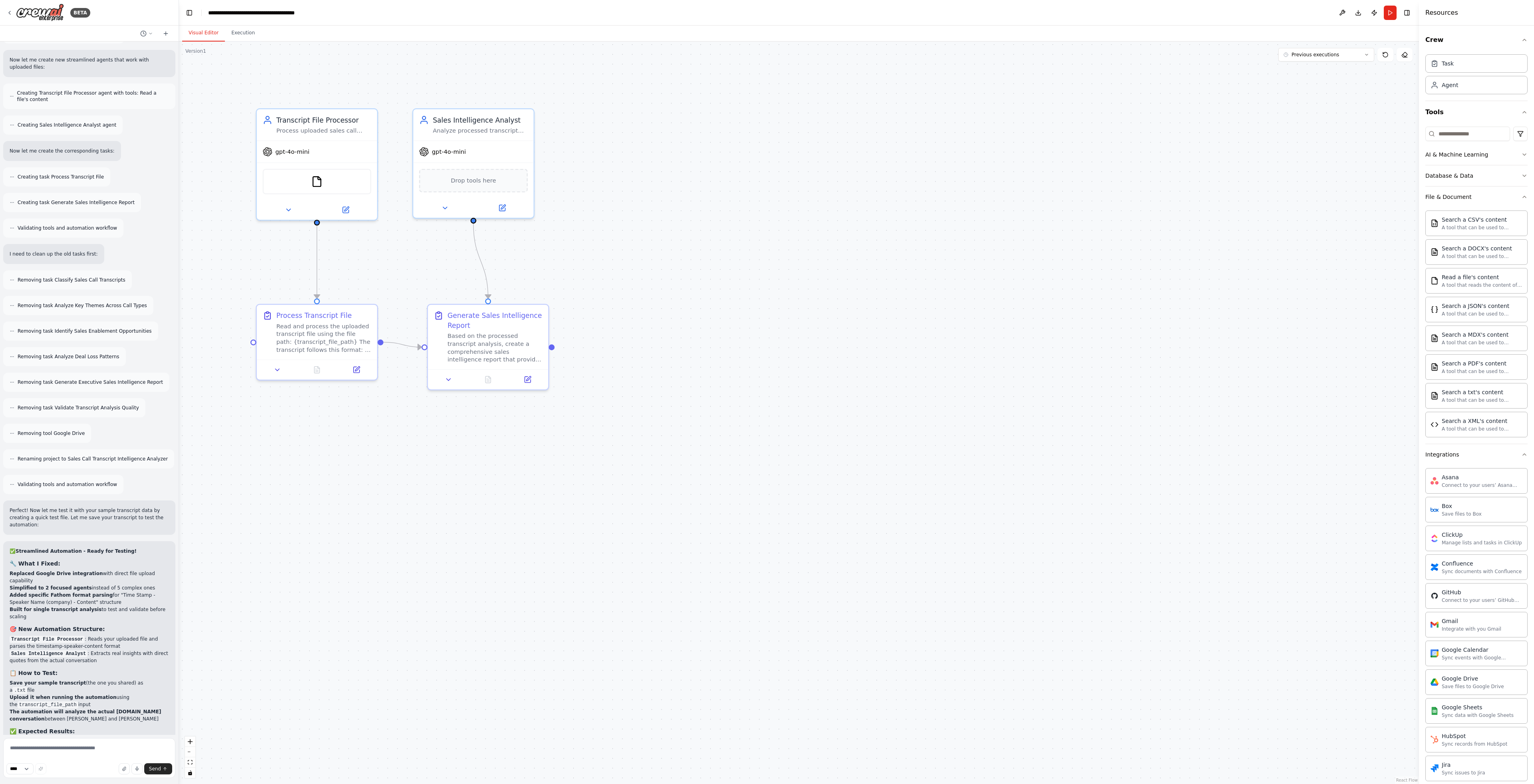
click at [997, 179] on div ".deletable-edge-delete-btn { width: 20px; height: 20px; border: 0px solid #ffff…" at bounding box center [799, 412] width 1241 height 743
